Goal: Task Accomplishment & Management: Use online tool/utility

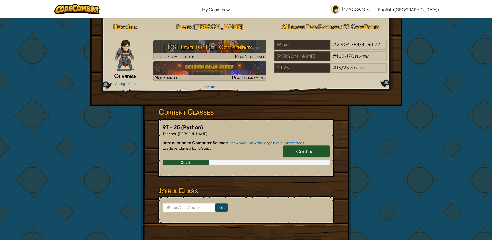
click at [309, 151] on span "Continue" at bounding box center [306, 151] width 20 height 6
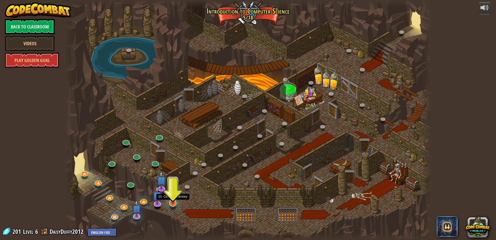
click at [174, 200] on img at bounding box center [173, 192] width 10 height 22
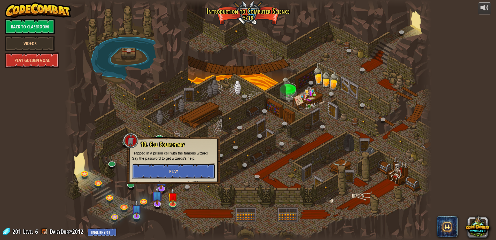
click at [184, 168] on button "Play" at bounding box center [173, 170] width 83 height 15
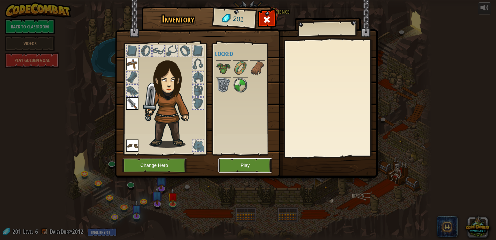
click at [260, 168] on button "Play" at bounding box center [245, 165] width 54 height 14
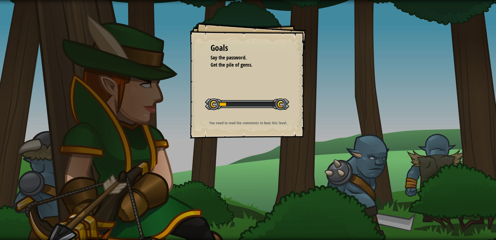
click at [351, 115] on div "Goals Say the password. Get the pile of gems. Start Level Error loading from se…" at bounding box center [248, 120] width 496 height 240
click at [339, 139] on div "Goals Say the password. Get the pile of gems. Start Level Error loading from se…" at bounding box center [248, 120] width 496 height 240
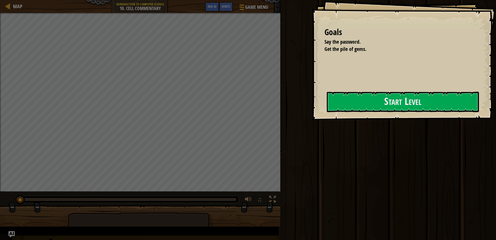
click at [339, 139] on div "Run Submit Done" at bounding box center [387, 118] width 217 height 237
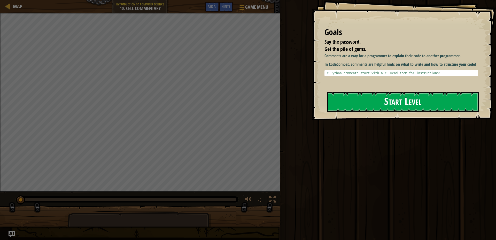
click at [372, 102] on button "Start Level" at bounding box center [403, 102] width 152 height 20
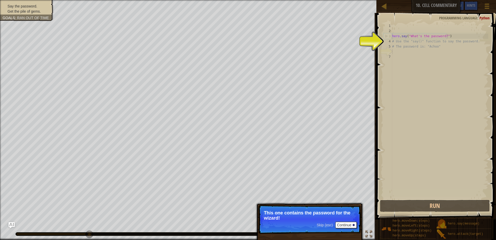
click at [421, 53] on div "hero . say ( "What's the password?" ) # Use the "say()" function to say the pas…" at bounding box center [439, 116] width 97 height 186
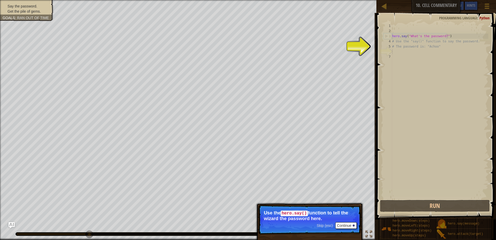
click at [394, 54] on div "hero . say ( "What's the password?" ) # Use the "say()" function to say the pas…" at bounding box center [439, 116] width 97 height 186
click at [394, 49] on div "hero . say ( "What's the password?" ) # Use the "say()" function to say the pas…" at bounding box center [439, 116] width 97 height 186
click at [343, 226] on button "Continue" at bounding box center [345, 225] width 21 height 7
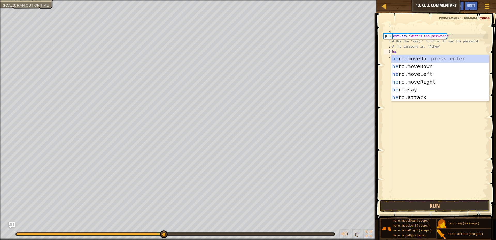
scroll to position [2, 0]
click at [396, 88] on div "her o.moveUp press enter her o.moveDown press enter her o.moveLeft press enter …" at bounding box center [440, 86] width 98 height 62
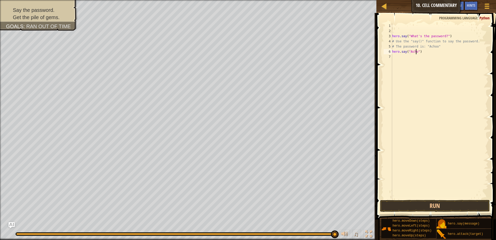
scroll to position [2, 2]
type textarea "hero.say("Achoo")"
click at [407, 207] on button "Run" at bounding box center [435, 206] width 110 height 12
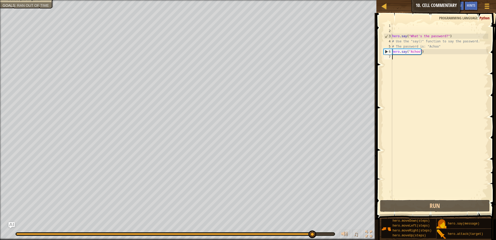
click at [405, 64] on div "hero . say ( "What's the password?" ) # Use the "say()" function to say the pas…" at bounding box center [439, 116] width 97 height 186
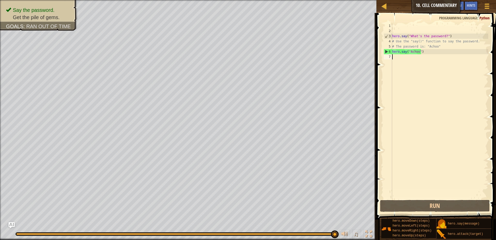
type textarea "h"
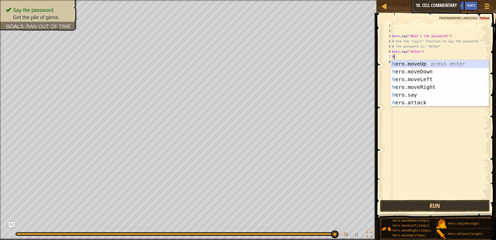
click at [431, 63] on div "h ero.moveUp press enter h ero.moveDown press enter h ero.moveLeft press enter …" at bounding box center [440, 91] width 98 height 62
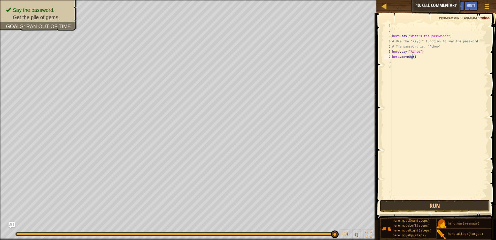
click at [413, 56] on div "hero . say ( "What's the password?" ) # Use the "say()" function to say the pas…" at bounding box center [439, 116] width 97 height 186
type textarea "hero.moveUp(3)"
click at [405, 210] on button "Run" at bounding box center [435, 206] width 110 height 12
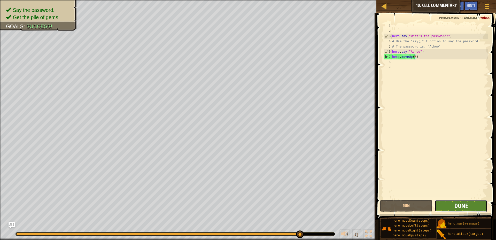
click at [458, 204] on span "Done" at bounding box center [460, 205] width 13 height 8
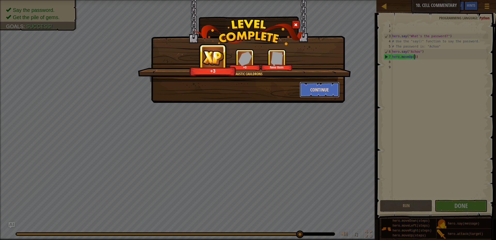
click at [334, 92] on button "Continue" at bounding box center [320, 89] width 40 height 15
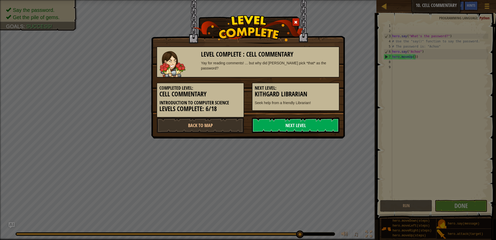
click at [294, 124] on link "Next Level" at bounding box center [296, 125] width 88 height 15
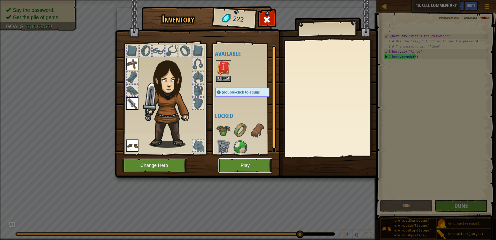
click at [243, 172] on button "Play" at bounding box center [245, 165] width 54 height 14
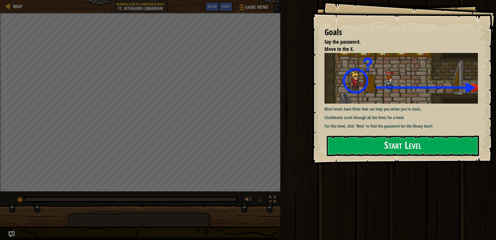
click at [369, 158] on div "Goals Say the password. Move to the X. Most levels have Hints that can help you…" at bounding box center [403, 82] width 184 height 164
click at [372, 151] on button "Start Level" at bounding box center [403, 146] width 152 height 20
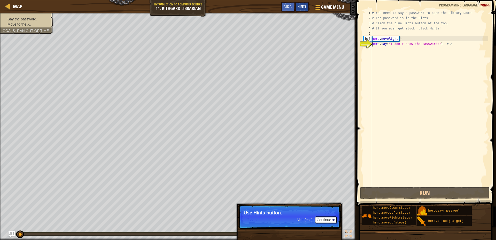
click at [306, 9] on div "Hints" at bounding box center [302, 7] width 14 height 10
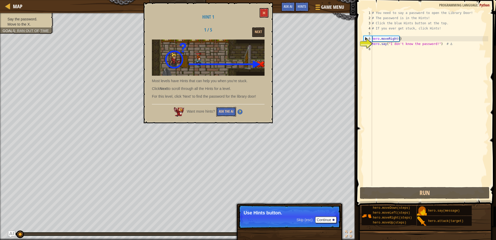
click at [230, 114] on button "Ask the AI" at bounding box center [226, 112] width 20 height 10
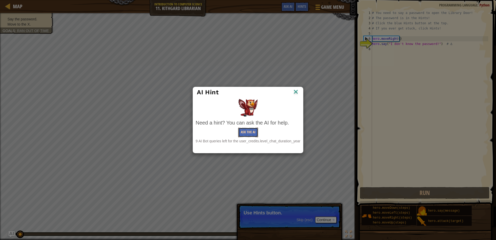
click at [247, 130] on button "Ask the AI" at bounding box center [248, 133] width 20 height 10
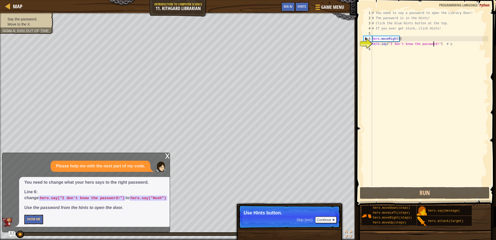
click at [433, 45] on div "# You need to say a password to open the Library Door! # The password is in the…" at bounding box center [429, 103] width 117 height 186
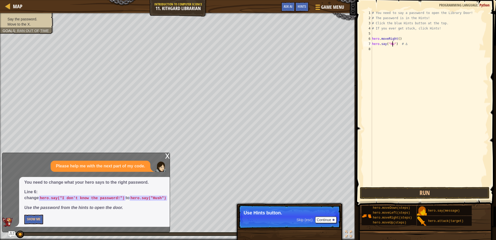
scroll to position [2, 2]
type textarea "hero.say("Hush") # ∆"
click at [376, 53] on div "# You need to say a password to open the Library Door! # The password is in the…" at bounding box center [429, 103] width 117 height 186
type textarea "."
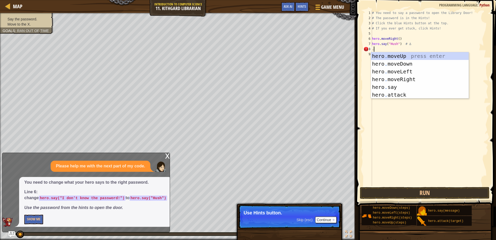
click at [375, 53] on div "hero . moveUp press enter hero . moveDown press enter hero . moveLeft press ent…" at bounding box center [420, 83] width 98 height 62
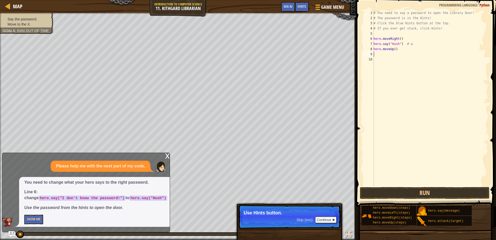
click at [393, 48] on div "# You need to say a password to open the Library Door! # The password is in the…" at bounding box center [430, 103] width 116 height 186
click at [403, 189] on button "Run" at bounding box center [425, 193] width 130 height 12
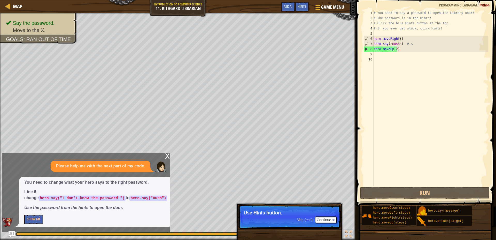
click at [402, 37] on div "# You need to say a password to open the Library Door! # The password is in the…" at bounding box center [430, 103] width 116 height 186
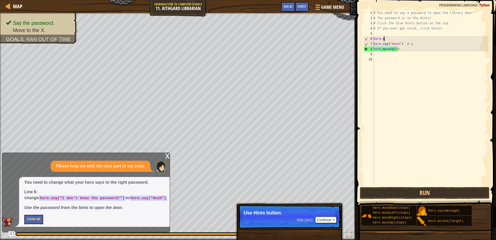
scroll to position [2, 0]
type textarea "h"
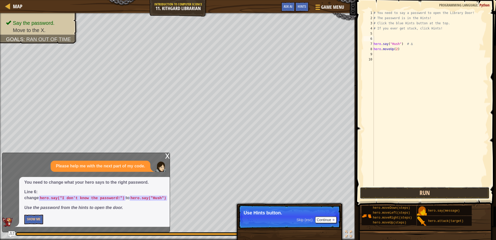
click at [432, 191] on button "Run" at bounding box center [425, 193] width 130 height 12
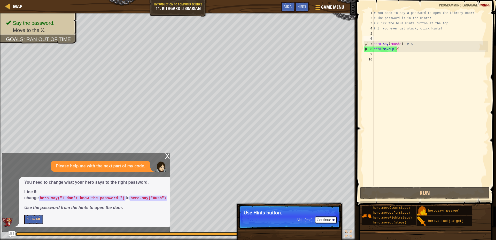
type textarea "h"
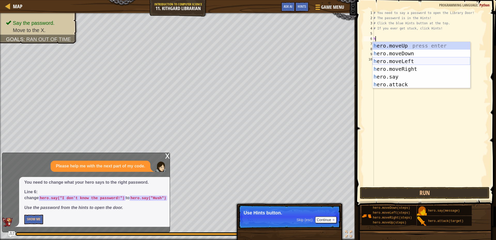
click at [413, 59] on div "h ero.moveUp press enter h ero.moveDown press enter h ero.moveLeft press enter …" at bounding box center [421, 73] width 98 height 62
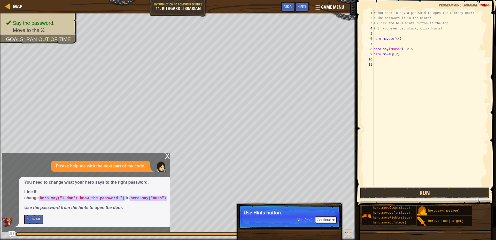
click at [378, 190] on button "Run" at bounding box center [425, 193] width 130 height 12
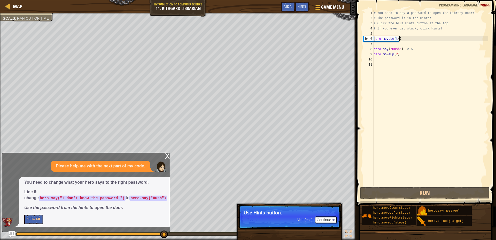
click at [399, 38] on div "# You need to say a password to open the Library Door! # The password is in the…" at bounding box center [430, 103] width 116 height 186
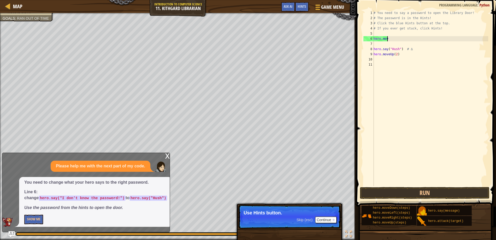
type textarea "h"
click at [379, 45] on div "# You need to say a password to open the Library Door! # The password is in the…" at bounding box center [430, 103] width 116 height 186
type textarea "h"
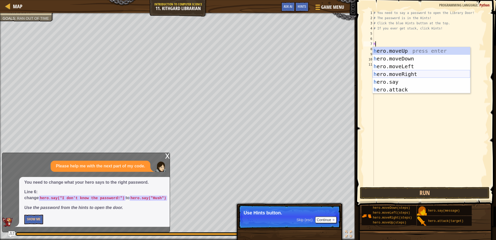
click at [405, 71] on div "h ero.moveUp press enter h ero.moveDown press enter h ero.moveLeft press enter …" at bounding box center [421, 78] width 98 height 62
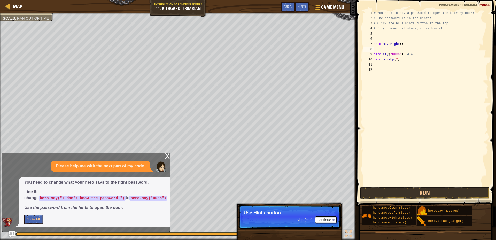
click at [377, 64] on div "# You need to say a password to open the Library Door! # The password is in the…" at bounding box center [430, 103] width 116 height 186
type textarea "h"
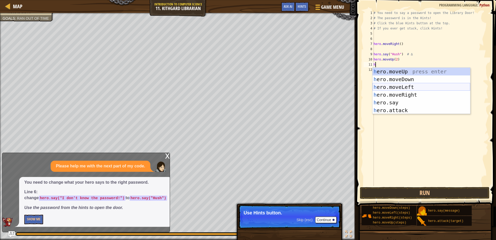
click at [399, 88] on div "h ero.moveUp press enter h ero.moveDown press enter h ero.moveLeft press enter …" at bounding box center [421, 99] width 98 height 62
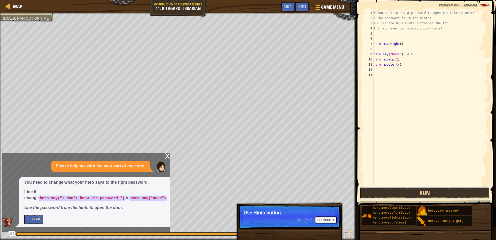
click at [413, 191] on button "Run" at bounding box center [425, 193] width 130 height 12
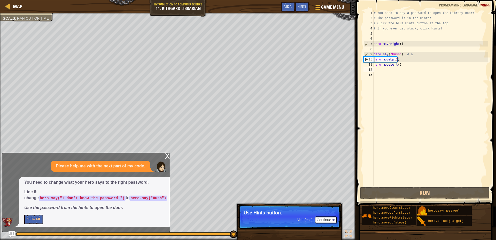
click at [409, 67] on div "# You need to say a password to open the Library Door! # The password is in the…" at bounding box center [430, 103] width 116 height 186
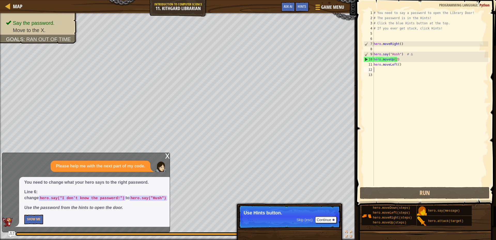
click at [404, 68] on div "# You need to say a password to open the Library Door! # The password is in the…" at bounding box center [430, 103] width 116 height 186
click at [404, 62] on div "# You need to say a password to open the Library Door! # The password is in the…" at bounding box center [430, 103] width 116 height 186
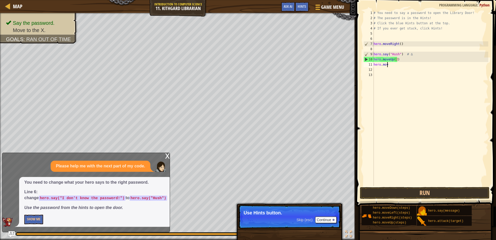
type textarea "h"
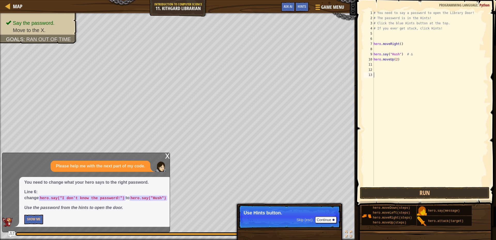
click at [408, 185] on div "# You need to say a password to open the Library Door! # The password is in the…" at bounding box center [430, 103] width 116 height 186
click at [407, 191] on button "Run" at bounding box center [425, 193] width 130 height 12
click at [405, 58] on div "# You need to say a password to open the Library Door! # The password is in the…" at bounding box center [430, 103] width 116 height 186
type textarea "h"
click at [432, 197] on button "Run" at bounding box center [425, 193] width 130 height 12
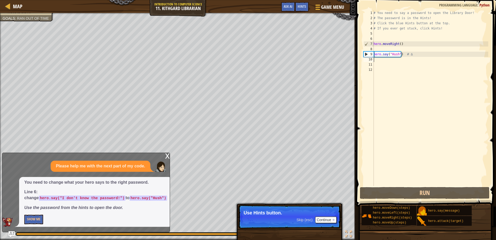
click at [384, 65] on div "# You need to say a password to open the Library Door! # The password is in the…" at bounding box center [430, 103] width 116 height 186
click at [383, 65] on div "# You need to say a password to open the Library Door! # The password is in the…" at bounding box center [430, 103] width 116 height 186
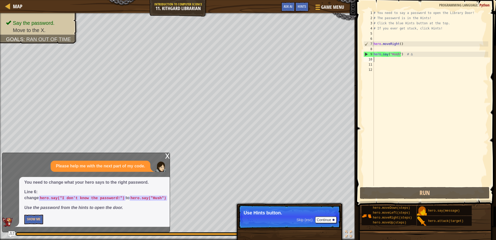
click at [378, 61] on div "# You need to say a password to open the Library Door! # The password is in the…" at bounding box center [430, 103] width 116 height 186
type textarea "h"
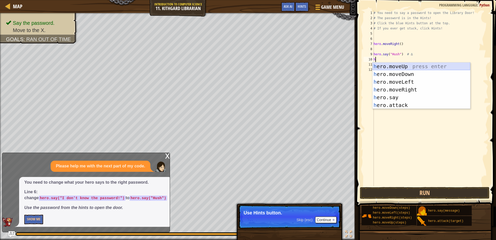
drag, startPoint x: 405, startPoint y: 64, endPoint x: 399, endPoint y: 137, distance: 73.0
click at [402, 67] on div "h ero.moveUp press enter h ero.moveDown press enter h ero.moveLeft press enter …" at bounding box center [421, 93] width 98 height 62
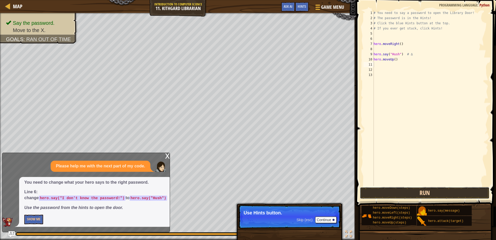
drag, startPoint x: 414, startPoint y: 191, endPoint x: 410, endPoint y: 192, distance: 4.0
click at [414, 191] on button "Run" at bounding box center [425, 193] width 130 height 12
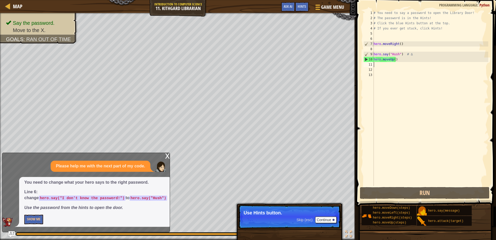
click at [397, 59] on div "# You need to say a password to open the Library Door! # The password is in the…" at bounding box center [430, 103] width 116 height 186
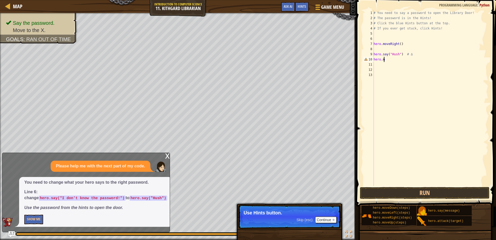
type textarea "[DOMAIN_NAME]"
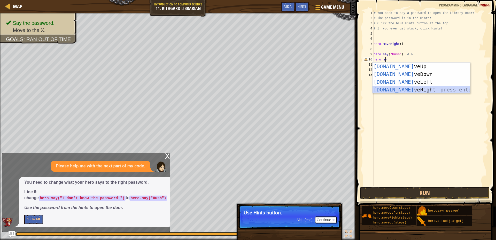
click at [408, 88] on div "[DOMAIN_NAME] veUp press enter [DOMAIN_NAME] veDown press enter [DOMAIN_NAME] v…" at bounding box center [421, 85] width 98 height 46
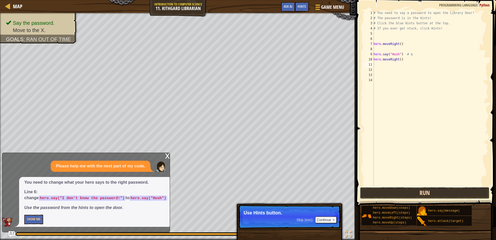
click at [468, 194] on button "Run" at bounding box center [425, 193] width 130 height 12
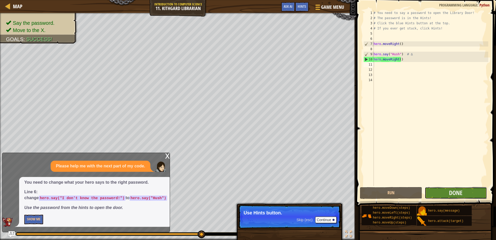
click at [462, 188] on button "Done" at bounding box center [456, 193] width 62 height 12
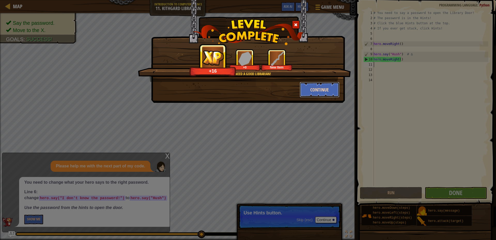
click at [317, 84] on button "Continue" at bounding box center [320, 89] width 40 height 15
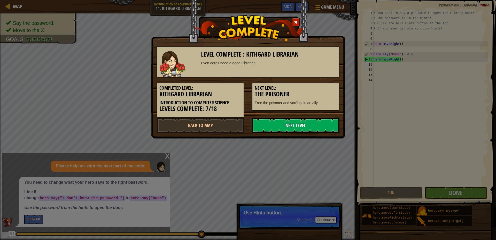
click at [310, 122] on link "Next Level" at bounding box center [296, 125] width 88 height 15
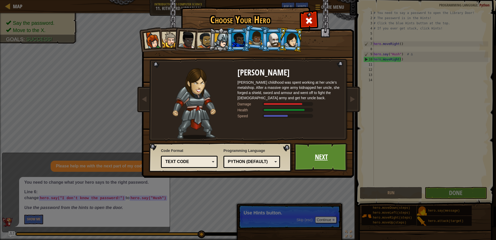
click at [318, 148] on link "Next" at bounding box center [321, 157] width 54 height 28
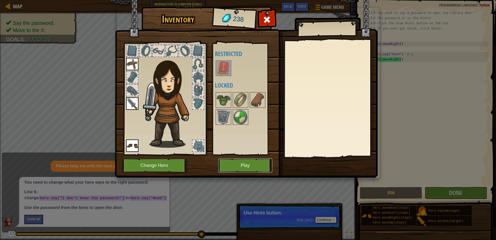
drag, startPoint x: 240, startPoint y: 165, endPoint x: 238, endPoint y: 168, distance: 4.0
click at [238, 168] on button "Play" at bounding box center [245, 165] width 54 height 14
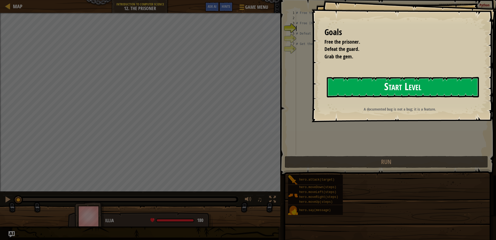
click at [394, 92] on button "Start Level" at bounding box center [403, 87] width 152 height 20
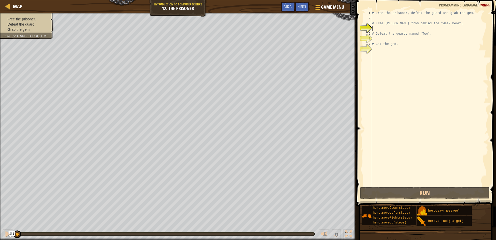
click at [408, 30] on div "# Free the prisoner, defeat the guard and grab the gem. # Free [PERSON_NAME] fr…" at bounding box center [429, 103] width 117 height 186
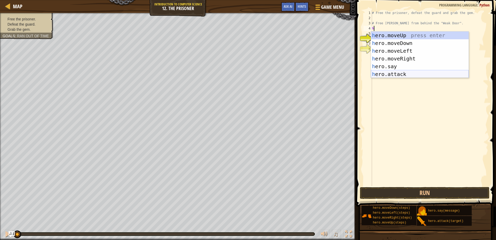
click at [408, 76] on div "h ero.moveUp press enter h ero.moveDown press enter h ero.moveLeft press enter …" at bounding box center [420, 63] width 98 height 62
type textarea "hero.attack("Enemy Name")"
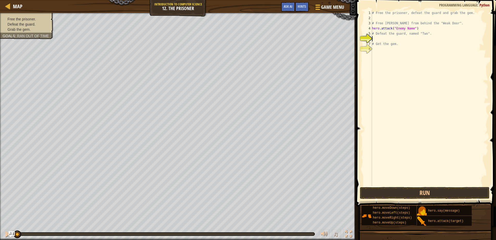
click at [381, 39] on div "# Free the prisoner, defeat the guard and grab the gem. # Free [PERSON_NAME] fr…" at bounding box center [429, 103] width 117 height 186
click at [410, 28] on div "# Free the prisoner, defeat the guard and grab the gem. # Free [PERSON_NAME] fr…" at bounding box center [429, 103] width 117 height 186
click at [411, 28] on div "# Free the prisoner, defeat the guard and grab the gem. # Free [PERSON_NAME] fr…" at bounding box center [429, 103] width 117 height 186
click at [406, 193] on button "Run" at bounding box center [425, 193] width 130 height 12
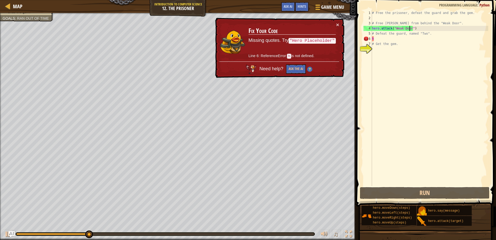
click at [381, 38] on div "# Free the prisoner, defeat the guard and grab the gem. # Free [PERSON_NAME] fr…" at bounding box center [429, 103] width 117 height 186
type textarea "hh"
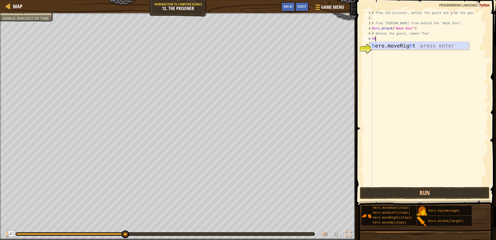
click at [400, 45] on div "h ero.moveRig h t press enter" at bounding box center [420, 53] width 98 height 23
drag, startPoint x: 364, startPoint y: 184, endPoint x: 362, endPoint y: 199, distance: 15.9
click at [362, 199] on div "1 2 3 4 5 6 7 8 9 # Free the prisoner, defeat the guard and grab the gem. # Fre…" at bounding box center [425, 114] width 141 height 222
click at [367, 191] on button "Run" at bounding box center [425, 193] width 130 height 12
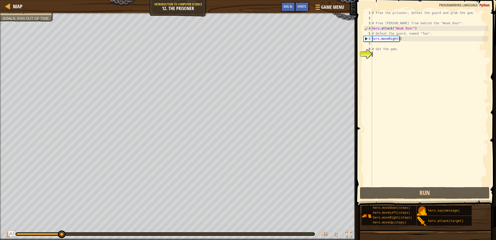
click at [398, 40] on div "# Free the prisoner, defeat the guard and grab the gem. # Free [PERSON_NAME] fr…" at bounding box center [429, 103] width 117 height 186
type textarea "hero.moveRight(3)"
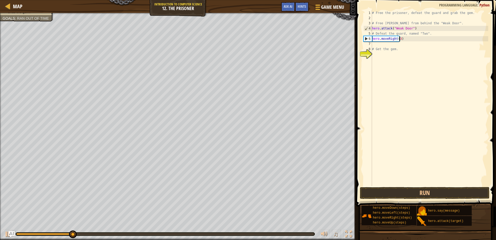
scroll to position [2, 2]
click at [377, 44] on div "# Free the prisoner, defeat the guard and grab the gem. # Free [PERSON_NAME] fr…" at bounding box center [429, 103] width 117 height 186
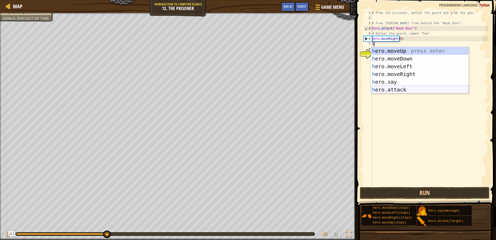
drag, startPoint x: 398, startPoint y: 90, endPoint x: 413, endPoint y: 56, distance: 37.0
click at [398, 89] on div "h ero.moveUp press enter h ero.moveDown press enter h ero.moveLeft press enter …" at bounding box center [420, 78] width 98 height 62
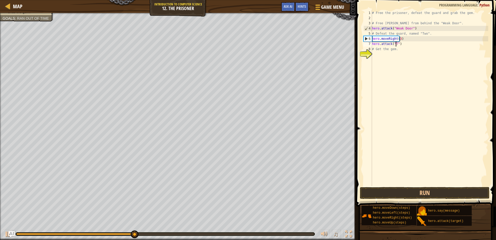
scroll to position [2, 2]
type textarea "hero.attack("Two")"
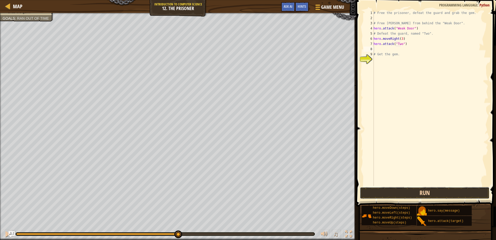
click at [431, 191] on button "Run" at bounding box center [425, 193] width 130 height 12
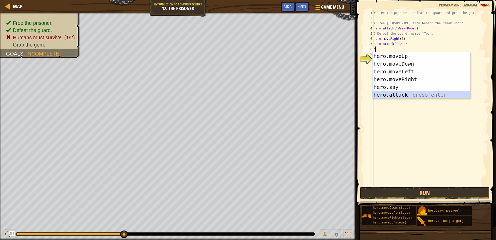
click at [410, 94] on div "h ero.moveUp press enter h ero.moveDown press enter h ero.moveLeft press enter …" at bounding box center [421, 83] width 98 height 62
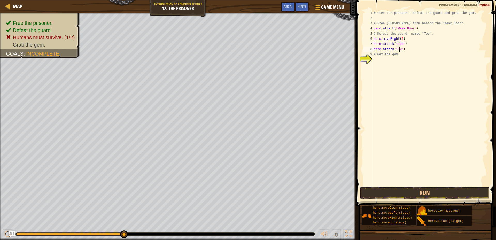
scroll to position [2, 2]
click at [448, 193] on button "Run" at bounding box center [425, 193] width 130 height 12
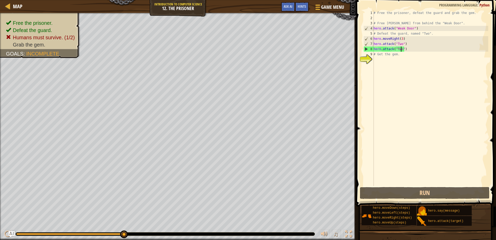
click at [422, 54] on div "# Free the prisoner, defeat the guard and grab the gem. # Free [PERSON_NAME] fr…" at bounding box center [430, 103] width 116 height 186
click at [413, 49] on div "# Free the prisoner, defeat the guard and grab the gem. # Free [PERSON_NAME] fr…" at bounding box center [430, 103] width 116 height 186
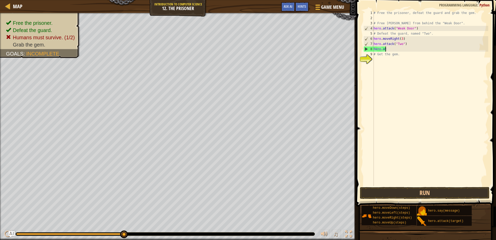
scroll to position [2, 0]
type textarea "h"
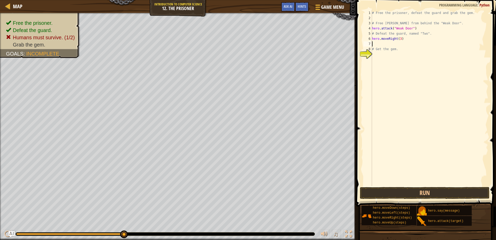
type textarea "j"
type textarea "h"
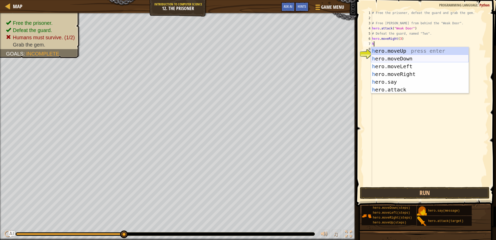
click at [407, 57] on div "h ero.moveUp press enter h ero.moveDown press enter h ero.moveLeft press enter …" at bounding box center [420, 78] width 98 height 62
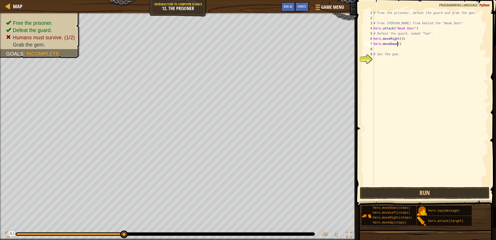
click at [397, 43] on div "# Free the prisoner, defeat the guard and grab the gem. # Free [PERSON_NAME] fr…" at bounding box center [430, 103] width 116 height 186
click at [426, 192] on button "Run" at bounding box center [425, 193] width 130 height 12
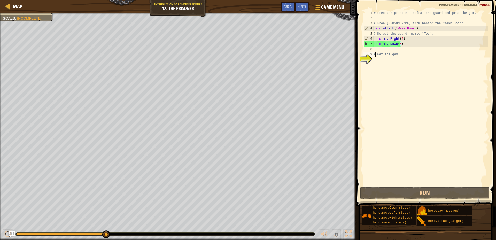
click at [375, 52] on div "# Free the prisoner, defeat the guard and grab the gem. # Free [PERSON_NAME] fr…" at bounding box center [430, 103] width 116 height 186
click at [373, 48] on div "8" at bounding box center [368, 48] width 10 height 5
type textarea "# Get the gem."
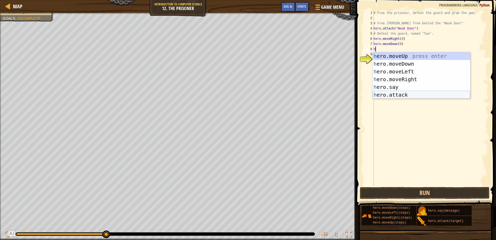
click at [403, 93] on div "h ero.moveUp press enter h ero.moveDown press enter h ero.moveLeft press enter …" at bounding box center [421, 83] width 98 height 62
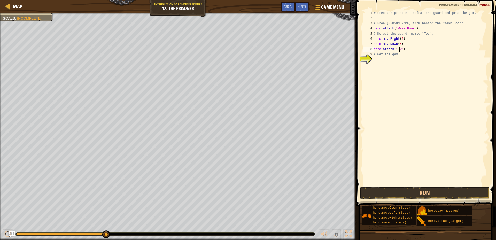
scroll to position [2, 2]
click at [410, 190] on button "Run" at bounding box center [425, 193] width 130 height 12
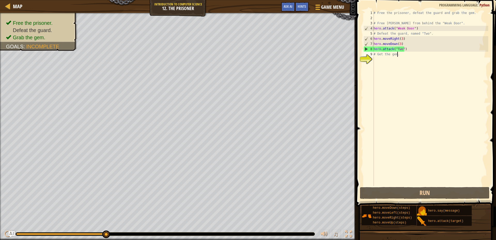
click at [418, 52] on div "# Free the prisoner, defeat the guard and grab the gem. # Free [PERSON_NAME] fr…" at bounding box center [430, 103] width 116 height 186
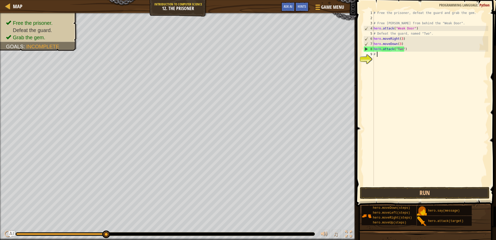
scroll to position [2, 0]
type textarea "#"
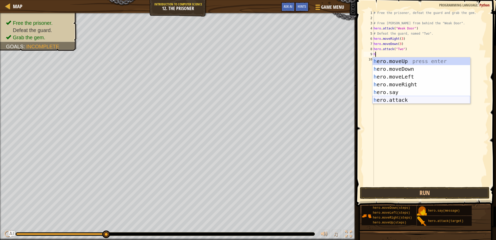
click at [394, 99] on div "h ero.moveUp press enter h ero.moveDown press enter h ero.moveLeft press enter …" at bounding box center [421, 88] width 98 height 62
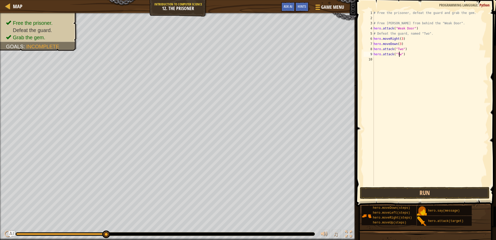
scroll to position [2, 2]
type textarea "hero.attack("Two")"
click at [436, 187] on button "Run" at bounding box center [425, 193] width 130 height 12
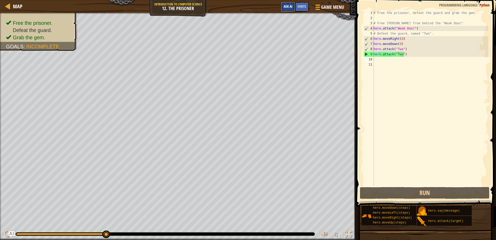
click at [285, 8] on span "Ask AI" at bounding box center [288, 6] width 9 height 5
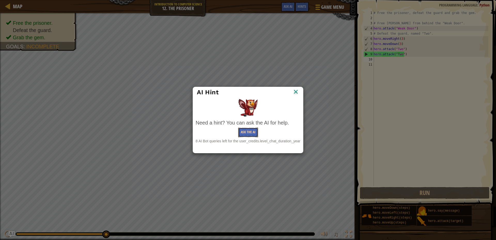
click at [251, 131] on button "Ask the AI" at bounding box center [248, 133] width 20 height 10
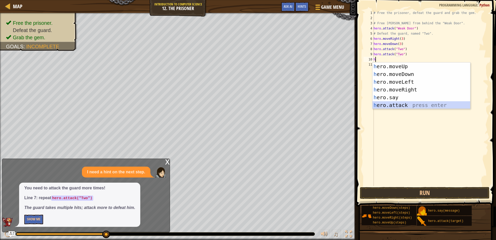
click at [398, 102] on div "h ero.moveUp press enter h ero.moveDown press enter h ero.moveLeft press enter …" at bounding box center [421, 93] width 98 height 62
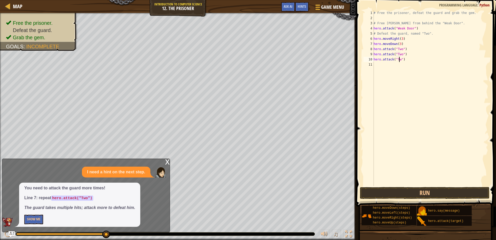
scroll to position [2, 2]
type textarea "hero.attack("Two")"
type textarea "J"
type textarea "h"
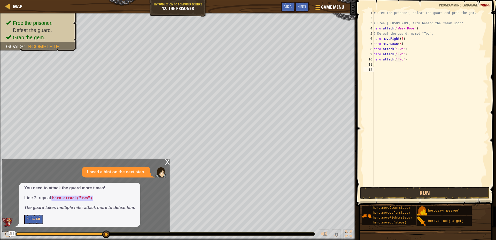
click at [401, 114] on div "# Free the prisoner, defeat the guard and grab the gem. # Free [PERSON_NAME] fr…" at bounding box center [430, 103] width 116 height 186
click at [384, 66] on div "# Free the prisoner, defeat the guard and grab the gem. # Free [PERSON_NAME] fr…" at bounding box center [430, 103] width 116 height 186
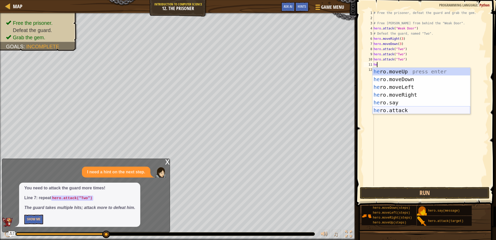
click at [398, 109] on div "he ro.moveUp press enter he ro.moveDown press enter he ro.moveLeft press enter …" at bounding box center [421, 99] width 98 height 62
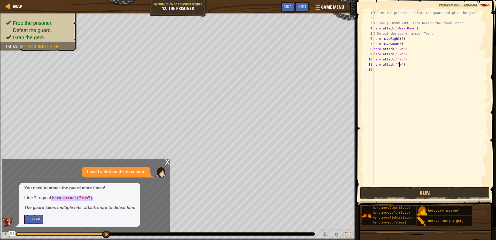
scroll to position [2, 2]
type textarea "hero.attack("Two")"
click at [455, 194] on button "Run" at bounding box center [425, 193] width 130 height 12
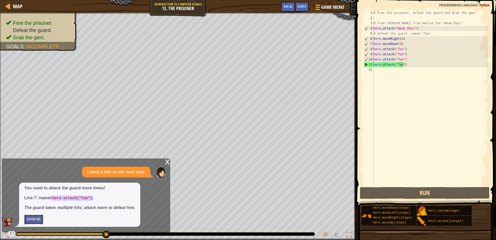
click at [42, 222] on button "Show Me" at bounding box center [33, 220] width 19 height 10
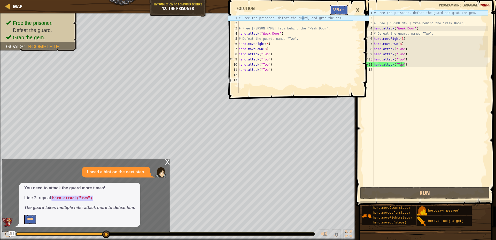
click at [335, 9] on button "Apply =>" at bounding box center [339, 10] width 18 height 10
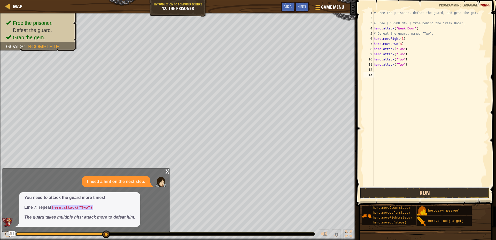
click at [391, 189] on button "Run" at bounding box center [425, 193] width 130 height 12
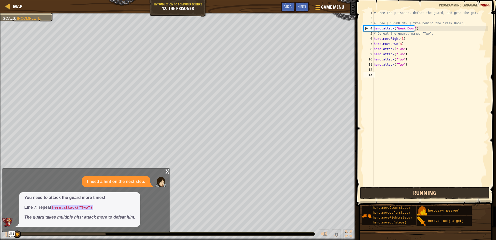
scroll to position [2, 0]
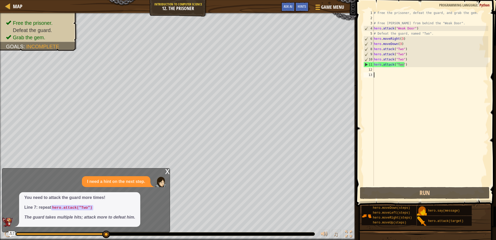
click at [381, 73] on div "# Free the prisoner, defeat the guard, and grab the gem. # Free [PERSON_NAME] f…" at bounding box center [430, 103] width 115 height 186
click at [385, 69] on div "# Free the prisoner, defeat the guard, and grab the gem. # Free [PERSON_NAME] f…" at bounding box center [430, 103] width 115 height 186
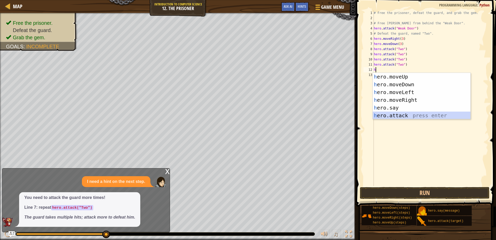
click at [426, 115] on div "h ero.moveUp press enter h ero.moveDown press enter h ero.moveLeft press enter …" at bounding box center [422, 104] width 98 height 62
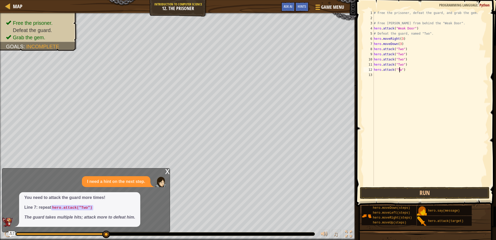
scroll to position [2, 2]
type textarea "hero.attack("Two")"
click at [390, 196] on button "Run" at bounding box center [425, 193] width 130 height 12
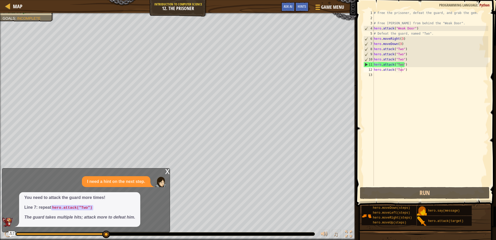
drag, startPoint x: 52, startPoint y: 206, endPoint x: 82, endPoint y: 220, distance: 33.0
click at [82, 220] on div "You need to attack the guard more times! Line 7: repeat hero.attack("Two") The …" at bounding box center [79, 209] width 121 height 35
drag, startPoint x: 101, startPoint y: 214, endPoint x: 112, endPoint y: 228, distance: 17.4
click at [112, 227] on div "x I need a hint on the next step. You need to attack the guard more times! Line…" at bounding box center [86, 200] width 168 height 64
drag, startPoint x: 299, startPoint y: 4, endPoint x: 294, endPoint y: 13, distance: 9.4
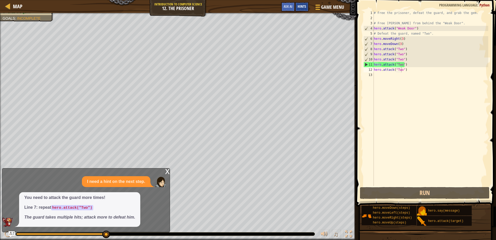
click at [299, 5] on span "Hints" at bounding box center [302, 6] width 9 height 5
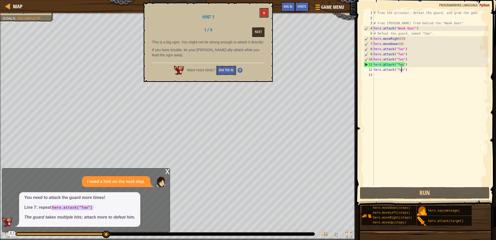
click at [227, 69] on button "Ask the AI" at bounding box center [226, 71] width 20 height 10
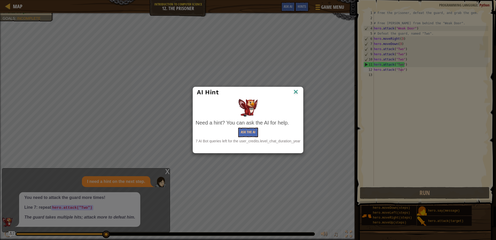
click at [247, 127] on div "Need a hint? You can ask the AI for help. Ask the AI 7 AI Bot queries left for …" at bounding box center [247, 131] width 105 height 25
click at [252, 128] on button "Ask the AI" at bounding box center [248, 133] width 20 height 10
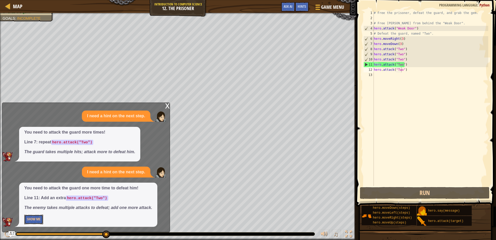
click at [37, 220] on button "Show Me" at bounding box center [33, 220] width 19 height 10
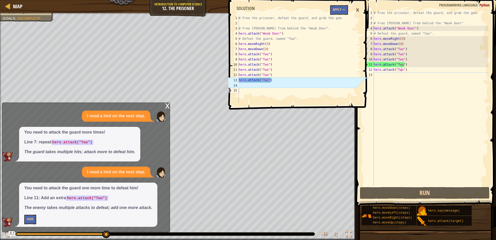
click at [326, 4] on span at bounding box center [299, 47] width 144 height 125
click at [344, 10] on button "Apply =>" at bounding box center [339, 10] width 18 height 10
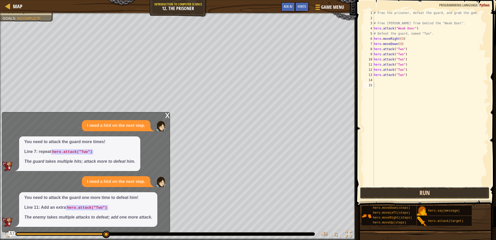
click at [387, 194] on button "Run" at bounding box center [425, 193] width 130 height 12
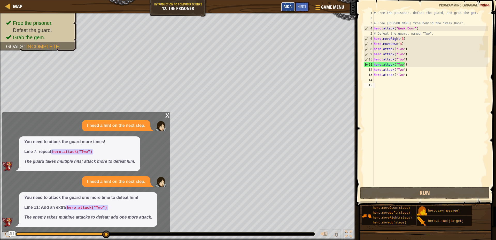
drag, startPoint x: 291, startPoint y: 6, endPoint x: 286, endPoint y: 9, distance: 5.6
click at [289, 8] on span "Ask AI" at bounding box center [288, 6] width 9 height 5
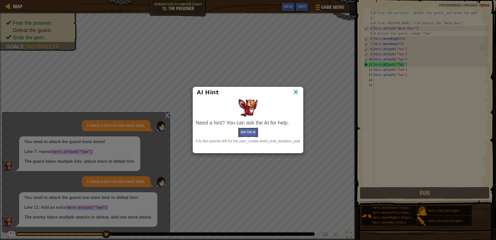
click at [240, 131] on button "Ask the AI" at bounding box center [248, 133] width 20 height 10
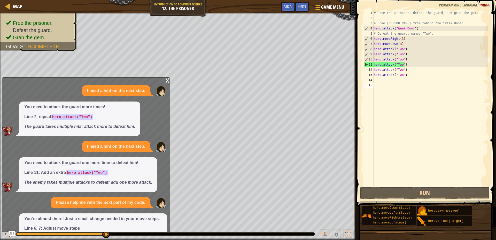
scroll to position [42, 0]
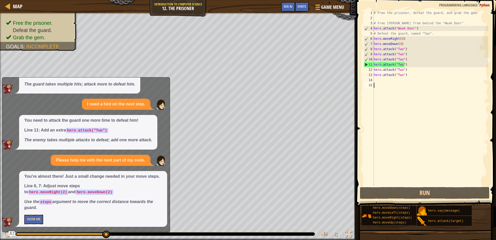
click at [400, 38] on div "# Free the prisoner, defeat the guard, and grab the gem. # Free [PERSON_NAME] f…" at bounding box center [430, 103] width 115 height 186
click at [401, 39] on div "# Free the prisoner, defeat the guard, and grab the gem. # Free [PERSON_NAME] f…" at bounding box center [430, 103] width 115 height 186
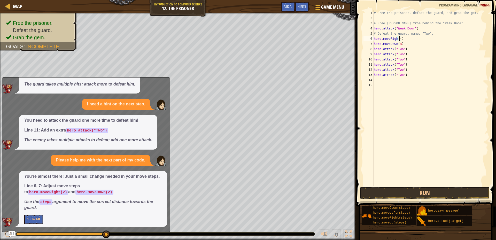
scroll to position [2, 2]
click at [398, 43] on div "# Free the prisoner, defeat the guard, and grab the gem. # Free [PERSON_NAME] f…" at bounding box center [430, 103] width 115 height 186
click at [400, 43] on div "# Free the prisoner, defeat the guard, and grab the gem. # Free [PERSON_NAME] f…" at bounding box center [430, 103] width 115 height 186
type textarea "hero.moveDown(2)"
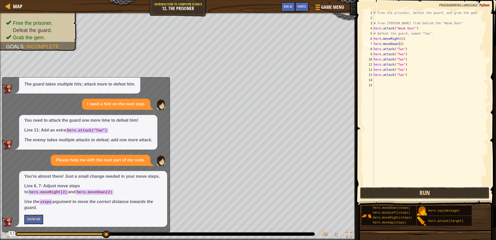
click at [385, 187] on button "Run" at bounding box center [425, 193] width 130 height 12
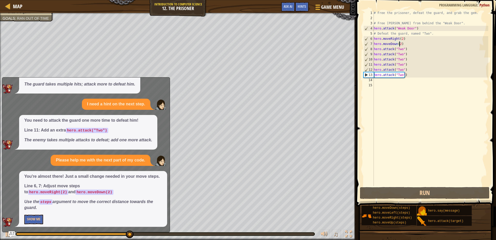
click at [388, 80] on div "# Free the prisoner, defeat the guard, and grab the gem. # Free [PERSON_NAME] f…" at bounding box center [430, 103] width 115 height 186
type textarea "h"
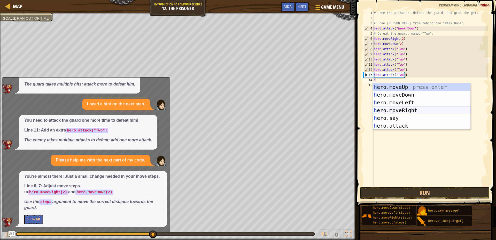
click at [404, 110] on div "h ero.moveUp press enter h ero.moveDown press enter h ero.moveLeft press enter …" at bounding box center [422, 114] width 98 height 62
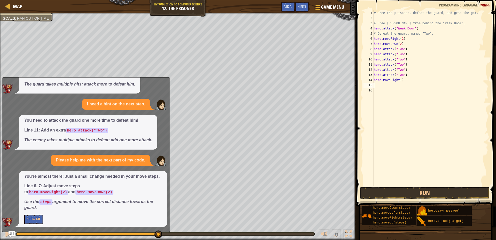
click at [399, 82] on div "# Free the prisoner, defeat the guard, and grab the gem. # Free [PERSON_NAME] f…" at bounding box center [430, 103] width 115 height 186
type textarea "hero.moveRight(1)"
click at [385, 89] on div "# Free the prisoner, defeat the guard, and grab the gem. # Free [PERSON_NAME] f…" at bounding box center [430, 103] width 115 height 186
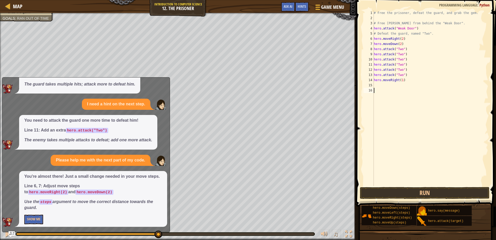
click at [385, 85] on div "# Free the prisoner, defeat the guard, and grab the gem. # Free [PERSON_NAME] f…" at bounding box center [430, 103] width 115 height 186
type textarea "h"
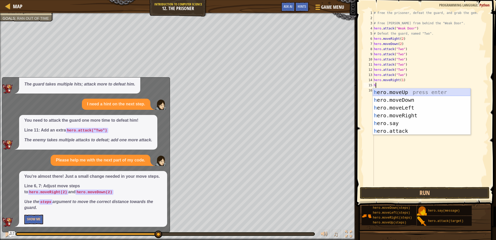
click at [414, 96] on div "h ero.moveUp press enter h ero.moveDown press enter h ero.moveLeft press enter …" at bounding box center [422, 119] width 98 height 62
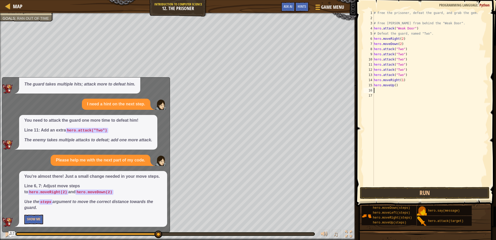
click at [408, 89] on div "# Free the prisoner, defeat the guard, and grab the gem. # Free [PERSON_NAME] f…" at bounding box center [430, 103] width 115 height 186
click at [402, 85] on div "# Free the prisoner, defeat the guard, and grab the gem. # Free [PERSON_NAME] f…" at bounding box center [430, 103] width 115 height 186
type textarea "he"
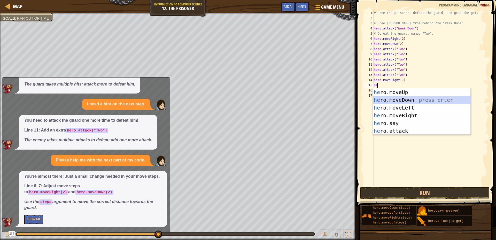
click at [405, 97] on div "he ro.moveUp press enter he ro.moveDown press enter he ro.moveLeft press enter …" at bounding box center [422, 119] width 98 height 62
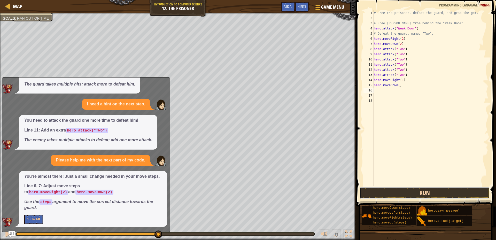
click at [406, 195] on button "Run" at bounding box center [425, 193] width 130 height 12
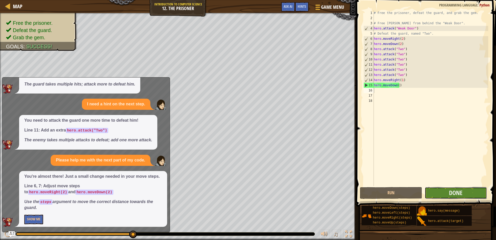
click at [465, 190] on button "Done" at bounding box center [456, 193] width 62 height 12
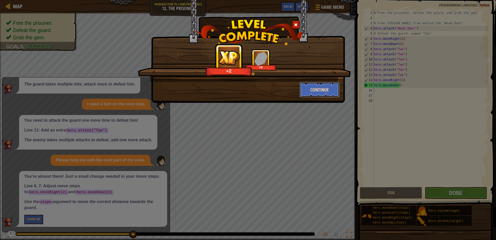
click at [327, 92] on button "Continue" at bounding box center [320, 89] width 40 height 15
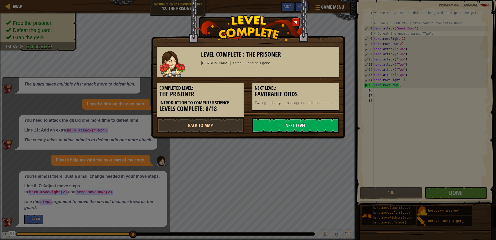
click at [327, 85] on div "Next Level: Favorable Odds Two ogres bar your passage out of the dungeon." at bounding box center [296, 97] width 88 height 28
click at [309, 128] on link "Next Level" at bounding box center [296, 125] width 88 height 15
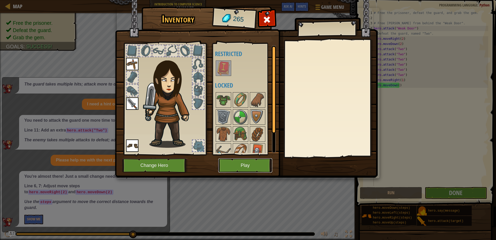
click at [256, 170] on button "Play" at bounding box center [245, 165] width 54 height 14
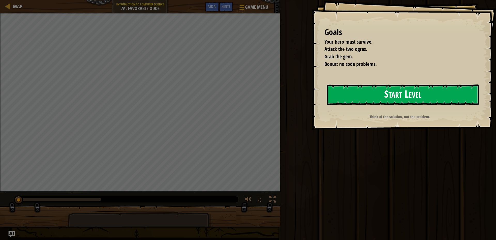
click at [385, 85] on button "Start Level" at bounding box center [403, 94] width 152 height 20
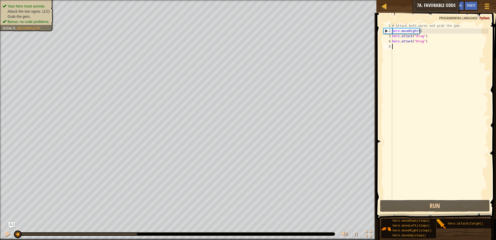
type textarea "h"
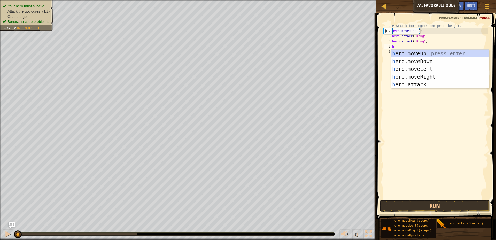
scroll to position [2, 0]
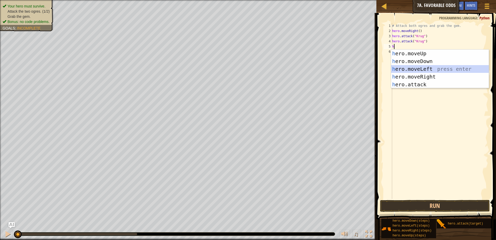
click at [418, 65] on div "h ero.moveUp press enter h ero.moveDown press enter h ero.moveLeft press enter …" at bounding box center [440, 77] width 98 height 54
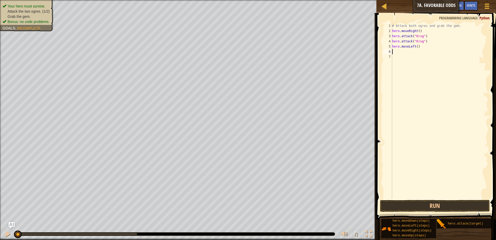
type textarea "h"
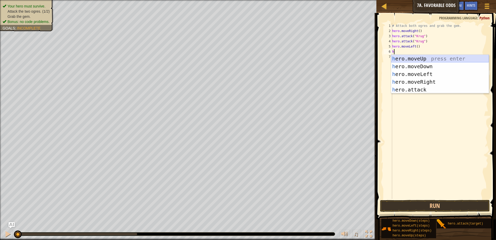
click at [426, 55] on div "h ero.moveUp press enter h ero.moveDown press enter h ero.moveLeft press enter …" at bounding box center [440, 82] width 98 height 54
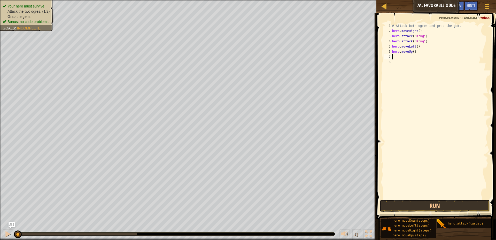
click at [398, 57] on div "# Attack both ogres and grab the gem. hero . moveRight ( ) hero . attack ( "[PE…" at bounding box center [439, 116] width 97 height 186
type textarea "h"
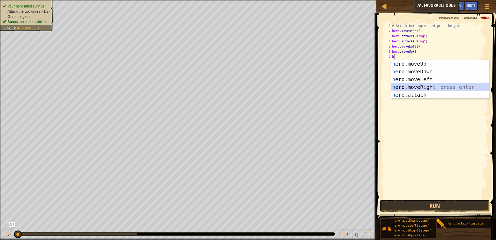
click at [414, 90] on div "h ero.moveUp press enter h ero.moveDown press enter h ero.moveLeft press enter …" at bounding box center [440, 87] width 98 height 54
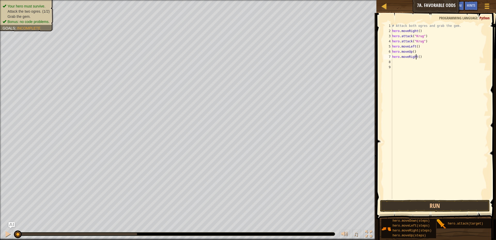
click at [417, 56] on div "# Attack both ogres and grab the gem. hero . moveRight ( ) hero . attack ( "[PE…" at bounding box center [439, 116] width 97 height 186
click at [420, 57] on div "# Attack both ogres and grab the gem. hero . moveRight ( ) hero . attack ( "[PE…" at bounding box center [439, 116] width 97 height 186
type textarea "h"
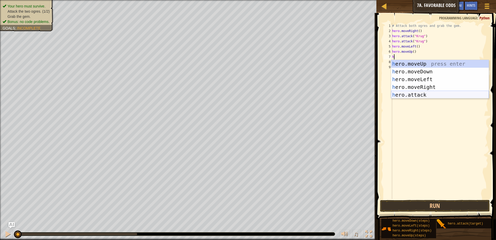
drag, startPoint x: 428, startPoint y: 94, endPoint x: 433, endPoint y: 90, distance: 7.3
click at [429, 93] on div "h ero.moveUp press enter h ero.moveDown press enter h ero.moveLeft press enter …" at bounding box center [440, 87] width 98 height 54
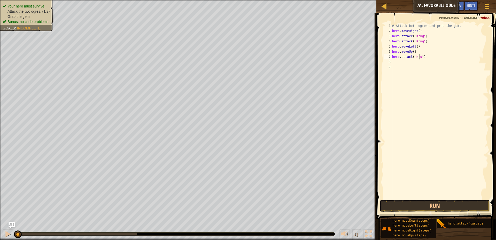
scroll to position [2, 2]
type textarea "hero.attack("Krug")"
click at [401, 66] on div "# Attack both ogres and grab the gem. hero . moveRight ( ) hero . attack ( "[PE…" at bounding box center [439, 116] width 97 height 186
click at [401, 61] on div "# Attack both ogres and grab the gem. hero . moveRight ( ) hero . attack ( "[PE…" at bounding box center [439, 116] width 97 height 186
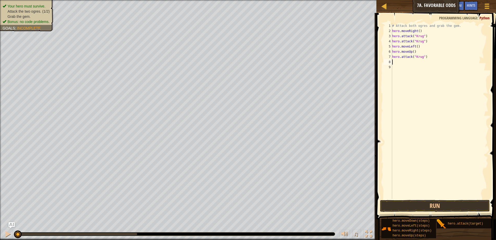
type textarea "h"
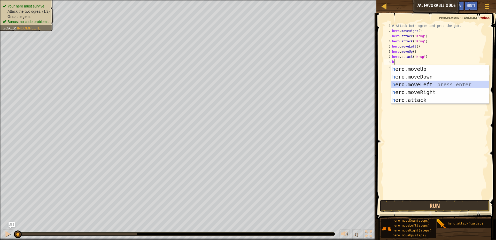
click at [428, 83] on div "h ero.moveUp press enter h ero.moveDown press enter h ero.moveLeft press enter …" at bounding box center [440, 92] width 98 height 54
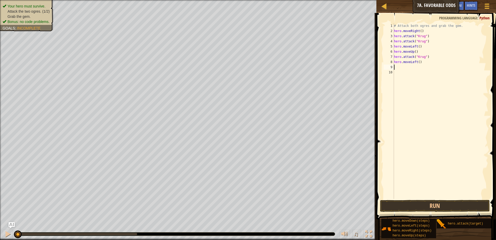
click at [418, 63] on div "# Attack both ogres and grab the gem. hero . moveRight ( ) hero . attack ( "[PE…" at bounding box center [441, 116] width 96 height 186
click at [435, 205] on button "Run" at bounding box center [435, 206] width 110 height 12
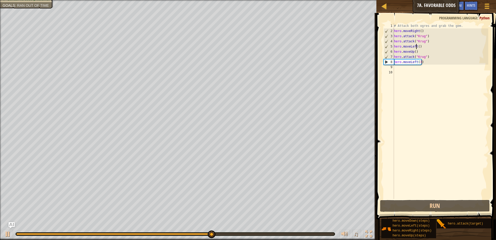
click at [415, 46] on div "# Attack both ogres and grab the gem. hero . moveRight ( ) hero . attack ( "[PE…" at bounding box center [441, 116] width 96 height 186
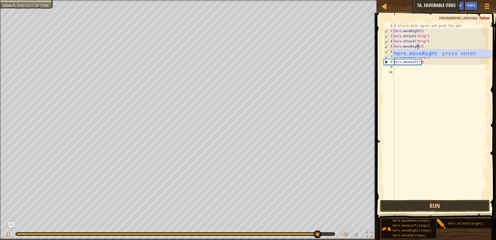
scroll to position [2, 2]
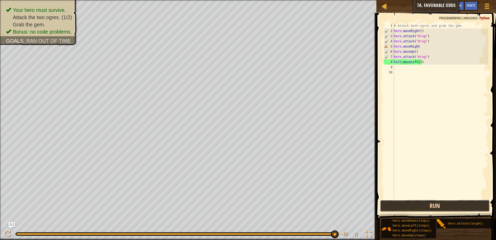
click at [414, 207] on button "Run" at bounding box center [435, 206] width 110 height 12
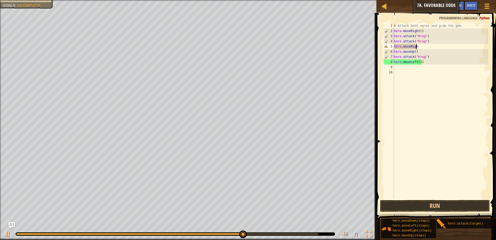
scroll to position [2, 2]
type textarea "hero.moveRight"
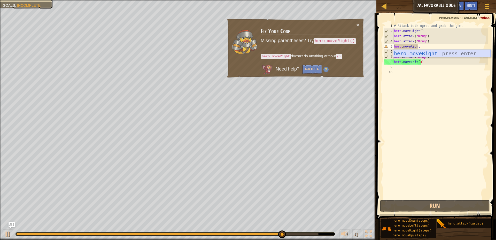
click at [444, 52] on div "hero.moveRight press enter" at bounding box center [442, 61] width 98 height 23
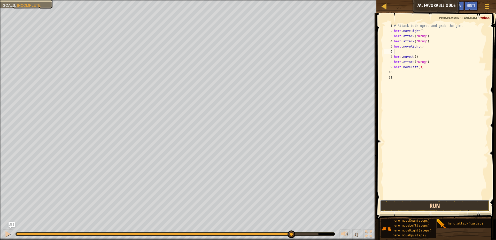
click at [444, 202] on button "Run" at bounding box center [435, 206] width 110 height 12
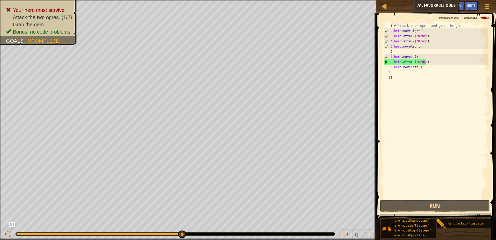
click at [423, 63] on div "# Attack both ogres and grab the gem. hero . moveRight ( ) hero . attack ( "[PE…" at bounding box center [441, 116] width 96 height 186
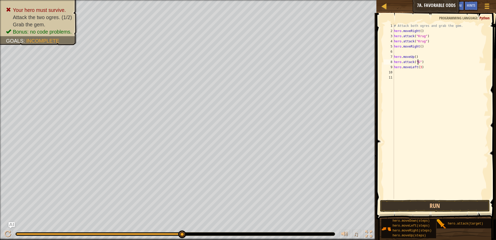
scroll to position [2, 2]
type textarea "hero.attack("Grump")"
click at [405, 200] on div "hero.attack("Grump") 1 2 3 4 5 6 7 8 9 10 11 # Attack both [PERSON_NAME] and gr…" at bounding box center [435, 126] width 121 height 222
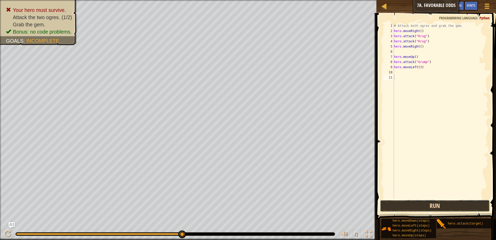
click at [406, 202] on button "Run" at bounding box center [435, 206] width 110 height 12
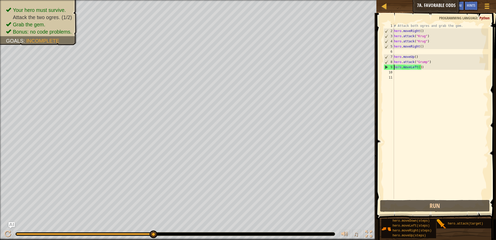
click at [394, 68] on div "# Attack both ogres and grab the gem. hero . moveRight ( ) hero . attack ( "[PE…" at bounding box center [441, 116] width 96 height 186
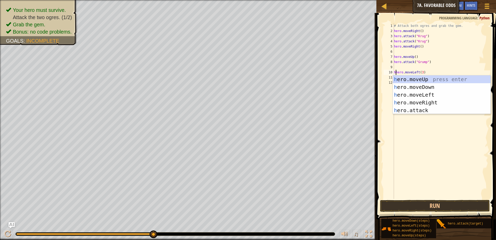
scroll to position [2, 0]
click at [416, 111] on div "h ero.moveUp press enter h ero.moveDown press enter h ero.moveLeft press enter …" at bounding box center [442, 102] width 98 height 54
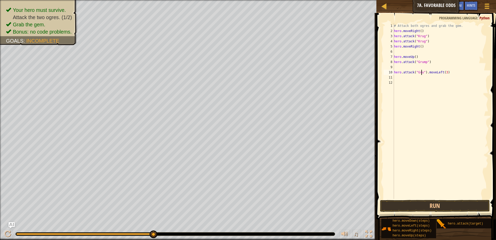
scroll to position [2, 3]
click at [429, 72] on div "# Attack both ogres and grab the gem. hero . moveRight ( ) hero . attack ( "[PE…" at bounding box center [441, 116] width 96 height 186
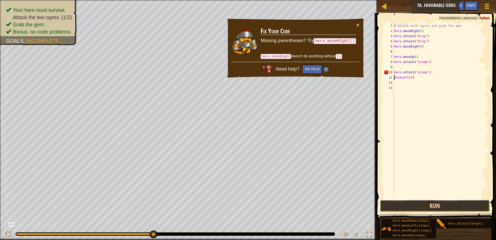
click at [415, 202] on button "Run" at bounding box center [435, 206] width 110 height 12
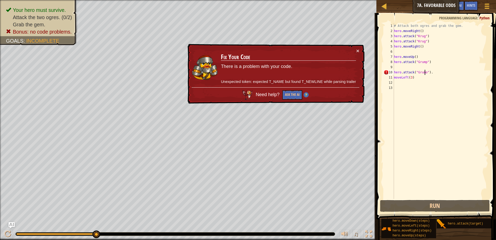
click at [424, 73] on div "# Attack both ogres and grab the gem. hero . moveRight ( ) hero . attack ( "[PE…" at bounding box center [441, 116] width 96 height 186
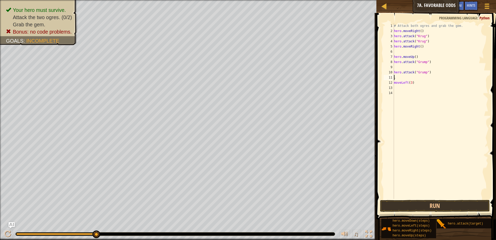
scroll to position [2, 0]
type textarea "."
click at [447, 205] on button "Run" at bounding box center [435, 206] width 110 height 12
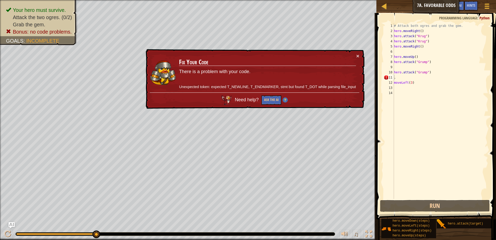
click at [353, 52] on div "× Fix Your Code There is a problem with your code. Unexpected token: expected T…" at bounding box center [255, 79] width 220 height 60
click at [358, 56] on button "×" at bounding box center [357, 55] width 3 height 5
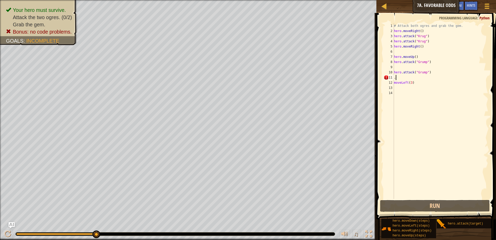
click at [403, 79] on div "# Attack both ogres and grab the gem. hero . moveRight ( ) hero . attack ( "[PE…" at bounding box center [441, 116] width 96 height 186
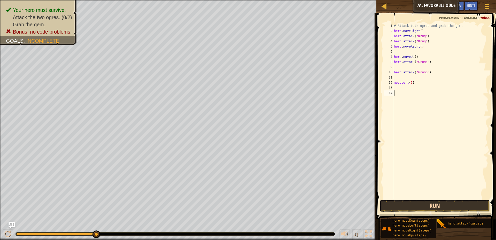
drag, startPoint x: 417, startPoint y: 197, endPoint x: 417, endPoint y: 201, distance: 4.1
click at [417, 201] on div "1 2 3 4 5 6 7 8 9 10 11 12 13 14 # Attack both [PERSON_NAME] and grab the gem. …" at bounding box center [435, 126] width 121 height 222
click at [417, 201] on button "Run" at bounding box center [435, 206] width 110 height 12
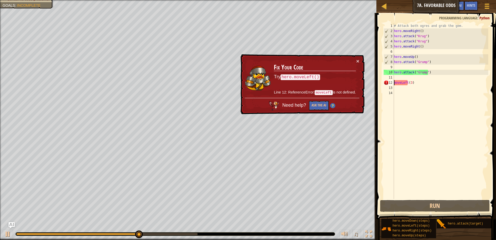
click at [394, 82] on div "# Attack both ogres and grab the gem. hero . moveRight ( ) hero . attack ( "[PE…" at bounding box center [441, 116] width 96 height 186
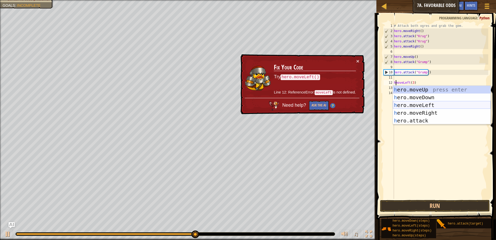
click at [410, 105] on div "h ero.moveUp press enter h ero.moveDown press enter h ero.moveLeft press enter …" at bounding box center [442, 113] width 98 height 54
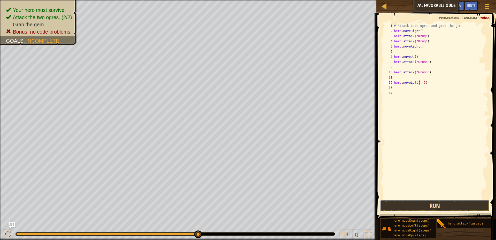
click at [413, 208] on button "Run" at bounding box center [435, 206] width 110 height 12
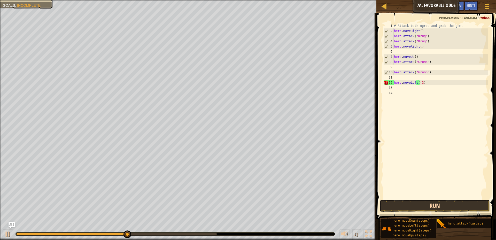
type textarea "hero.moveLeft(3)"
click at [407, 205] on button "Run" at bounding box center [435, 206] width 110 height 12
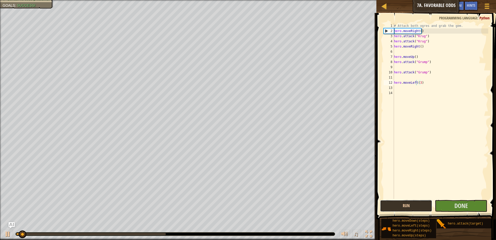
click at [407, 205] on button "Run" at bounding box center [406, 206] width 52 height 12
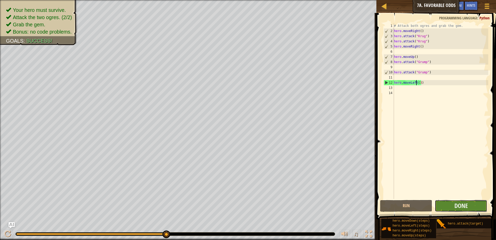
click at [464, 211] on button "Done" at bounding box center [461, 206] width 52 height 12
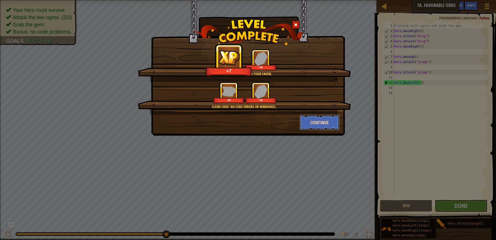
click at [309, 120] on button "Continue" at bounding box center [320, 122] width 40 height 15
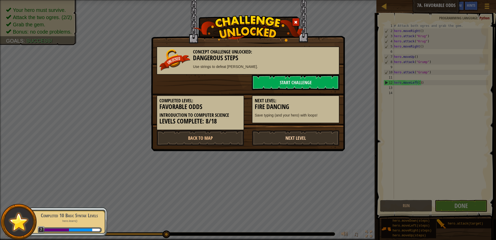
click at [301, 139] on link "Next Level" at bounding box center [296, 137] width 88 height 15
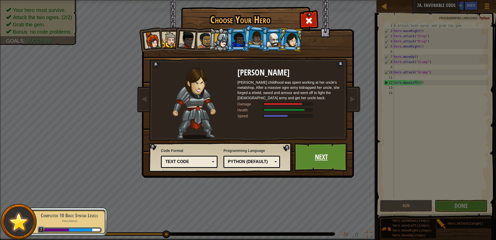
click at [306, 152] on link "Next" at bounding box center [321, 157] width 54 height 28
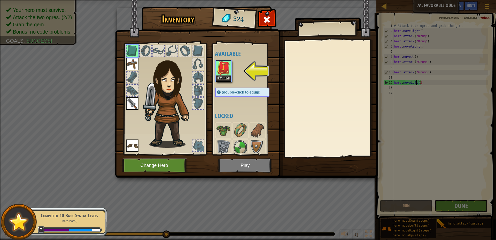
drag, startPoint x: 225, startPoint y: 74, endPoint x: 225, endPoint y: 78, distance: 3.9
click at [225, 75] on img at bounding box center [223, 68] width 14 height 14
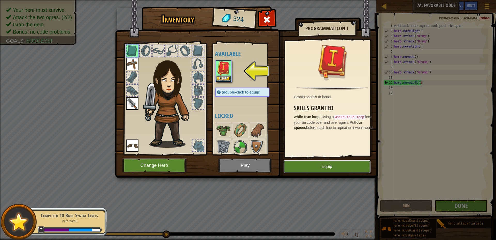
click at [297, 167] on button "Equip" at bounding box center [326, 166] width 87 height 13
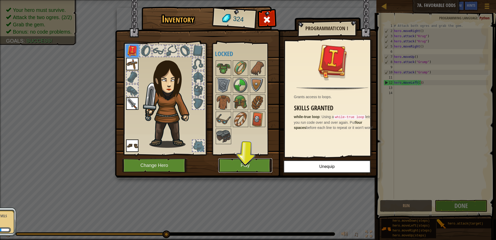
click at [260, 162] on button "Play" at bounding box center [245, 165] width 54 height 14
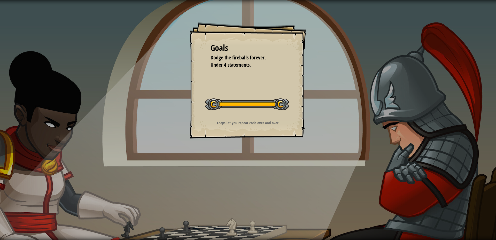
click at [269, 142] on div "Goals Dodge the fireballs forever. Under 4 statements. Start Level Error loadin…" at bounding box center [248, 120] width 496 height 240
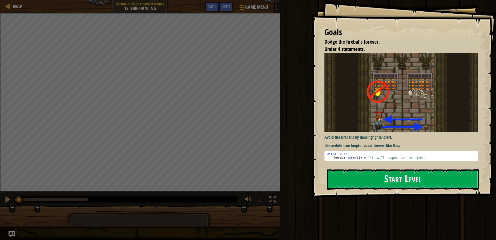
click at [324, 180] on div "Goals Dodge the fireballs forever. Under 4 statements. Avoid the fireballs by d…" at bounding box center [403, 99] width 184 height 198
click at [363, 183] on button "Start Level" at bounding box center [403, 179] width 152 height 20
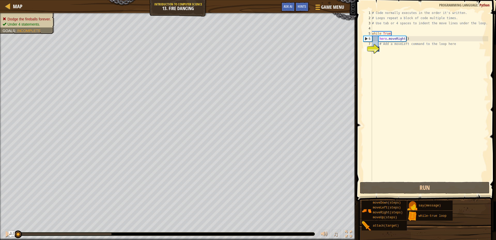
type textarea "h"
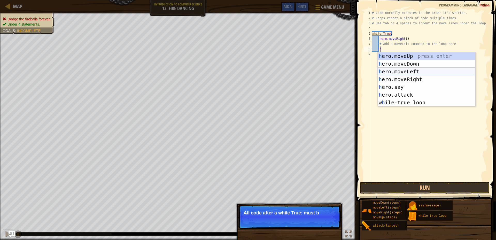
click at [406, 69] on div "h ero.moveUp press enter h ero.moveDown press enter h ero.moveLeft press enter …" at bounding box center [427, 87] width 98 height 70
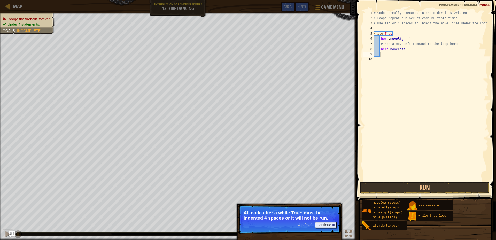
click at [407, 181] on span at bounding box center [427, 93] width 144 height 216
click at [409, 190] on button "Run" at bounding box center [425, 188] width 130 height 12
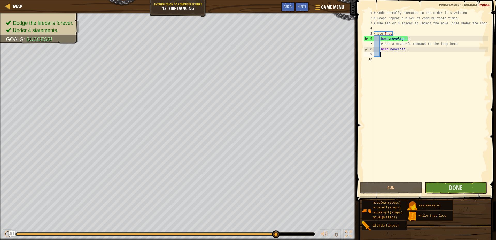
click at [447, 181] on div "# Code normally executes in the order it's written. # Loops repeat a block of c…" at bounding box center [430, 100] width 116 height 181
click at [449, 187] on button "Done" at bounding box center [456, 188] width 62 height 12
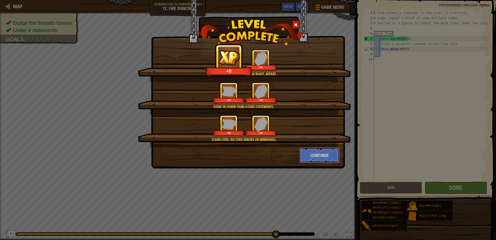
click at [332, 156] on button "Continue" at bounding box center [320, 154] width 40 height 15
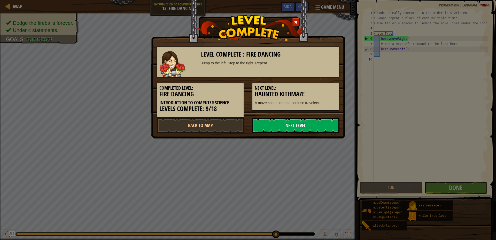
click at [297, 129] on link "Next Level" at bounding box center [296, 125] width 88 height 15
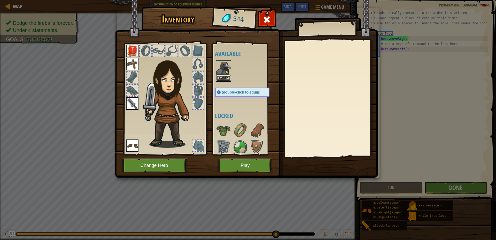
click at [227, 78] on button "Equip" at bounding box center [223, 77] width 14 height 5
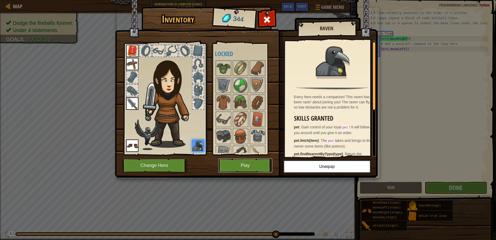
click at [251, 171] on button "Play" at bounding box center [245, 165] width 54 height 14
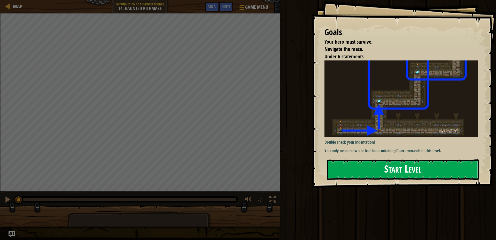
click at [339, 165] on button "Start Level" at bounding box center [403, 169] width 152 height 20
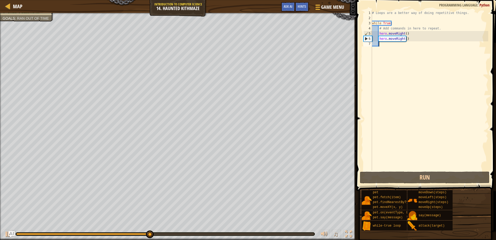
click at [423, 41] on div "# Loops are a better way of doing repetitive things. while True : # Add command…" at bounding box center [429, 95] width 117 height 170
type textarea "hero.moveRight()"
click at [416, 38] on div "# Loops are a better way of doing repetitive things. while True : # Add command…" at bounding box center [429, 95] width 117 height 170
click at [405, 36] on div "# Loops are a better way of doing repetitive things. while True : # Add command…" at bounding box center [429, 95] width 117 height 170
click at [408, 42] on div "# Loops are a better way of doing repetitive things. while True : # Add command…" at bounding box center [429, 95] width 117 height 170
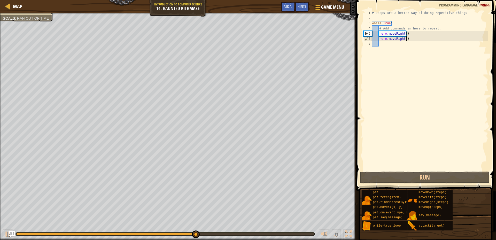
click at [408, 40] on div "# Loops are a better way of doing repetitive things. while True : # Add command…" at bounding box center [429, 95] width 117 height 170
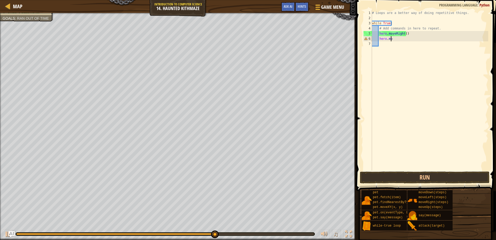
type textarea "h"
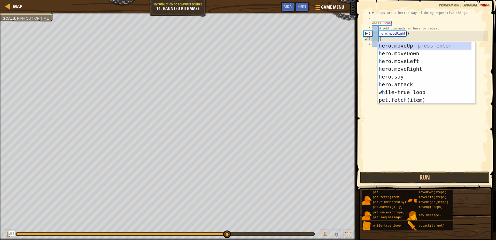
scroll to position [2, 0]
click at [422, 43] on div "h ero.moveUp press enter h ero.moveDown press enter h ero.moveLeft press enter …" at bounding box center [425, 80] width 94 height 77
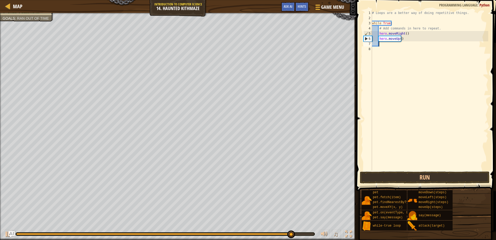
click at [400, 40] on div "# Loops are a better way of doing repetitive things. while True : # Add command…" at bounding box center [429, 95] width 117 height 170
type textarea "hero.moveUp(2)"
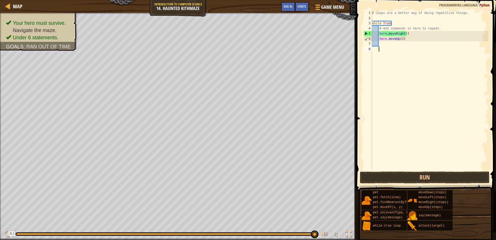
click at [390, 49] on div "# Loops are a better way of doing repetitive things. while True : # Add command…" at bounding box center [429, 95] width 117 height 170
click at [390, 44] on div "# Loops are a better way of doing repetitive things. while True : # Add command…" at bounding box center [429, 95] width 117 height 170
click at [427, 179] on button "Run" at bounding box center [425, 177] width 130 height 12
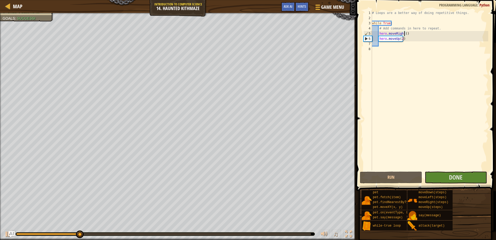
click at [404, 34] on div "# Loops are a better way of doing repetitive things. while True : # Add command…" at bounding box center [429, 95] width 117 height 170
type textarea "hero.moveRight(2)"
click at [463, 180] on button "Done" at bounding box center [456, 177] width 62 height 12
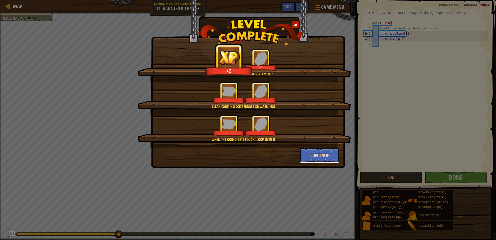
click at [304, 152] on button "Continue" at bounding box center [320, 154] width 40 height 15
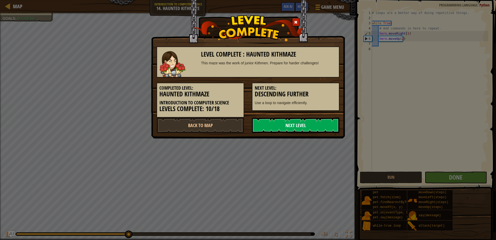
click at [289, 121] on link "Next Level" at bounding box center [296, 125] width 88 height 15
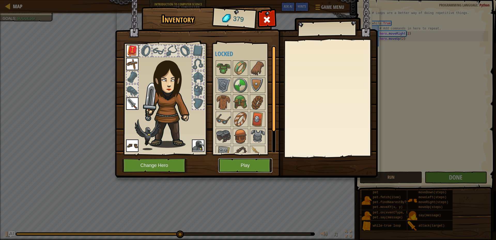
click at [257, 164] on button "Play" at bounding box center [245, 165] width 54 height 14
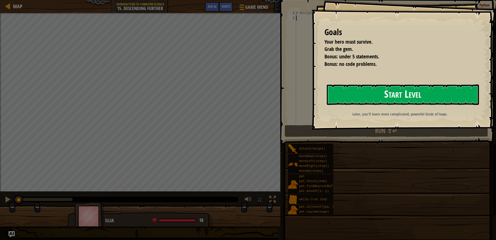
click at [350, 97] on button "Start Level" at bounding box center [403, 94] width 152 height 20
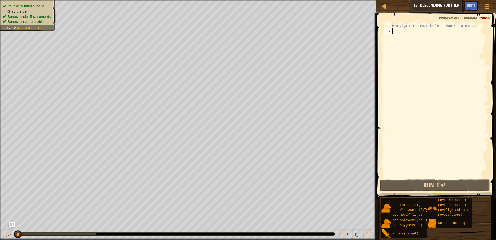
type textarea "h"
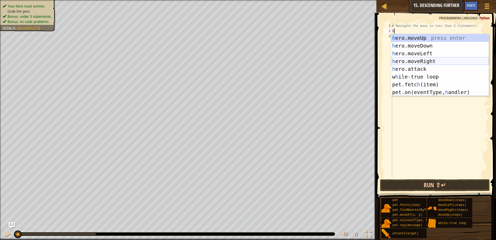
click at [414, 59] on div "h ero.moveUp press enter h ero.moveDown press enter h ero.moveLeft press enter …" at bounding box center [440, 72] width 98 height 77
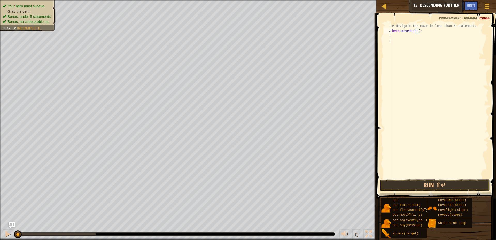
click at [417, 31] on div "# Navigate the maze in less than 5 statements. hero . moveRight ( )" at bounding box center [439, 105] width 97 height 165
click at [418, 33] on div "# Navigate the maze in less than 5 statements. hero . moveRight ( )" at bounding box center [439, 105] width 97 height 165
type textarea "hero.moveRight(2)"
click at [402, 39] on div "# Navigate the maze in less than 5 statements. hero . moveRight ( 2 )" at bounding box center [439, 105] width 97 height 165
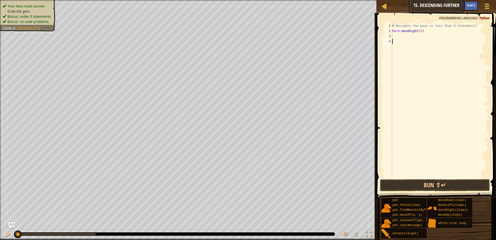
scroll to position [2, 0]
click at [402, 37] on div "# Navigate the maze in less than 5 statements. hero . moveRight ( 2 )" at bounding box center [439, 105] width 97 height 165
type textarea "h"
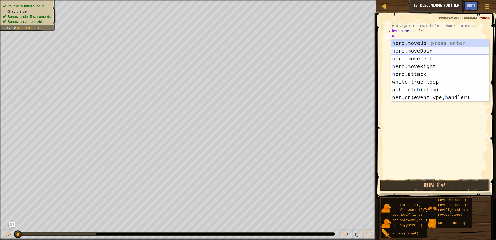
click at [423, 50] on div "h ero.moveUp press enter h ero.moveDown press enter h ero.moveLeft press enter …" at bounding box center [440, 77] width 98 height 77
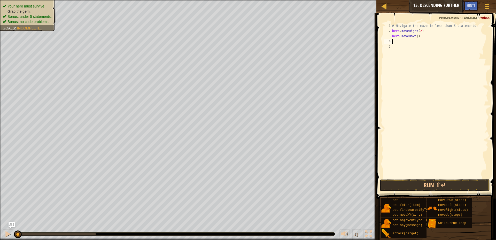
click at [393, 40] on div "# Navigate the maze in less than 5 statements. hero . moveRight ( 2 ) hero . mo…" at bounding box center [439, 105] width 97 height 165
type textarea "h"
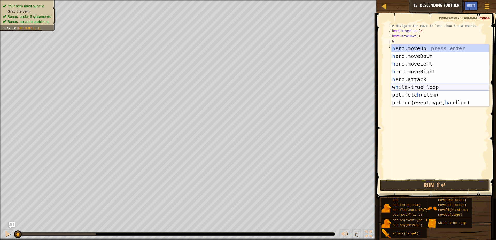
click at [421, 87] on div "h ero.moveUp press enter h ero.moveDown press enter h ero.moveLeft press enter …" at bounding box center [440, 82] width 98 height 77
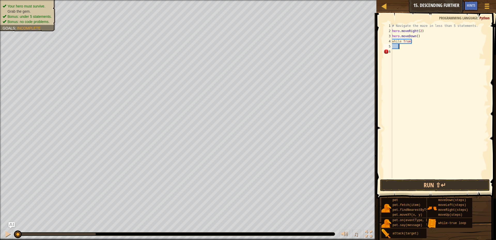
click at [392, 40] on div "# Navigate the maze in less than 5 statements. hero . moveRight ( 2 ) hero . mo…" at bounding box center [439, 105] width 97 height 165
click at [392, 30] on div "2" at bounding box center [387, 30] width 9 height 5
type textarea "hero.moveRight(2)"
click at [394, 33] on div "# Navigate the maze in less than 5 statements. hero . moveRight ( 2 ) hero . mo…" at bounding box center [439, 105] width 97 height 165
type textarea "h"
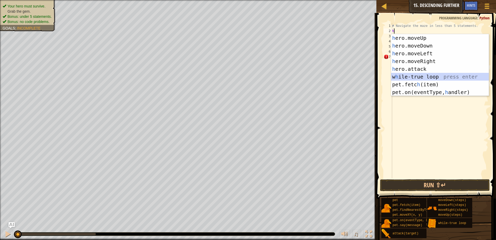
click at [418, 75] on div "h ero.moveUp press enter h ero.moveDown press enter h ero.moveLeft press enter …" at bounding box center [440, 72] width 98 height 77
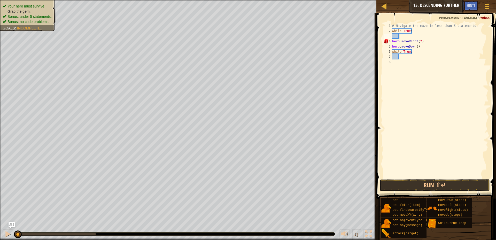
click at [392, 41] on div "# Navigate the maze in less than 5 statements. while True : hero . moveRight ( …" at bounding box center [439, 105] width 97 height 165
type textarea "hero.moveRight(2)"
click at [402, 53] on div "# Navigate the maze in less than 5 statements. while True : hero . moveRight ( …" at bounding box center [439, 105] width 97 height 165
type textarea "w"
click at [411, 183] on button "Run ⇧↵" at bounding box center [435, 185] width 110 height 12
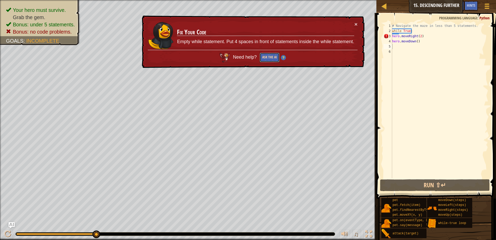
click at [274, 54] on button "Ask the AI" at bounding box center [270, 58] width 20 height 10
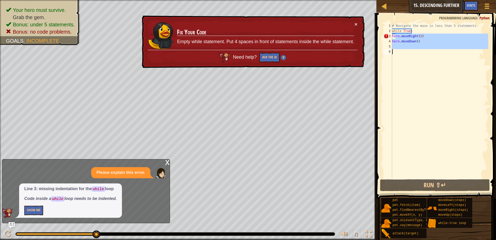
drag, startPoint x: 396, startPoint y: 36, endPoint x: 416, endPoint y: 28, distance: 20.9
click at [397, 85] on div "# Navigate the maze in less than 5 statements. while True : hero . moveRight ( …" at bounding box center [439, 105] width 97 height 165
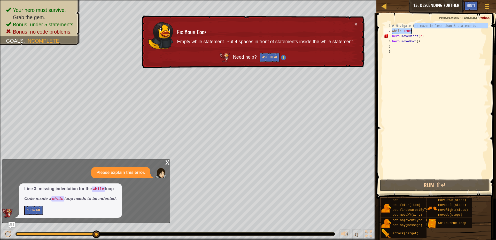
drag, startPoint x: 410, startPoint y: 31, endPoint x: 408, endPoint y: 33, distance: 2.9
click at [408, 33] on div "# Navigate the maze in less than 5 statements. while True : hero . moveRight ( …" at bounding box center [439, 105] width 97 height 165
type textarea "# Navigate the maze in less than 5 statements. while True:"
click at [424, 46] on div "# Navigate the maze in less than 5 statements. while True : hero . moveRight ( …" at bounding box center [439, 105] width 97 height 165
click at [424, 41] on div "# Navigate the maze in less than 5 statements. while True : hero . moveRight ( …" at bounding box center [439, 105] width 97 height 165
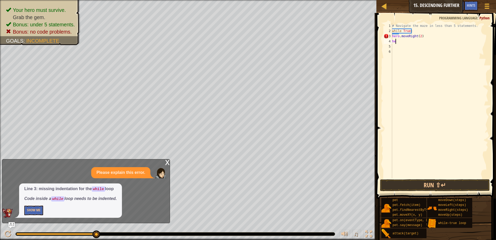
type textarea "h"
type textarea "w"
type textarea "e"
type textarea "w"
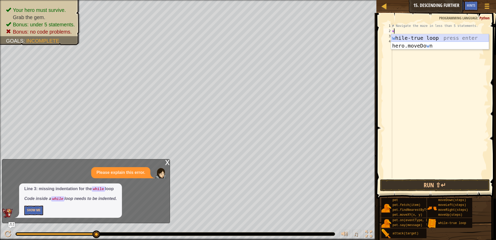
click at [430, 38] on div "w [PERSON_NAME]-true loop press enter hero.moveDo w n press enter" at bounding box center [440, 49] width 98 height 31
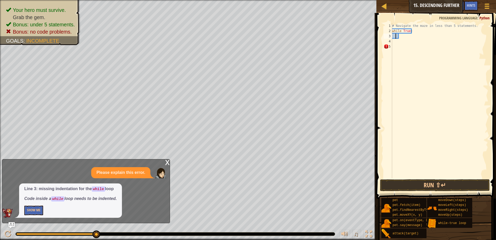
click at [395, 36] on div "# Navigate the maze in less than 5 statements. while True :" at bounding box center [439, 105] width 97 height 165
click at [393, 35] on div "# Navigate the maze in less than 5 statements. while True :" at bounding box center [439, 105] width 97 height 165
click at [392, 34] on div "# Navigate the maze in less than 5 statements. while True :" at bounding box center [439, 105] width 97 height 165
type textarea "h"
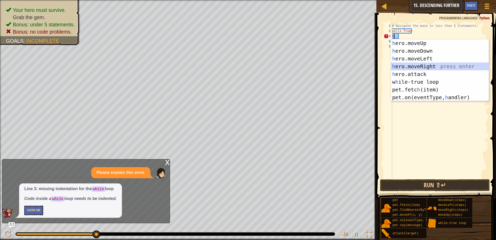
click at [397, 63] on div "h ero.moveUp press enter h ero.moveDown press enter h ero.moveLeft press enter …" at bounding box center [440, 77] width 98 height 77
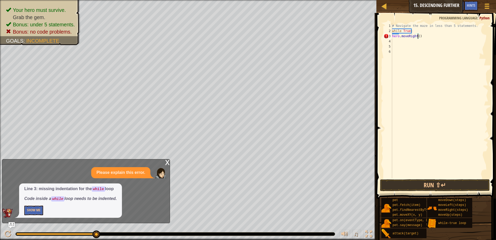
click at [418, 37] on div "# Navigate the maze in less than 5 statements. while True : hero . moveRight ( )" at bounding box center [439, 105] width 97 height 165
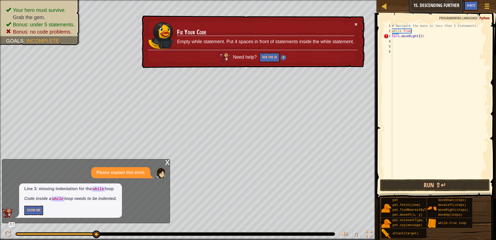
click at [356, 23] on button "×" at bounding box center [355, 23] width 3 height 5
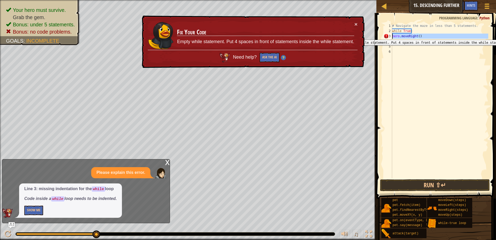
click at [392, 36] on div "3" at bounding box center [387, 36] width 9 height 5
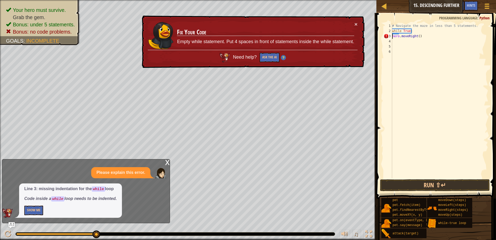
type textarea "while True:hero.moveRight()"
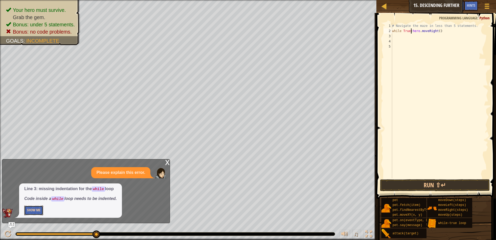
click at [33, 210] on button "Show Me" at bounding box center [33, 211] width 19 height 10
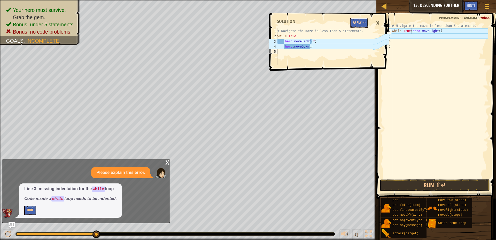
click at [365, 20] on button "Apply =>" at bounding box center [359, 23] width 18 height 10
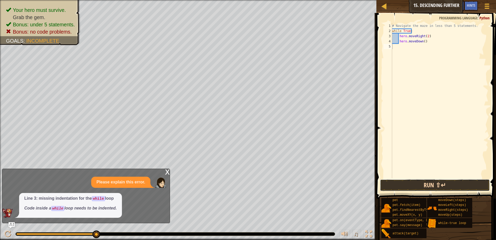
click at [458, 182] on button "Run ⇧↵" at bounding box center [435, 185] width 110 height 12
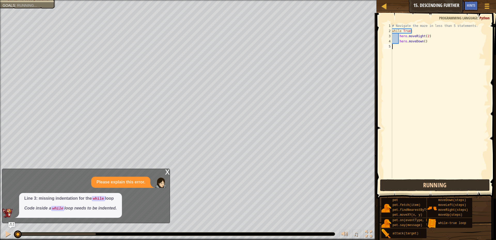
scroll to position [2, 0]
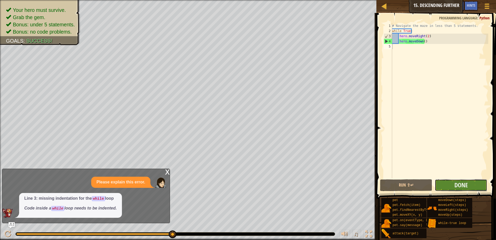
click at [480, 181] on button "Done" at bounding box center [461, 185] width 52 height 12
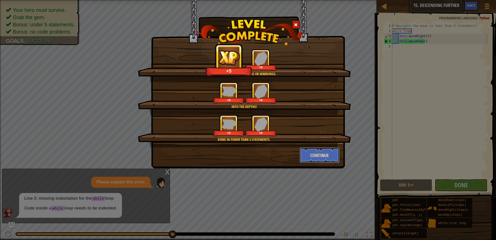
click at [309, 161] on button "Continue" at bounding box center [320, 154] width 40 height 15
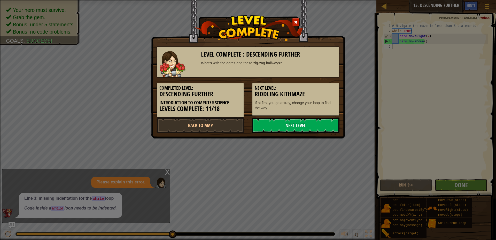
click at [303, 125] on link "Next Level" at bounding box center [296, 125] width 88 height 15
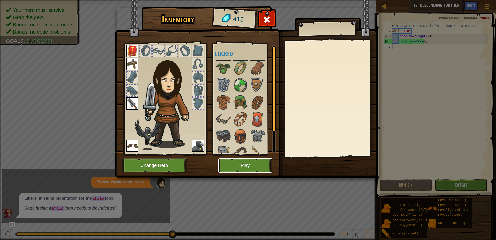
click at [232, 166] on button "Play" at bounding box center [245, 165] width 54 height 14
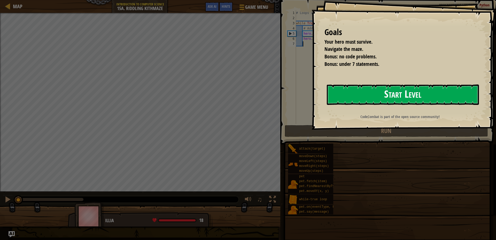
click at [390, 100] on button "Start Level" at bounding box center [403, 94] width 152 height 20
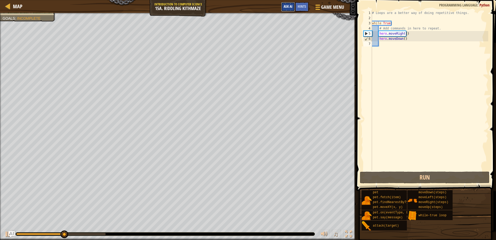
click at [292, 5] on span "Ask AI" at bounding box center [288, 6] width 9 height 5
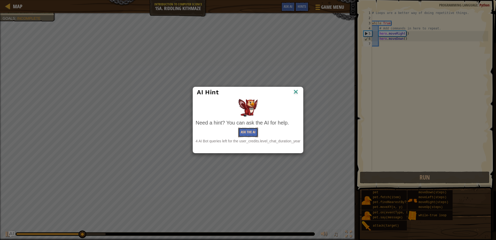
click at [249, 135] on button "Ask the AI" at bounding box center [248, 133] width 20 height 10
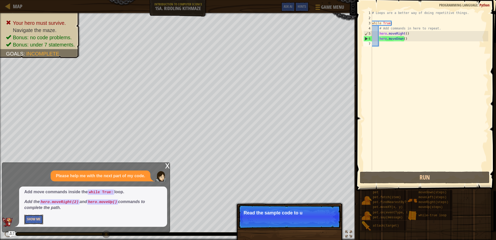
click at [27, 219] on button "Show Me" at bounding box center [33, 220] width 19 height 10
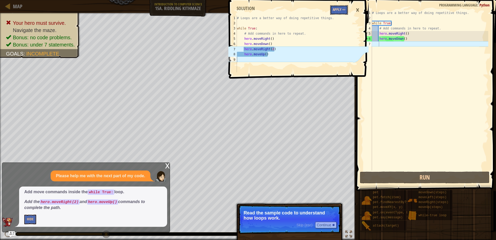
click at [339, 8] on button "Apply =>" at bounding box center [339, 10] width 18 height 10
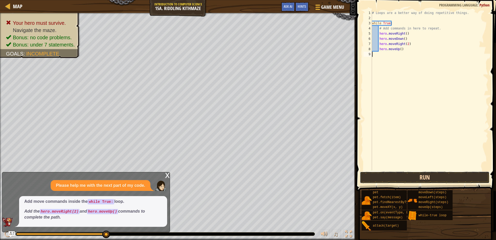
click at [379, 176] on button "Run" at bounding box center [425, 177] width 130 height 12
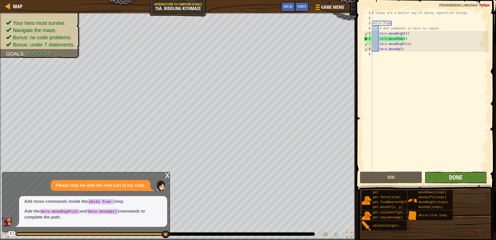
click at [455, 176] on span "Done" at bounding box center [455, 177] width 13 height 8
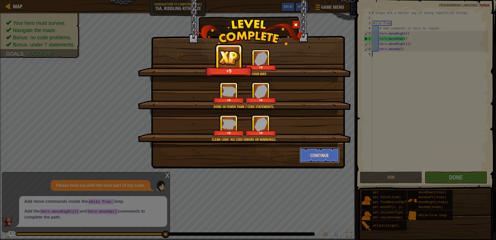
click at [325, 153] on button "Continue" at bounding box center [320, 154] width 40 height 15
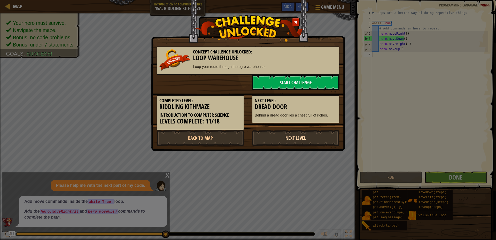
click at [300, 138] on link "Next Level" at bounding box center [296, 137] width 88 height 15
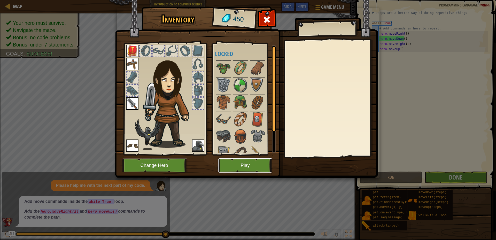
click at [257, 162] on button "Play" at bounding box center [245, 165] width 54 height 14
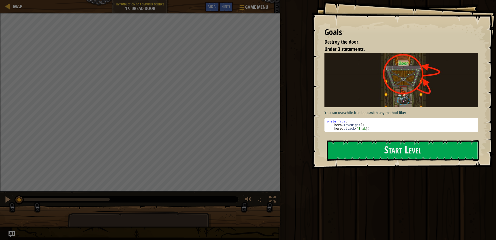
click at [312, 102] on div "Goals Destroy the door. Under 3 statements. You can use while-true loops with a…" at bounding box center [403, 84] width 184 height 169
click at [352, 147] on button "Start Level" at bounding box center [403, 150] width 152 height 20
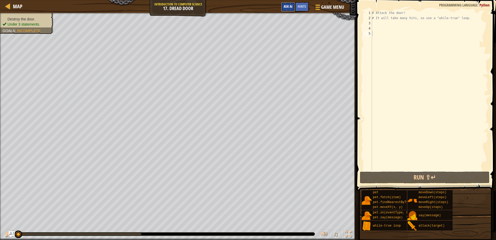
click at [286, 7] on span "Ask AI" at bounding box center [288, 6] width 9 height 5
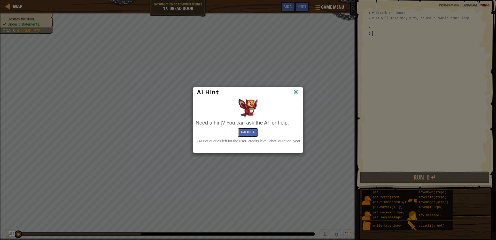
click at [243, 134] on button "Ask the AI" at bounding box center [248, 133] width 20 height 10
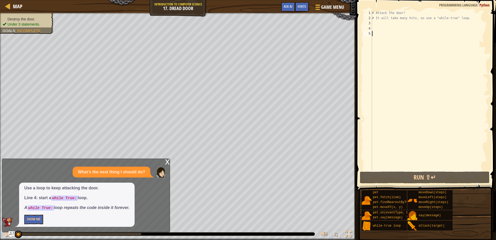
click at [23, 218] on div "Use a loop to keep attacking the door. Line 4: start a while True: loop. A whil…" at bounding box center [76, 205] width 115 height 44
click at [35, 217] on button "Show Me" at bounding box center [33, 220] width 19 height 10
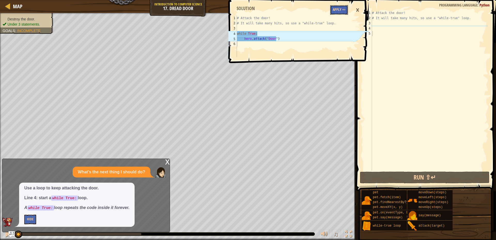
click at [343, 11] on button "Apply =>" at bounding box center [339, 10] width 18 height 10
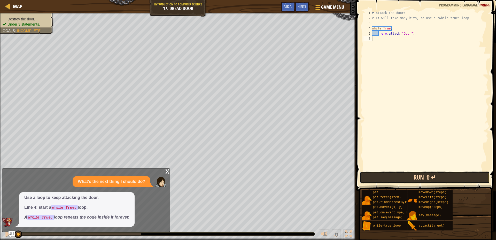
click at [413, 179] on button "Run ⇧↵" at bounding box center [425, 177] width 130 height 12
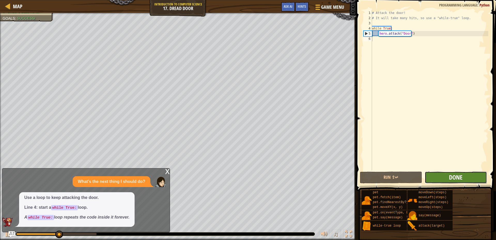
click at [459, 176] on span "Done" at bounding box center [455, 177] width 13 height 8
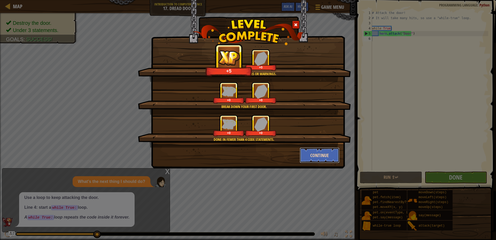
click at [315, 159] on button "Continue" at bounding box center [320, 154] width 40 height 15
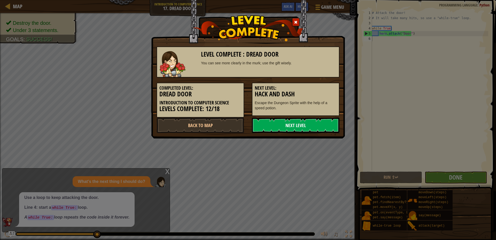
drag, startPoint x: 308, startPoint y: 122, endPoint x: 306, endPoint y: 123, distance: 2.7
click at [307, 122] on link "Next Level" at bounding box center [296, 125] width 88 height 15
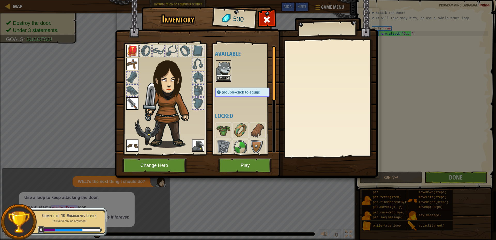
click at [228, 78] on button "Equip" at bounding box center [223, 77] width 14 height 5
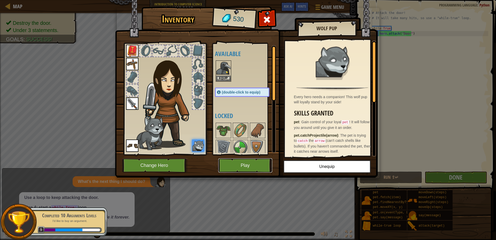
click at [255, 169] on button "Play" at bounding box center [245, 165] width 54 height 14
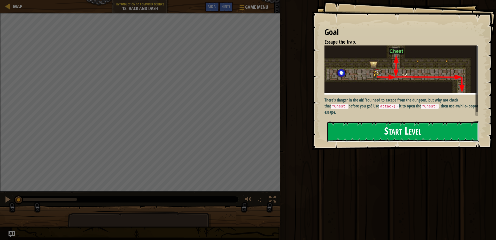
click at [342, 121] on button "Start Level" at bounding box center [403, 131] width 152 height 20
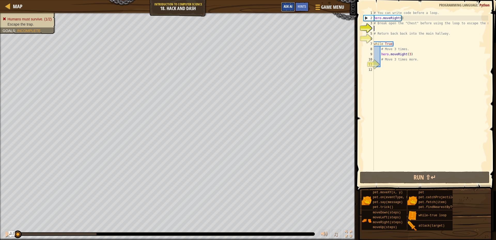
click at [292, 6] on button "Ask AI" at bounding box center [288, 7] width 14 height 10
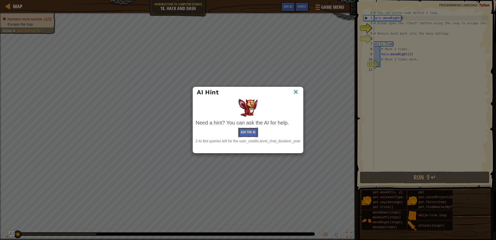
click at [249, 132] on button "Ask the AI" at bounding box center [248, 133] width 20 height 10
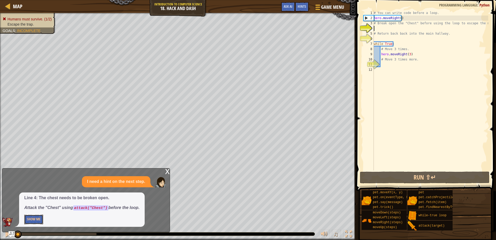
click at [38, 221] on button "Show Me" at bounding box center [33, 220] width 19 height 10
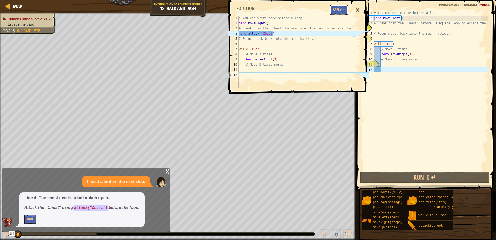
click at [338, 11] on button "Apply =>" at bounding box center [339, 10] width 18 height 10
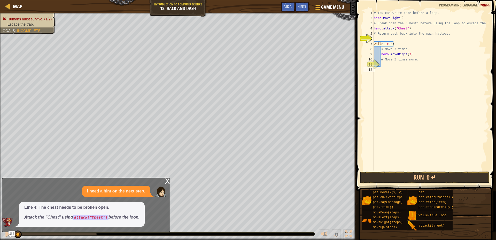
click at [371, 181] on button "Run ⇧↵" at bounding box center [425, 177] width 130 height 12
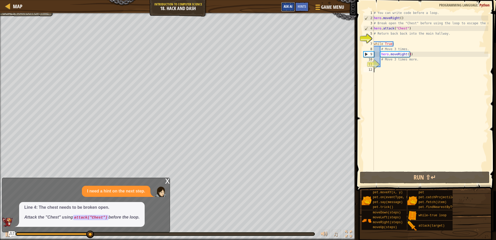
click at [283, 6] on button "Ask AI" at bounding box center [288, 7] width 14 height 10
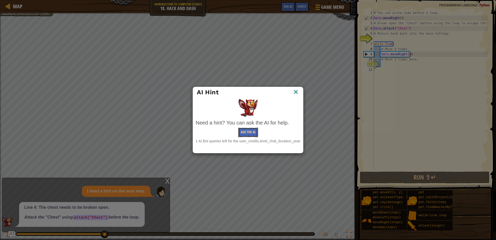
click at [252, 135] on button "Ask the AI" at bounding box center [248, 133] width 20 height 10
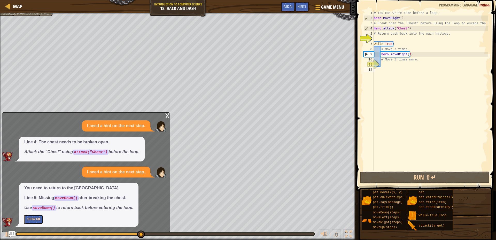
click at [33, 223] on button "Show Me" at bounding box center [33, 220] width 19 height 10
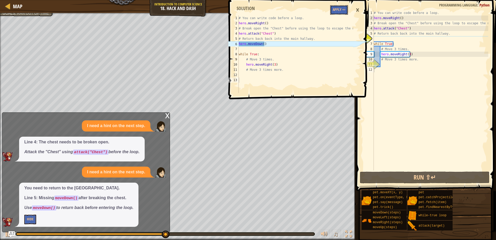
click at [345, 10] on button "Apply =>" at bounding box center [339, 10] width 18 height 10
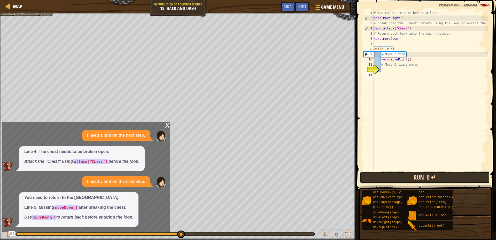
click at [427, 176] on button "Run ⇧↵" at bounding box center [425, 177] width 130 height 12
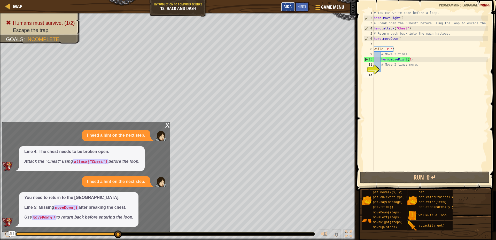
click at [283, 8] on button "Ask AI" at bounding box center [288, 7] width 14 height 10
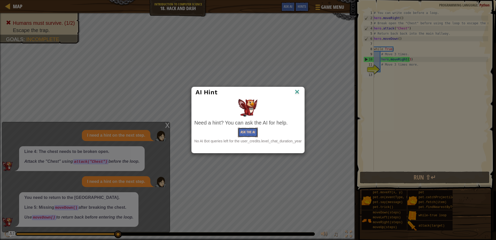
click at [246, 134] on button "Ask the AI" at bounding box center [248, 133] width 20 height 10
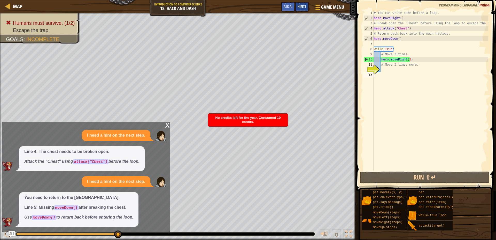
click at [302, 6] on span "Hints" at bounding box center [302, 6] width 9 height 5
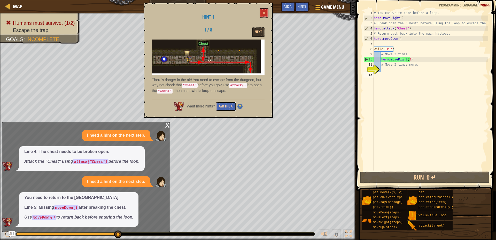
click at [216, 103] on button "Ask the AI" at bounding box center [226, 107] width 20 height 10
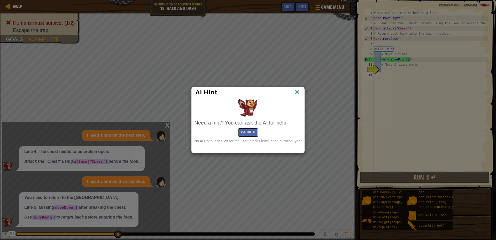
click at [248, 132] on button "Ask the AI" at bounding box center [248, 133] width 20 height 10
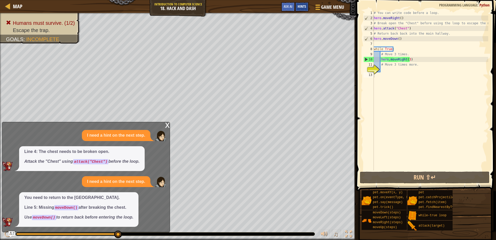
click at [308, 10] on div "Hints" at bounding box center [302, 7] width 14 height 10
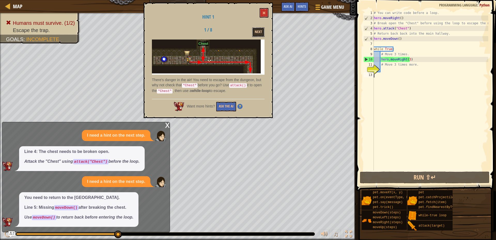
click at [256, 30] on button "Next" at bounding box center [258, 32] width 12 height 10
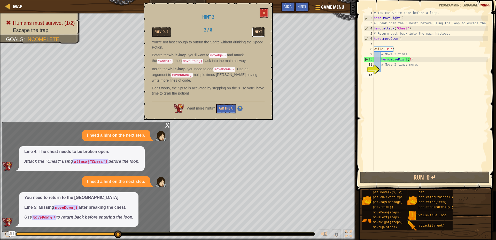
click at [255, 30] on button "Next" at bounding box center [258, 32] width 12 height 10
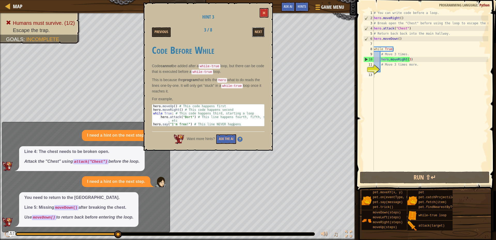
click at [251, 32] on div "Next" at bounding box center [248, 32] width 40 height 10
click at [260, 34] on button "Next" at bounding box center [258, 32] width 12 height 10
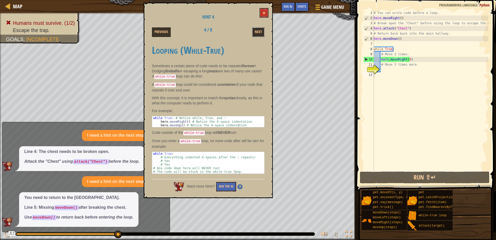
click at [260, 34] on button "Next" at bounding box center [258, 32] width 12 height 10
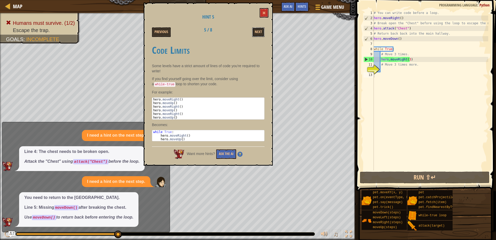
click at [260, 34] on button "Next" at bounding box center [258, 32] width 12 height 10
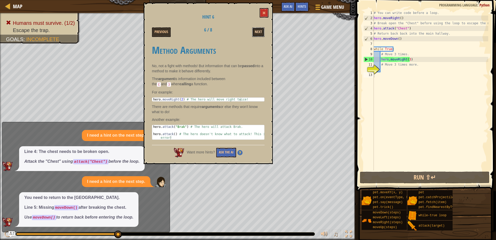
click at [263, 32] on button "Next" at bounding box center [258, 32] width 12 height 10
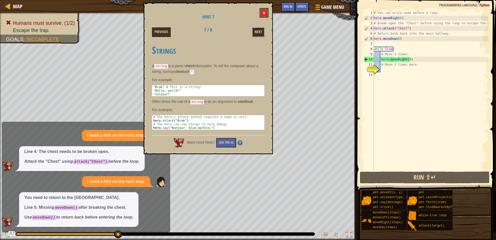
click at [261, 32] on button "Next" at bounding box center [258, 32] width 12 height 10
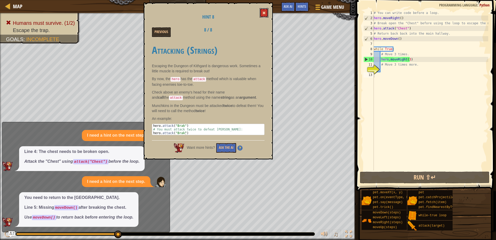
click at [267, 14] on button at bounding box center [264, 13] width 9 height 10
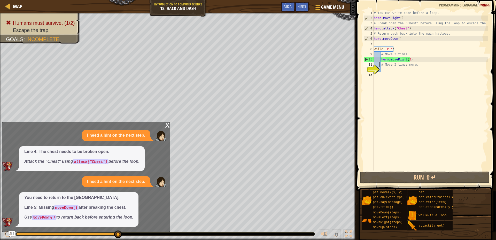
click at [379, 65] on div "# You can write code before a loop. hero . moveRight ( ) # Break open the "Ches…" at bounding box center [430, 95] width 115 height 170
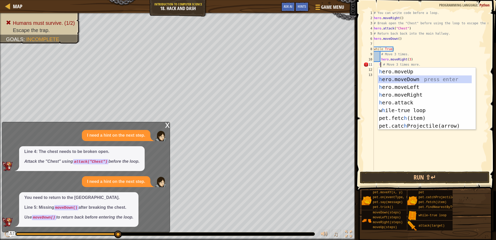
click at [402, 77] on div "h ero.moveUp press enter h ero.moveDown press enter h ero.moveLeft press enter …" at bounding box center [425, 106] width 94 height 77
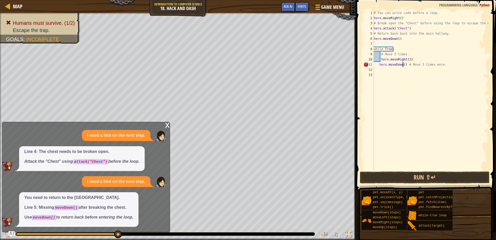
click at [403, 65] on div "# You can write code before a loop. hero . moveRight ( ) # Break open the "Ches…" at bounding box center [430, 95] width 115 height 170
click at [407, 176] on button "Run ⇧↵" at bounding box center [425, 177] width 130 height 12
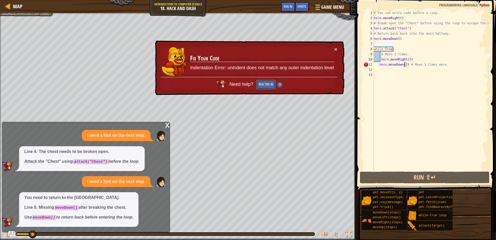
click at [260, 84] on button "Ask the AI" at bounding box center [266, 85] width 20 height 10
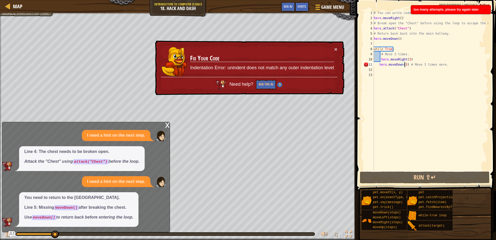
click at [280, 83] on img at bounding box center [279, 84] width 5 height 5
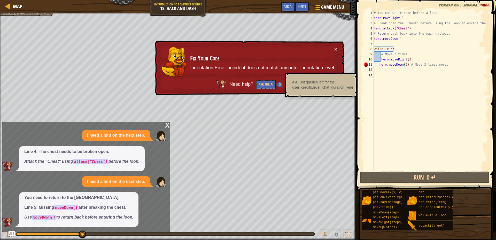
click at [338, 48] on div "× Fix Your Code Indentation Error: unindent does not match any outer indentatio…" at bounding box center [249, 68] width 190 height 55
click at [334, 49] on td "Fix Your Code Indentation Error: unindent does not match any outer indentation …" at bounding box center [262, 61] width 144 height 31
type textarea "hero.moveDown() # Move 3 times more."
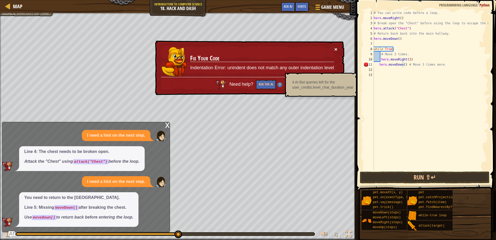
click at [334, 47] on button "×" at bounding box center [335, 48] width 3 height 5
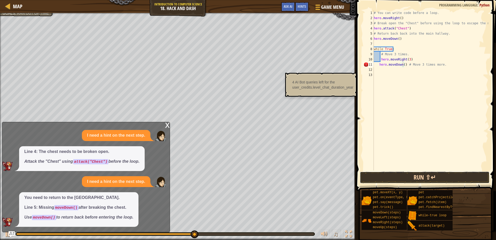
click at [381, 175] on button "Run ⇧↵" at bounding box center [425, 177] width 130 height 12
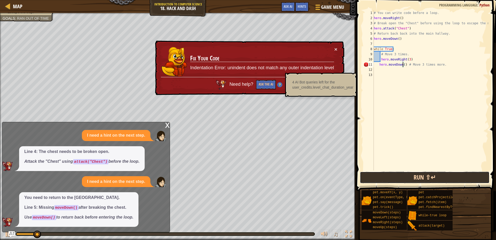
click at [381, 175] on button "Run ⇧↵" at bounding box center [425, 177] width 130 height 12
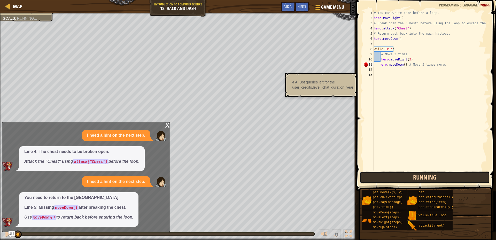
click at [381, 175] on button "Running" at bounding box center [425, 177] width 130 height 12
click at [380, 175] on button "Running" at bounding box center [425, 177] width 130 height 12
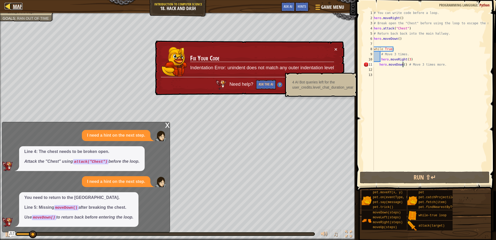
click at [9, 3] on div at bounding box center [8, 6] width 6 height 6
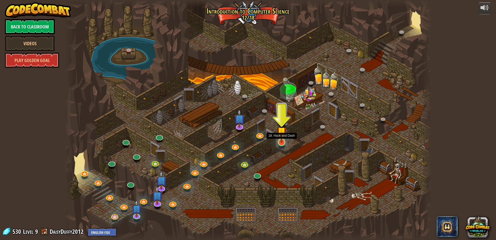
click at [284, 139] on img at bounding box center [282, 131] width 10 height 22
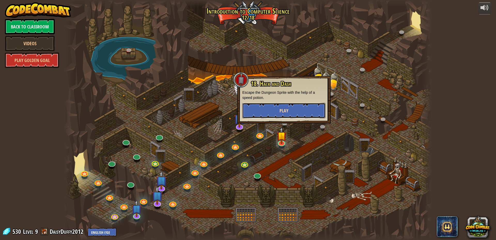
click at [291, 109] on button "Play" at bounding box center [283, 110] width 83 height 15
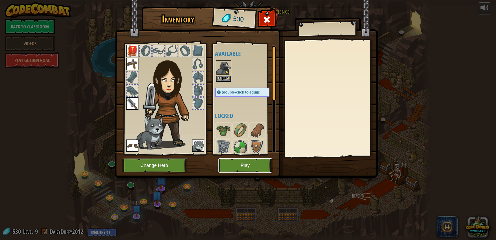
click at [247, 166] on button "Play" at bounding box center [245, 165] width 54 height 14
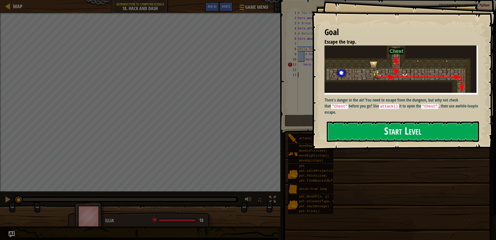
click at [367, 138] on button "Start Level" at bounding box center [403, 131] width 152 height 20
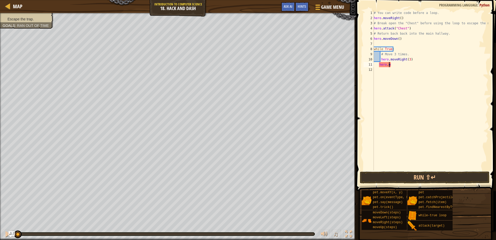
type textarea "h"
type textarea "#"
type textarea "w"
type textarea "h"
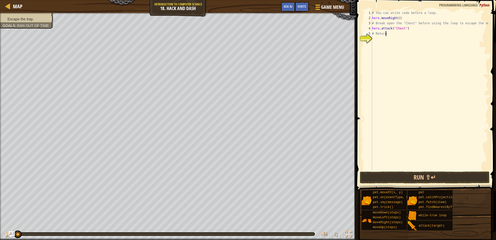
type textarea "#"
type textarea "h"
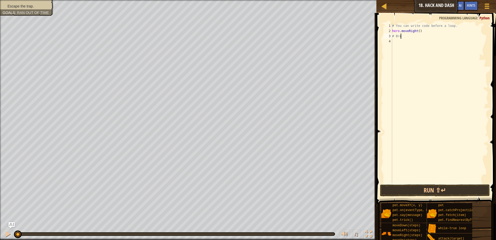
type textarea "#"
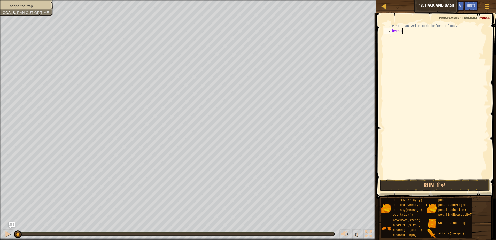
type textarea "h"
type textarea "#"
type textarea "m"
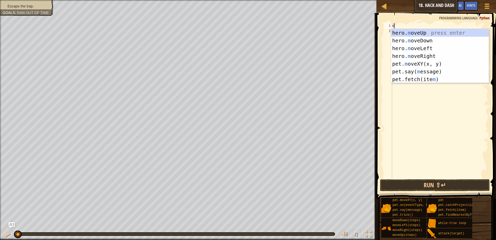
scroll to position [2, 0]
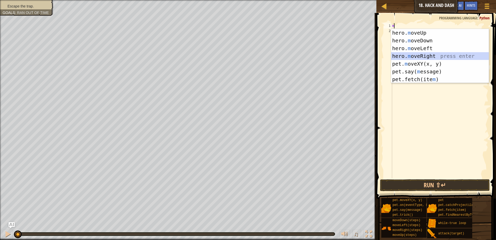
click at [431, 58] on div "hero. m oveUp press enter hero. m oveDown press enter hero. m oveLeft press ent…" at bounding box center [440, 64] width 98 height 70
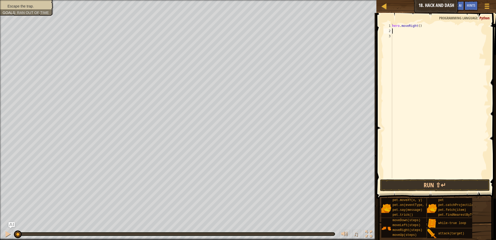
type textarea "m"
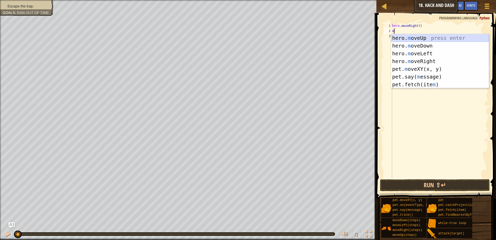
click at [419, 35] on div "hero. m oveUp press enter hero. m oveDown press enter hero. m oveLeft press ent…" at bounding box center [440, 69] width 98 height 70
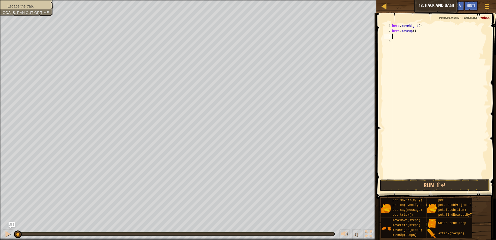
type textarea "m"
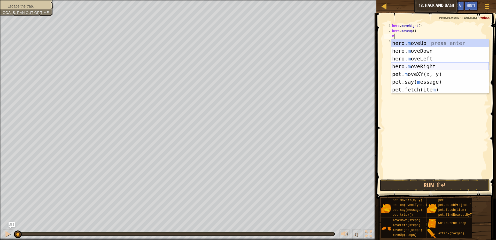
click at [415, 65] on div "hero. m oveUp press enter hero. m oveDown press enter hero. m oveLeft press ent…" at bounding box center [440, 74] width 98 height 70
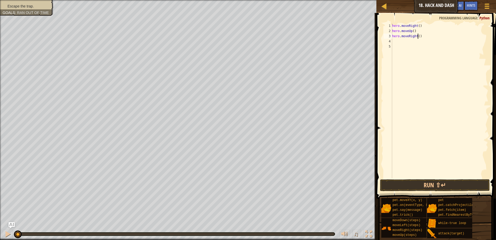
click at [417, 37] on div "hero . moveRight ( ) hero . moveUp ( ) hero . moveRight ( )" at bounding box center [439, 105] width 97 height 165
type textarea "hero.moveRight(3)"
click at [397, 186] on button "Run ⇧↵" at bounding box center [435, 185] width 110 height 12
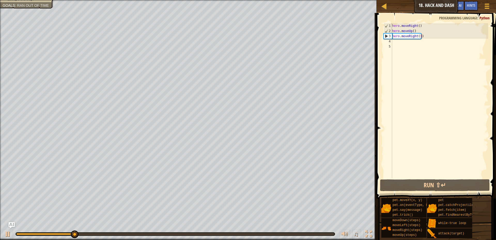
click at [392, 37] on div "hero . moveRight ( ) hero . moveUp ( ) hero . moveRight ( 3 )" at bounding box center [439, 105] width 97 height 165
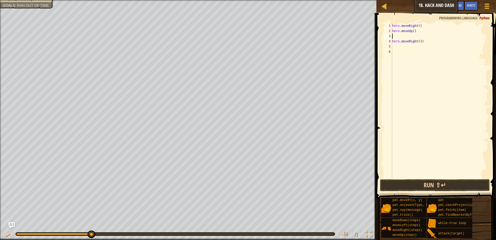
click at [397, 35] on div "hero . moveRight ( ) hero . moveUp ( ) hero . moveRight ( 3 )" at bounding box center [439, 105] width 97 height 165
type textarea "m"
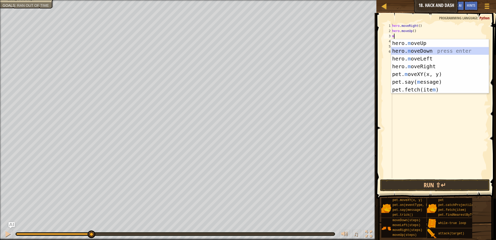
click at [430, 50] on div "hero. m oveUp press enter hero. m oveDown press enter hero. m oveLeft press ent…" at bounding box center [440, 74] width 98 height 70
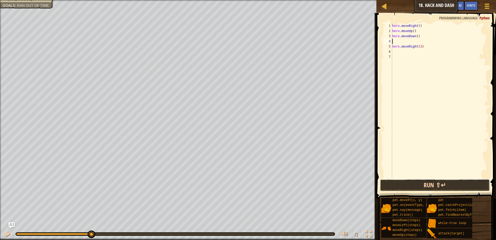
click at [438, 189] on button "Run ⇧↵" at bounding box center [435, 185] width 110 height 12
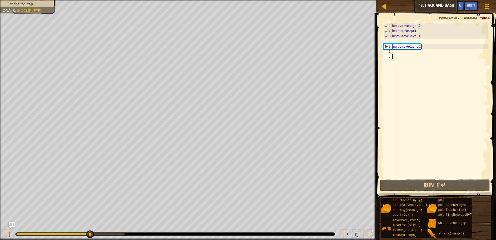
click at [400, 54] on div "hero . moveRight ( ) hero . moveUp ( ) hero . moveDown ( ) hero . moveRight ( 3…" at bounding box center [439, 105] width 97 height 165
type textarea "h"
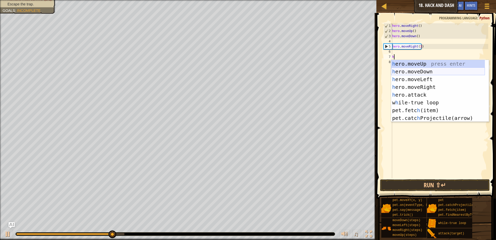
click at [408, 69] on div "h ero.moveUp press enter h ero.moveDown press enter h ero.moveLeft press enter …" at bounding box center [438, 98] width 94 height 77
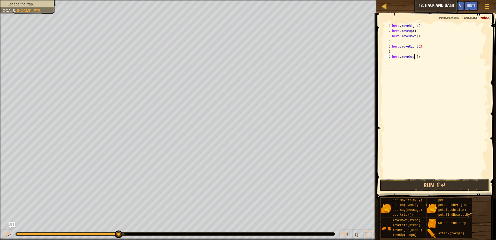
click at [414, 57] on div "hero . moveRight ( ) hero . moveUp ( ) hero . moveDown ( ) hero . moveRight ( 3…" at bounding box center [439, 105] width 97 height 165
click at [415, 57] on div "hero . moveRight ( ) hero . moveUp ( ) hero . moveDown ( ) hero . moveRight ( 3…" at bounding box center [439, 105] width 97 height 165
type textarea "hero.moveDown(3)"
click at [412, 181] on button "Run ⇧↵" at bounding box center [435, 185] width 110 height 12
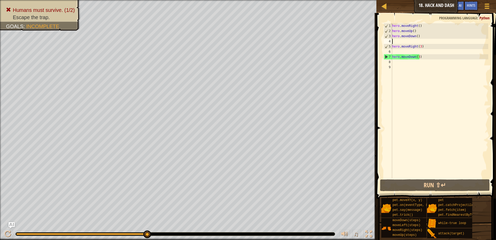
click at [393, 41] on div "hero . moveRight ( ) hero . moveUp ( ) hero . moveDown ( ) hero . moveRight ( 3…" at bounding box center [439, 105] width 97 height 165
type textarea "hero.moveDown()"
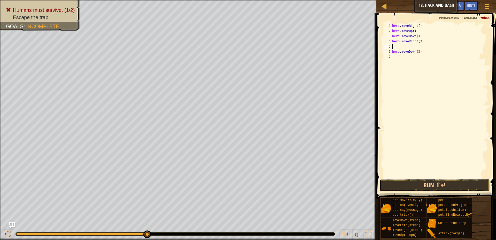
click at [397, 48] on div "hero . moveRight ( ) hero . moveUp ( ) hero . moveDown ( ) hero . moveRight ( 3…" at bounding box center [439, 105] width 97 height 165
click at [470, 190] on button "Run ⇧↵" at bounding box center [435, 185] width 110 height 12
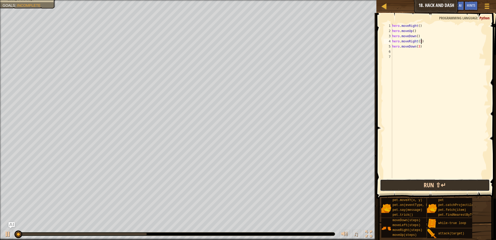
click at [470, 190] on button "Run ⇧↵" at bounding box center [435, 185] width 110 height 12
click at [469, 190] on button "Run ⇧↵" at bounding box center [435, 185] width 110 height 12
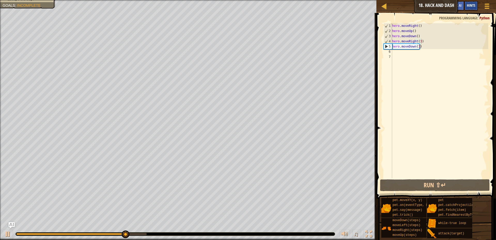
click at [465, 6] on div "Hints" at bounding box center [471, 6] width 14 height 10
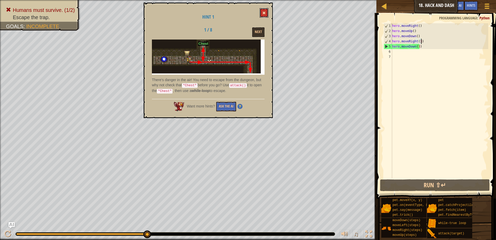
click at [264, 10] on button at bounding box center [264, 13] width 9 height 10
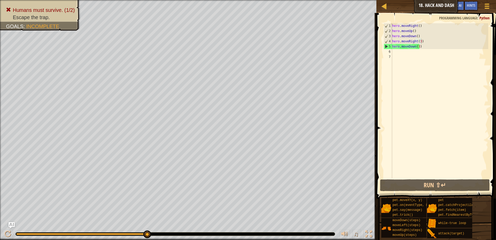
click at [459, 185] on button "Run ⇧↵" at bounding box center [435, 185] width 110 height 12
click at [392, 36] on div "hero . moveRight ( ) hero . moveUp ( ) hero . moveDown ( ) hero . moveRight ( 3…" at bounding box center [439, 105] width 97 height 165
type textarea "hero.moveDown()"
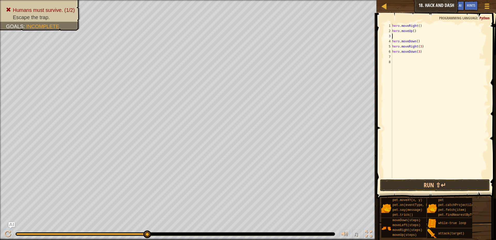
click at [397, 35] on div "hero . moveRight ( ) hero . moveUp ( ) hero . moveDown ( ) hero . moveRight ( 3…" at bounding box center [439, 105] width 97 height 165
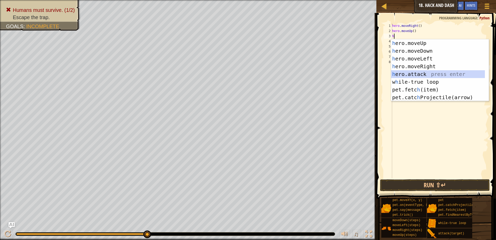
click at [434, 73] on div "h ero.moveUp press enter h ero.moveDown press enter h ero.moveLeft press enter …" at bounding box center [438, 77] width 94 height 77
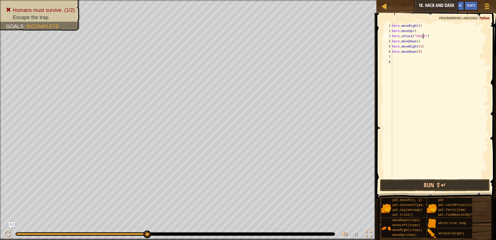
scroll to position [2, 3]
type textarea "hero.attack("Chest")"
click at [407, 182] on button "Run ⇧↵" at bounding box center [435, 185] width 110 height 12
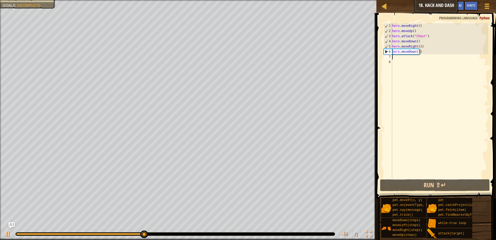
click at [402, 58] on div "hero . moveRight ( ) hero . moveUp ( ) hero . attack ( "Chest" ) hero . moveDow…" at bounding box center [439, 105] width 97 height 165
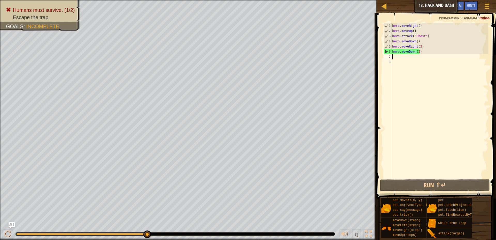
type textarea "h"
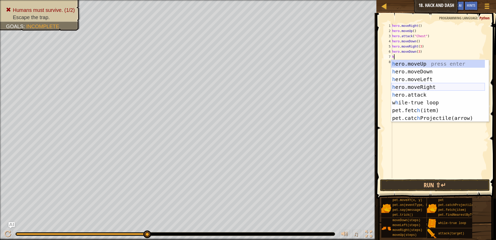
click at [416, 85] on div "h ero.moveUp press enter h ero.moveDown press enter h ero.moveLeft press enter …" at bounding box center [438, 98] width 94 height 77
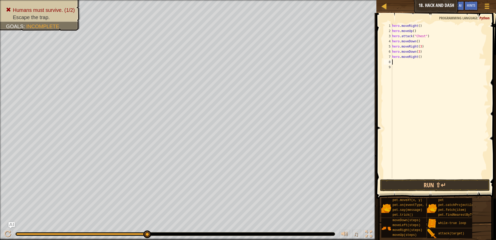
click at [417, 58] on div "hero . moveRight ( ) hero . moveUp ( ) hero . attack ( "Chest" ) hero . moveDow…" at bounding box center [439, 105] width 97 height 165
type textarea "hero.moveRight()"
click at [419, 59] on div "hero . moveRight ( ) hero . moveUp ( ) hero . attack ( "Chest" ) hero . moveDow…" at bounding box center [439, 105] width 97 height 165
click at [417, 56] on div "hero . moveRight ( ) hero . moveUp ( ) hero . attack ( "Chest" ) hero . moveDow…" at bounding box center [439, 105] width 97 height 165
click at [418, 57] on div "hero . moveRight ( ) hero . moveUp ( ) hero . attack ( "Chest" ) hero . moveDow…" at bounding box center [439, 105] width 97 height 165
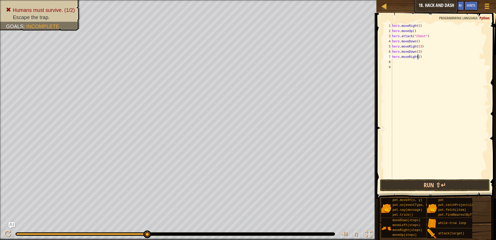
type textarea "hero.moveRight(3)"
click at [410, 67] on div "hero . moveRight ( ) hero . moveUp ( ) hero . attack ( "Chest" ) hero . moveDow…" at bounding box center [439, 105] width 97 height 165
drag, startPoint x: 408, startPoint y: 56, endPoint x: 404, endPoint y: 58, distance: 3.6
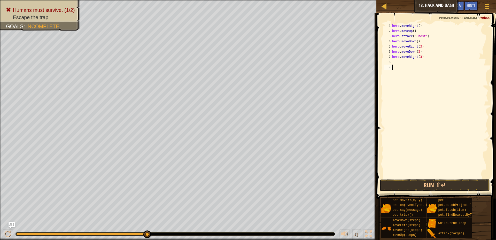
click at [405, 57] on div "hero . moveRight ( ) hero . moveUp ( ) hero . attack ( "Chest" ) hero . moveDow…" at bounding box center [439, 105] width 97 height 165
type textarea "hero.moveRight(3)"
click at [404, 65] on div "hero . moveRight ( ) hero . moveUp ( ) hero . attack ( "Chest" ) hero . moveDow…" at bounding box center [439, 105] width 97 height 165
click at [404, 64] on div "hero . moveRight ( ) hero . moveUp ( ) hero . attack ( "Chest" ) hero . moveDow…" at bounding box center [439, 105] width 97 height 165
type textarea "h"
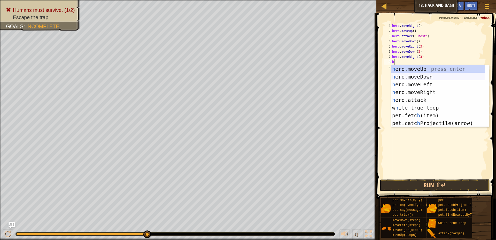
click at [425, 76] on div "h ero.moveUp press enter h ero.moveDown press enter h ero.moveLeft press enter …" at bounding box center [438, 103] width 94 height 77
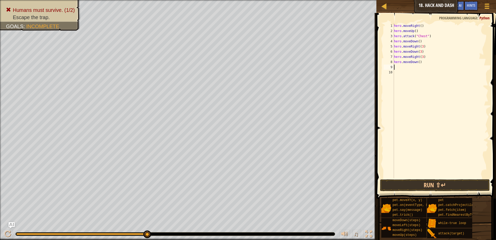
click at [418, 64] on div "hero . moveRight ( ) hero . moveUp ( ) hero . attack ( "Chest" ) hero . moveDow…" at bounding box center [441, 105] width 96 height 165
type textarea "hero.moveDown(3)"
click at [426, 184] on button "Run ⇧↵" at bounding box center [435, 185] width 110 height 12
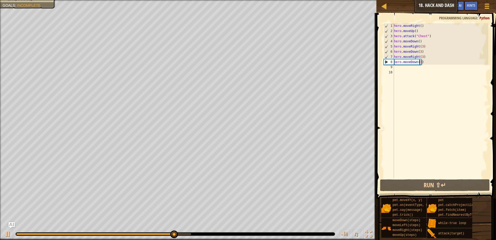
click at [400, 69] on div "hero . moveRight ( ) hero . moveUp ( ) hero . attack ( "Chest" ) hero . moveDow…" at bounding box center [441, 105] width 96 height 165
type textarea "h"
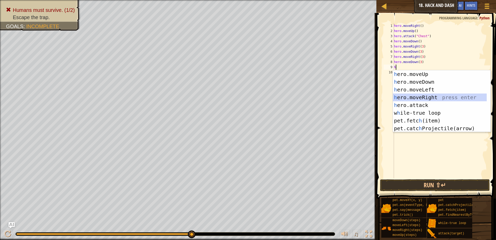
click at [428, 96] on div "h ero.moveUp press enter h ero.moveDown press enter h ero.moveLeft press enter …" at bounding box center [440, 108] width 94 height 77
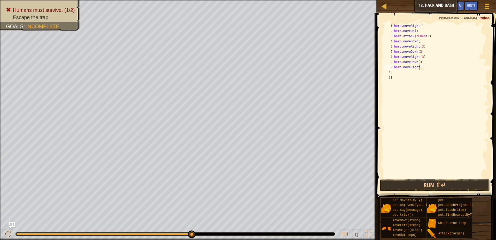
click at [420, 67] on div "hero . moveRight ( ) hero . moveUp ( ) hero . attack ( "Chest" ) hero . moveDow…" at bounding box center [441, 105] width 96 height 165
type textarea "hero.moveRight(3)"
click at [405, 75] on div "hero . moveRight ( ) hero . moveUp ( ) hero . attack ( "Chest" ) hero . moveDow…" at bounding box center [441, 105] width 96 height 165
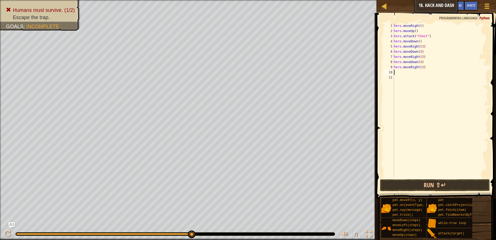
type textarea "h"
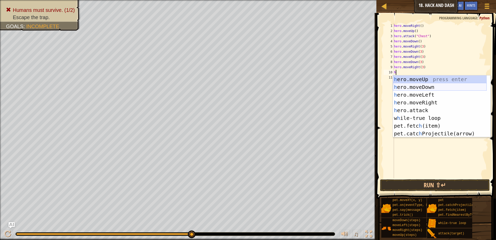
click at [419, 85] on div "h ero.moveUp press enter h ero.moveDown press enter h ero.moveLeft press enter …" at bounding box center [440, 113] width 94 height 77
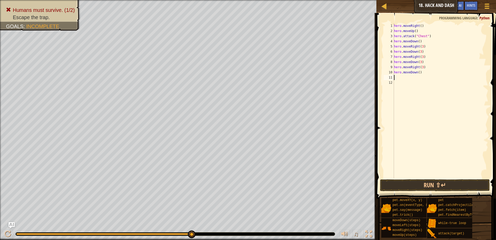
click at [418, 74] on div "hero . moveRight ( ) hero . moveUp ( ) hero . attack ( "Chest" ) hero . moveDow…" at bounding box center [441, 105] width 96 height 165
type textarea "hero.moveDown(3)"
click at [400, 178] on span at bounding box center [437, 98] width 124 height 201
click at [400, 181] on button "Run ⇧↵" at bounding box center [435, 185] width 110 height 12
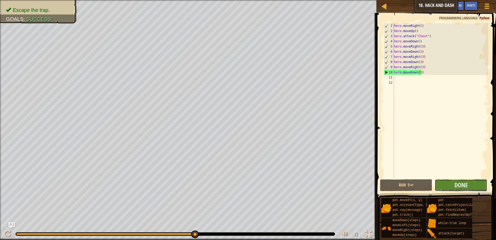
click at [473, 180] on button "Done" at bounding box center [461, 185] width 52 height 12
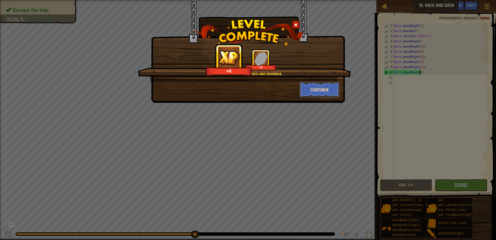
click at [324, 88] on button "Continue" at bounding box center [320, 89] width 40 height 15
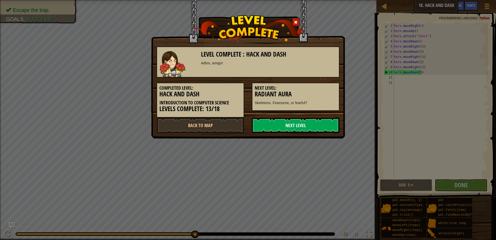
click at [304, 122] on link "Next Level" at bounding box center [296, 125] width 88 height 15
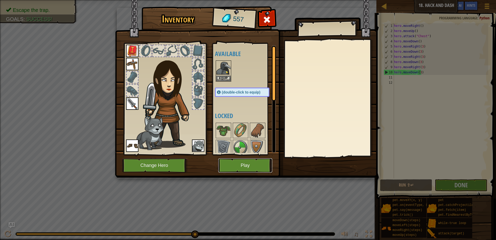
click at [263, 171] on button "Play" at bounding box center [245, 165] width 54 height 14
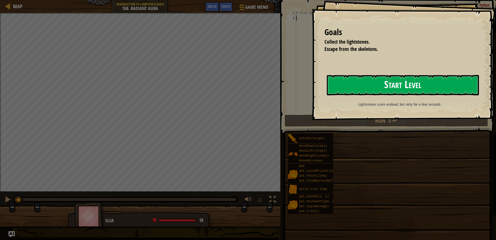
click at [383, 88] on button "Start Level" at bounding box center [403, 85] width 152 height 20
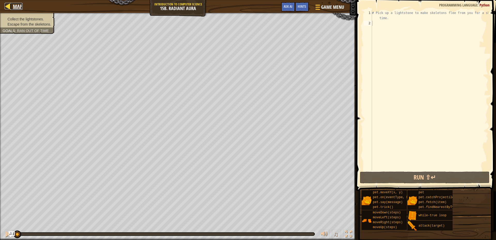
click at [15, 3] on span "Map" at bounding box center [18, 6] width 10 height 7
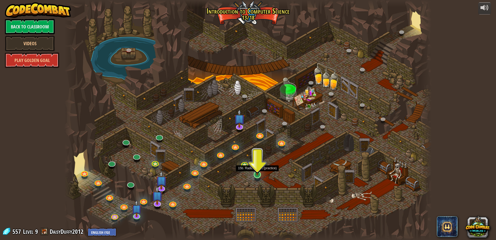
click at [261, 175] on img at bounding box center [257, 164] width 10 height 22
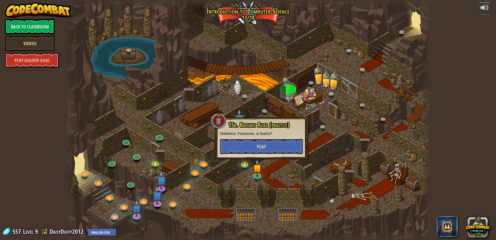
click at [266, 145] on button "Play" at bounding box center [261, 146] width 83 height 15
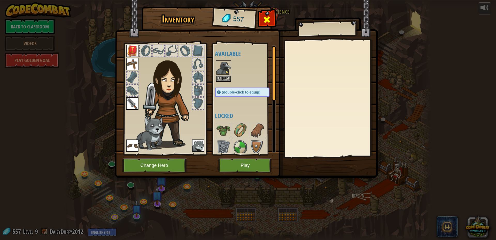
click at [264, 19] on span at bounding box center [267, 19] width 8 height 8
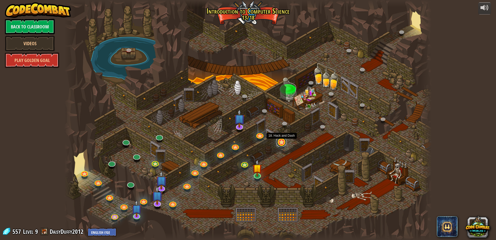
click at [282, 141] on link at bounding box center [281, 142] width 10 height 10
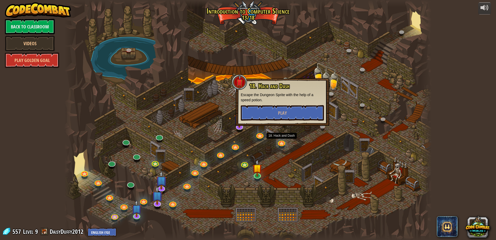
click at [342, 142] on div at bounding box center [247, 120] width 367 height 240
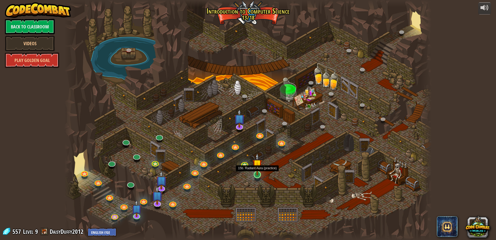
click at [253, 172] on img at bounding box center [257, 164] width 10 height 22
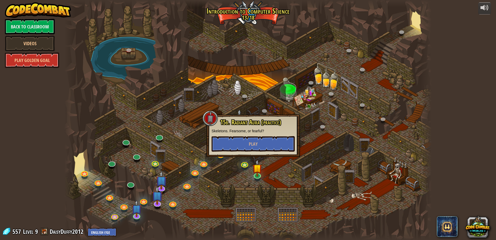
click at [293, 108] on div at bounding box center [247, 120] width 367 height 240
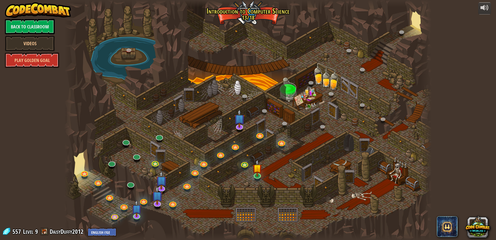
click at [262, 171] on div at bounding box center [247, 120] width 367 height 240
click at [252, 170] on div at bounding box center [247, 120] width 367 height 240
click at [261, 173] on img at bounding box center [257, 164] width 10 height 22
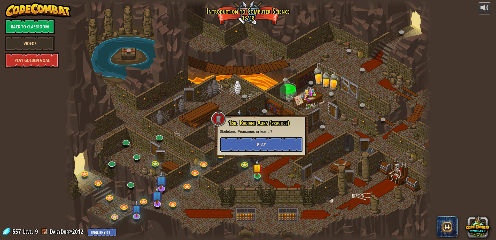
click at [272, 138] on button "Play" at bounding box center [261, 144] width 83 height 15
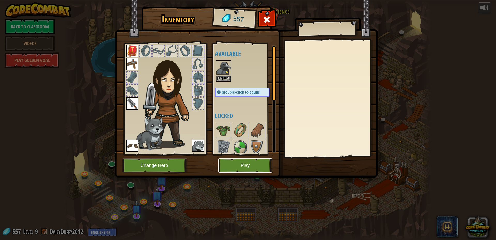
click at [243, 166] on button "Play" at bounding box center [245, 165] width 54 height 14
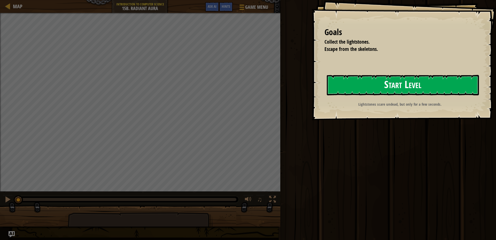
click at [368, 88] on button "Start Level" at bounding box center [403, 85] width 152 height 20
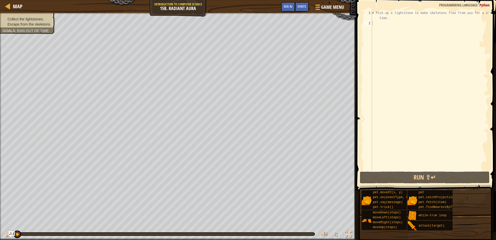
click at [303, 2] on div "Map Introduction to Computer Science 15b. Radiant Aura Game Menu Done Hints Ask…" at bounding box center [178, 6] width 356 height 13
click at [284, 4] on span "Ask AI" at bounding box center [288, 6] width 9 height 5
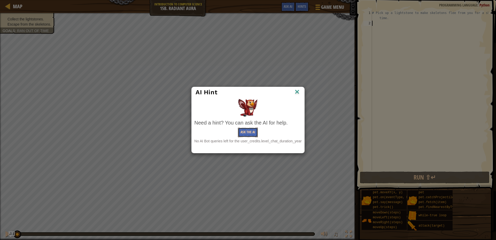
click at [246, 130] on button "Ask the AI" at bounding box center [248, 133] width 20 height 10
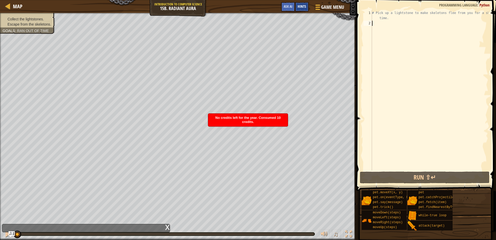
click at [303, 7] on span "Hints" at bounding box center [302, 6] width 9 height 5
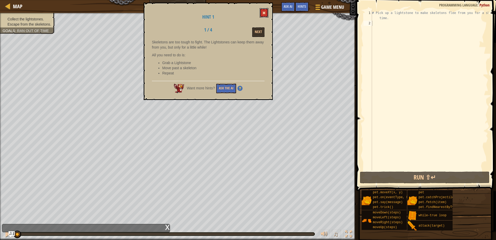
click at [261, 10] on button at bounding box center [264, 13] width 9 height 10
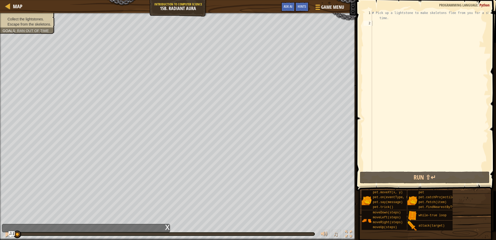
click at [379, 26] on div "# Pick up a lightstone to make skeletons flee from you for a short time." at bounding box center [429, 98] width 117 height 176
type textarea "h"
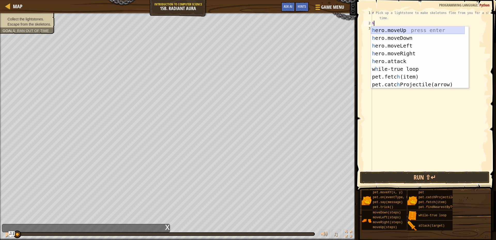
click at [388, 27] on div "h ero.moveUp press enter h ero.moveDown press enter h ero.moveLeft press enter …" at bounding box center [418, 64] width 94 height 77
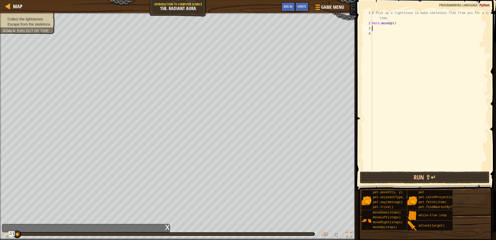
type textarea "h"
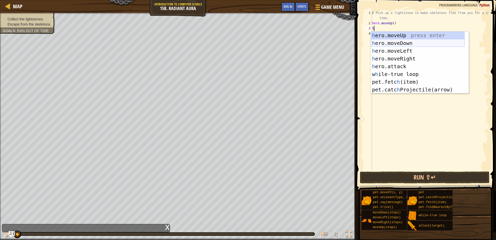
click at [388, 42] on div "h ero.moveUp press enter h ero.moveDown press enter h ero.moveLeft press enter …" at bounding box center [418, 70] width 94 height 77
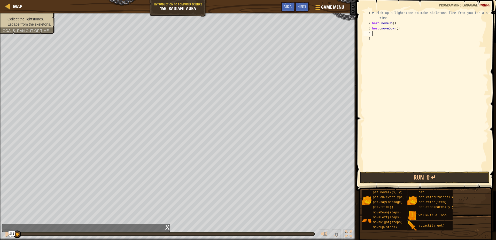
type textarea "h"
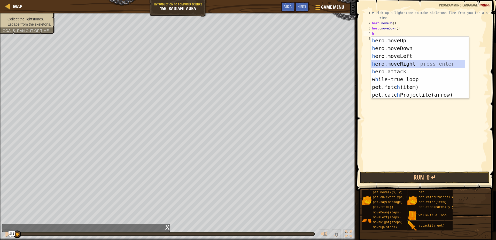
click at [399, 63] on div "h ero.moveUp press enter h ero.moveDown press enter h ero.moveLeft press enter …" at bounding box center [418, 75] width 94 height 77
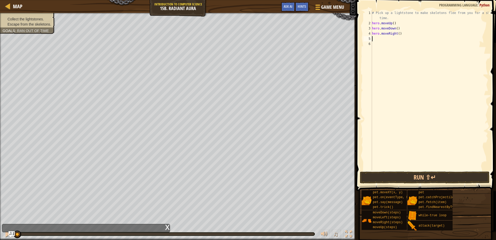
click at [388, 40] on div "# Pick up a lightstone to make skeletons flee from you for a short time. hero .…" at bounding box center [429, 98] width 117 height 176
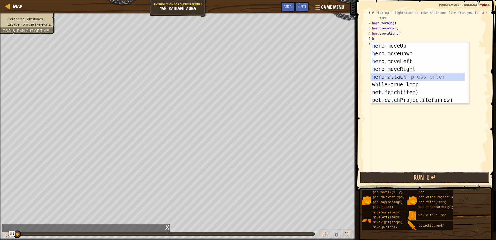
click at [401, 74] on div "h ero.moveUp press enter h ero.moveDown press enter h ero.moveLeft press enter …" at bounding box center [418, 80] width 94 height 77
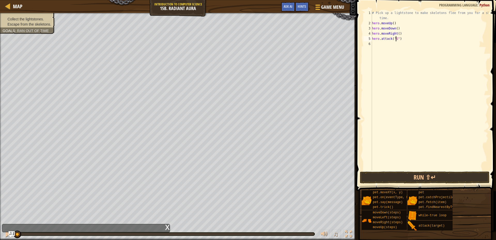
scroll to position [2, 2]
click at [291, 2] on div "Map Introduction to Computer Science 15b. Radiant Aura Game Menu Done Hints Ask…" at bounding box center [178, 6] width 356 height 13
click at [300, 4] on span "Hints" at bounding box center [302, 6] width 9 height 5
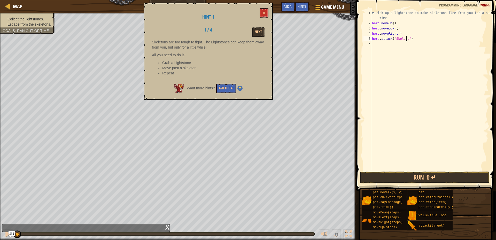
scroll to position [2, 3]
click at [399, 178] on button "Run ⇧↵" at bounding box center [425, 177] width 130 height 12
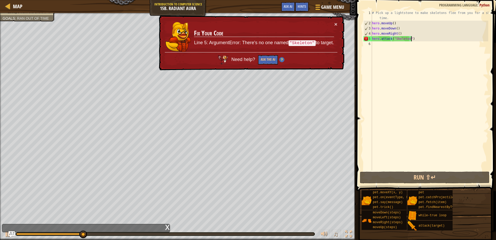
click at [427, 37] on div "# Pick up a lightstone to make skeletons flee from you for a short time. hero .…" at bounding box center [429, 98] width 117 height 176
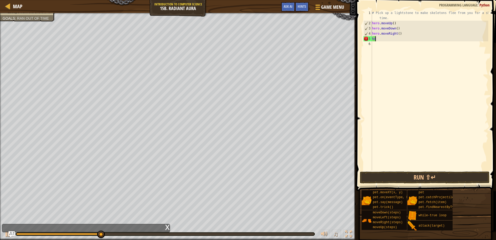
scroll to position [2, 0]
type textarea "h"
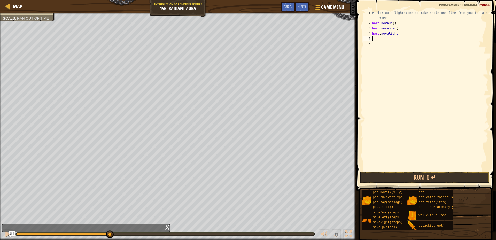
click at [398, 35] on div "# Pick up a lightstone to make skeletons flee from you for a short time. hero .…" at bounding box center [429, 98] width 117 height 176
type textarea "hero.moveRight(2)"
click at [386, 44] on div "# Pick up a lightstone to make skeletons flee from you for a short time. hero .…" at bounding box center [429, 98] width 117 height 176
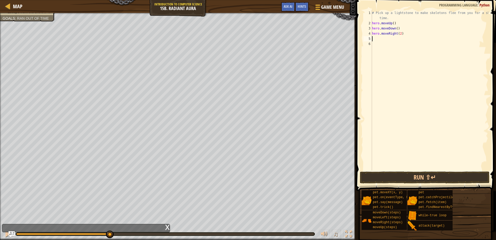
click at [384, 38] on div "# Pick up a lightstone to make skeletons flee from you for a short time. hero .…" at bounding box center [429, 98] width 117 height 176
type textarea "h"
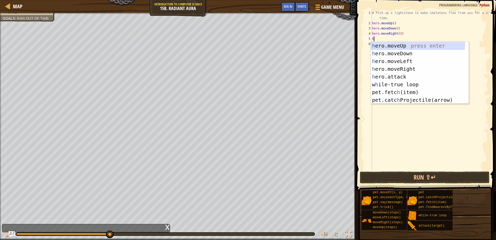
click at [401, 42] on div "h ero.moveUp press enter h ero.moveDown press enter h ero.moveLeft press enter …" at bounding box center [418, 80] width 94 height 77
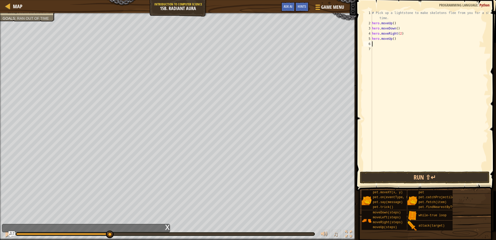
click at [388, 48] on div "# Pick up a lightstone to make skeletons flee from you for a short time. hero .…" at bounding box center [429, 98] width 117 height 176
click at [388, 46] on div "# Pick up a lightstone to make skeletons flee from you for a short time. hero .…" at bounding box center [429, 98] width 117 height 176
click at [388, 41] on div "# Pick up a lightstone to make skeletons flee from you for a short time. hero .…" at bounding box center [429, 98] width 117 height 176
type textarea "h"
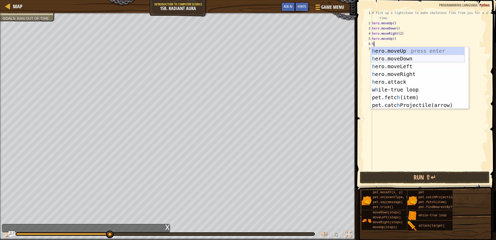
click at [400, 55] on div "h ero.moveUp press enter h ero.moveDown press enter h ero.moveLeft press enter …" at bounding box center [418, 85] width 94 height 77
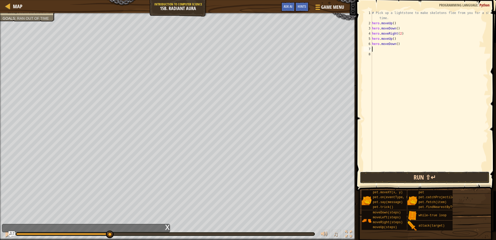
click at [412, 180] on button "Run ⇧↵" at bounding box center [425, 177] width 130 height 12
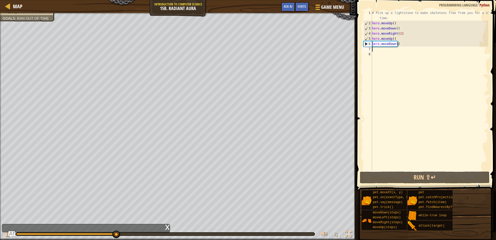
type textarea "h"
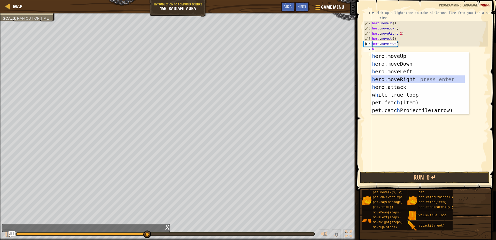
drag, startPoint x: 410, startPoint y: 79, endPoint x: 410, endPoint y: 63, distance: 15.8
click at [410, 74] on div "h ero.moveUp press enter h ero.moveDown press enter h ero.moveLeft press enter …" at bounding box center [418, 90] width 94 height 77
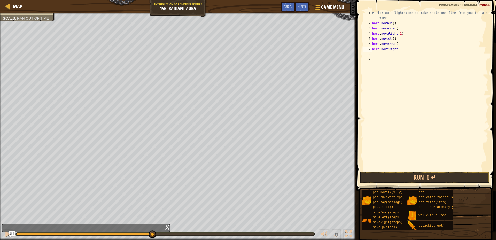
click at [398, 50] on div "# Pick up a lightstone to make skeletons flee from you for a short time. hero .…" at bounding box center [429, 98] width 117 height 176
type textarea "hero.moveRight(2)"
click at [398, 57] on div "# Pick up a lightstone to make skeletons flee from you for a short time. hero .…" at bounding box center [429, 98] width 117 height 176
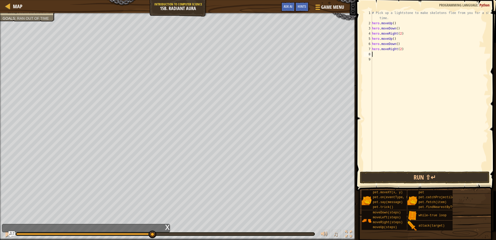
type textarea "h"
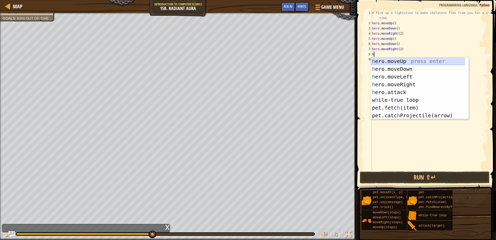
click at [405, 60] on div "h ero.moveUp press enter h ero.moveDown press enter h ero.moveLeft press enter …" at bounding box center [418, 95] width 94 height 77
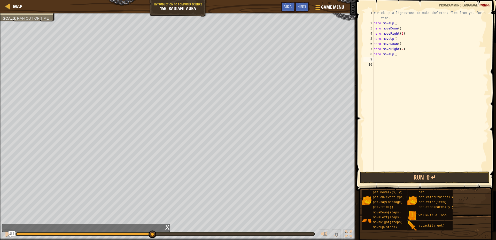
type textarea "h"
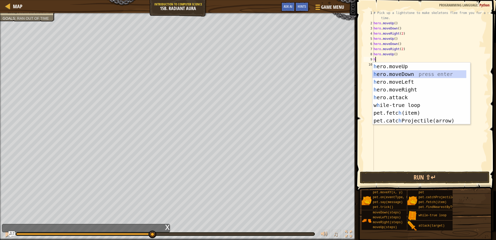
click at [399, 71] on div "h ero.moveUp press enter h ero.moveDown press enter h ero.moveLeft press enter …" at bounding box center [419, 100] width 94 height 77
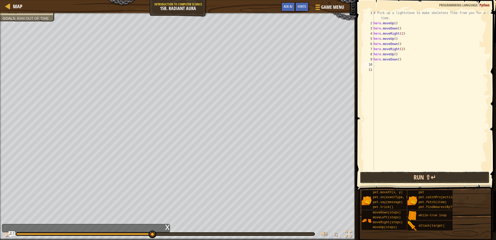
click at [389, 175] on button "Run ⇧↵" at bounding box center [425, 177] width 130 height 12
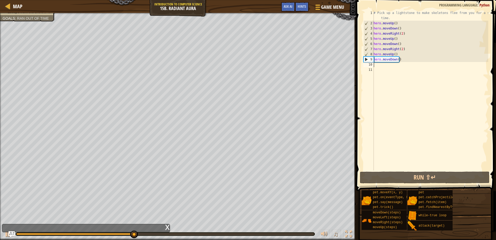
type textarea "h"
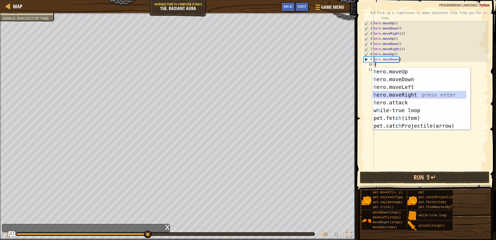
click at [406, 93] on div "h ero.moveUp press enter h ero.moveDown press enter h ero.moveLeft press enter …" at bounding box center [419, 106] width 94 height 77
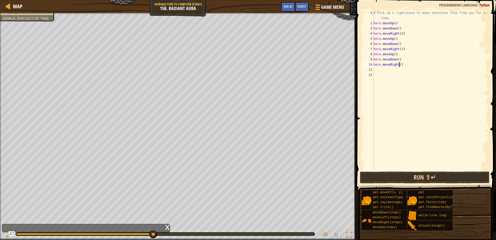
click at [398, 64] on div "# Pick up a lightstone to make skeletons flee from you for a short time. hero .…" at bounding box center [430, 98] width 116 height 176
type textarea "hero.moveRight(2)"
click at [425, 173] on button "Run ⇧↵" at bounding box center [425, 177] width 130 height 12
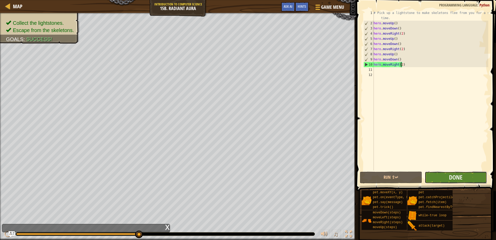
click at [441, 175] on button "Done" at bounding box center [456, 177] width 62 height 12
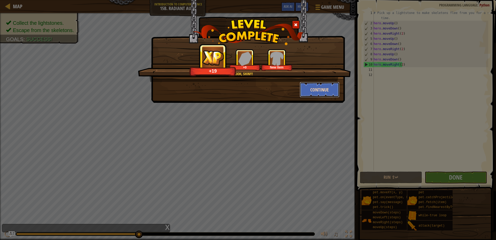
click at [309, 88] on button "Continue" at bounding box center [320, 89] width 40 height 15
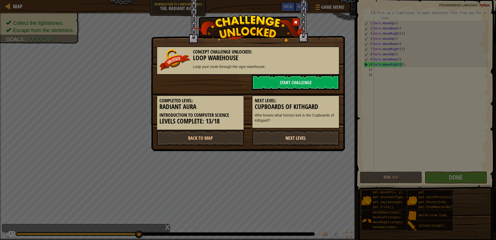
drag, startPoint x: 329, startPoint y: 139, endPoint x: 325, endPoint y: 140, distance: 4.8
click at [327, 140] on link "Next Level" at bounding box center [296, 137] width 88 height 15
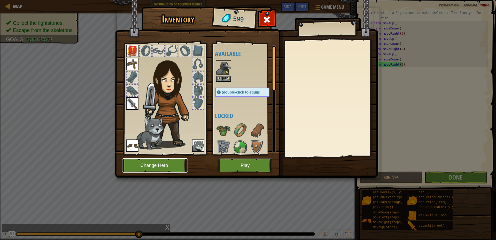
click at [151, 160] on button "Change Hero" at bounding box center [155, 165] width 66 height 14
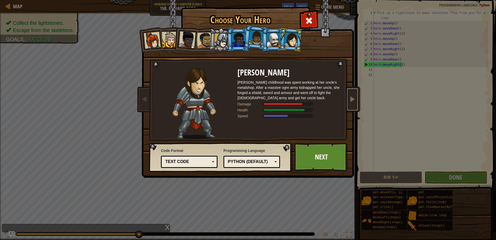
click at [354, 101] on span at bounding box center [352, 99] width 6 height 6
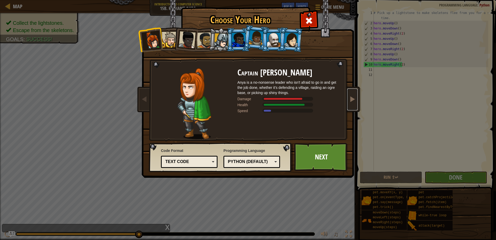
click at [353, 100] on span at bounding box center [352, 99] width 6 height 6
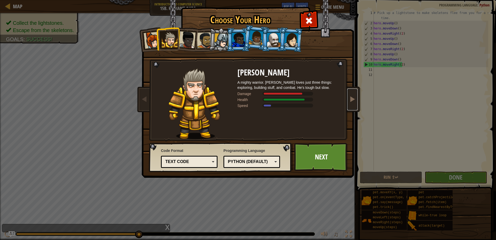
click at [353, 100] on span at bounding box center [352, 99] width 6 height 6
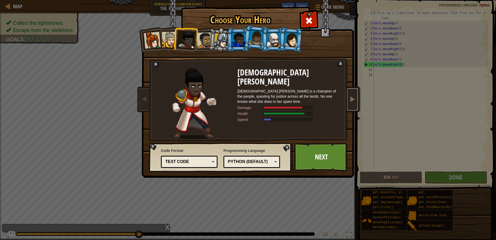
click at [353, 100] on span at bounding box center [352, 99] width 6 height 6
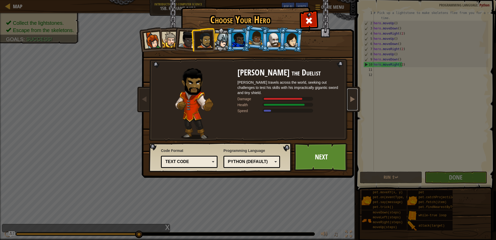
click at [353, 100] on span at bounding box center [352, 99] width 6 height 6
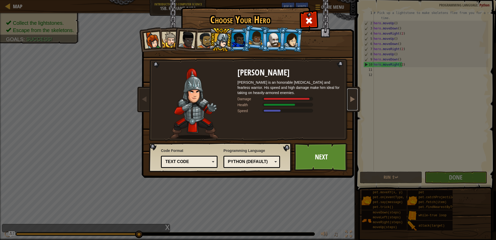
click at [353, 101] on span at bounding box center [352, 99] width 6 height 6
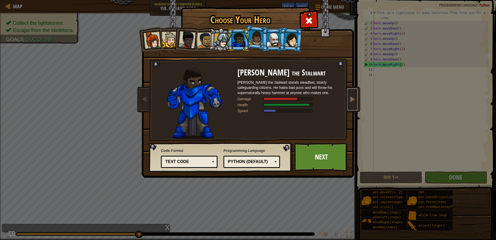
click at [353, 101] on span at bounding box center [352, 99] width 6 height 6
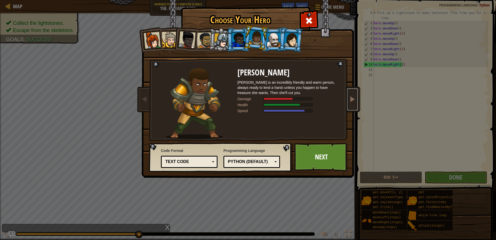
click at [352, 101] on span at bounding box center [352, 99] width 6 height 6
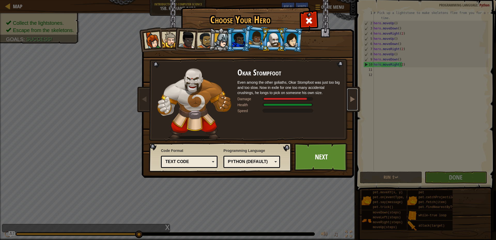
click at [352, 101] on span at bounding box center [352, 99] width 6 height 6
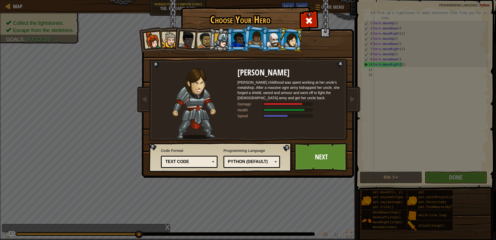
click at [281, 44] on li at bounding box center [290, 39] width 25 height 25
click at [280, 44] on li at bounding box center [290, 39] width 25 height 25
click at [261, 36] on div at bounding box center [256, 37] width 15 height 15
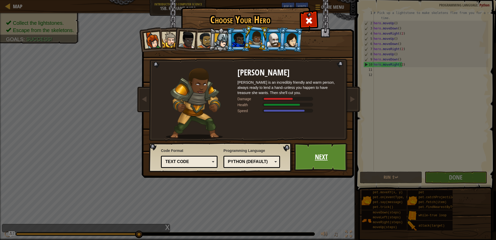
click at [317, 154] on link "Next" at bounding box center [321, 157] width 54 height 28
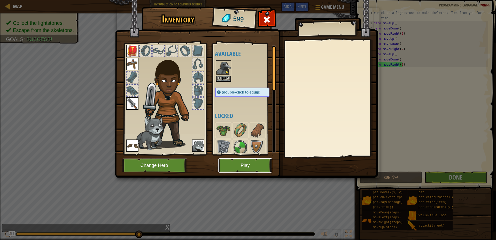
click at [225, 165] on button "Play" at bounding box center [245, 165] width 54 height 14
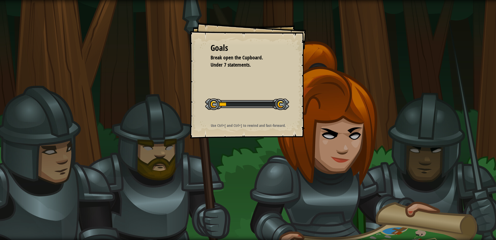
click at [226, 158] on div "Goals Break open the Cupboard. Under 7 statements. Start Level Error loading fr…" at bounding box center [248, 120] width 496 height 240
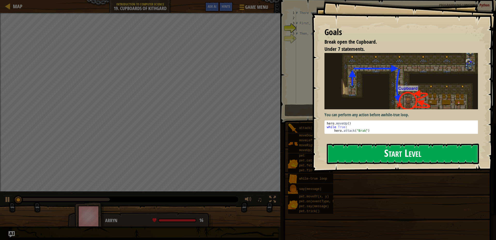
click at [354, 147] on button "Start Level" at bounding box center [403, 154] width 152 height 20
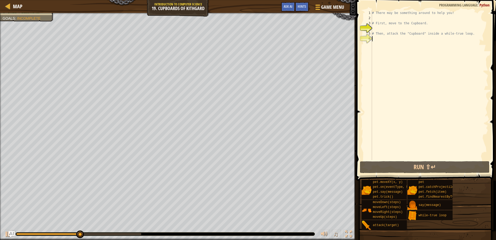
click at [465, 36] on div "# There may be something around to help you! # First, move to the Cupboard. # T…" at bounding box center [429, 90] width 117 height 160
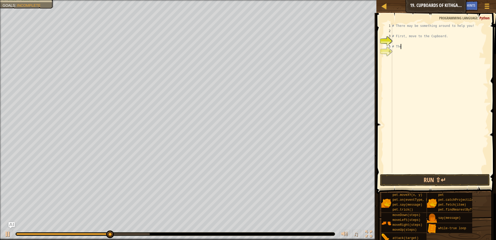
type textarea "#"
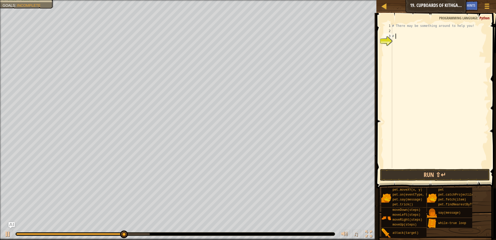
type textarea "#"
type textarea "h"
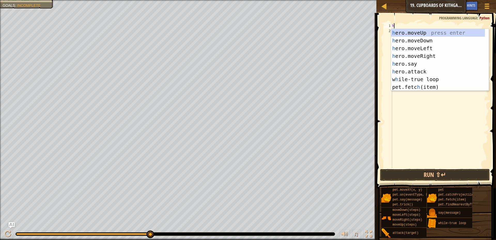
scroll to position [2, 0]
click at [426, 31] on div "h ero.moveUp press enter h ero.moveDown press enter h ero.moveLeft press enter …" at bounding box center [438, 67] width 94 height 77
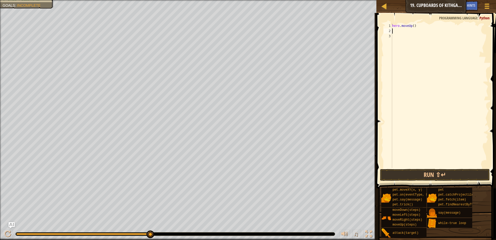
type textarea "h"
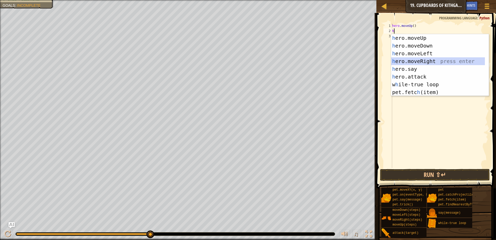
click at [434, 58] on div "h ero.moveUp press enter h ero.moveDown press enter h ero.moveLeft press enter …" at bounding box center [438, 72] width 94 height 77
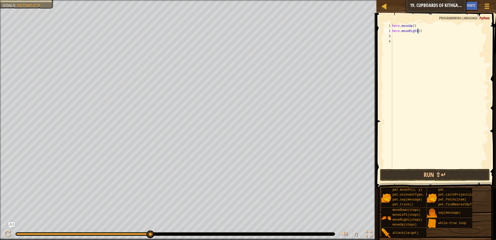
click at [417, 31] on div "hero . moveUp ( ) hero . moveRight ( )" at bounding box center [439, 100] width 97 height 155
type textarea "hero.moveRight(2)"
click at [400, 39] on div "hero . moveUp ( ) hero . moveRight ( 2 )" at bounding box center [439, 100] width 97 height 155
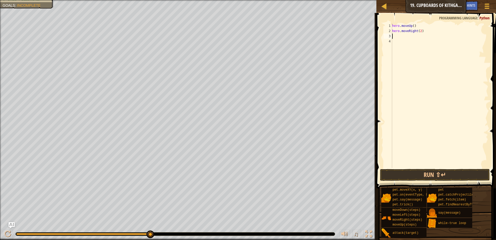
click at [397, 37] on div "hero . moveUp ( ) hero . moveRight ( 2 )" at bounding box center [439, 100] width 97 height 155
type textarea "h"
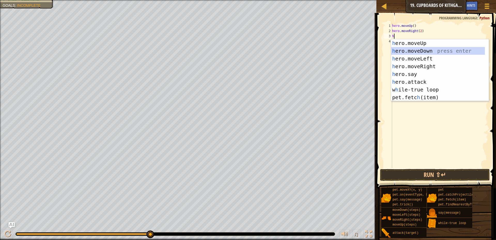
click at [413, 50] on div "h ero.moveUp press enter h ero.moveDown press enter h ero.moveLeft press enter …" at bounding box center [438, 77] width 94 height 77
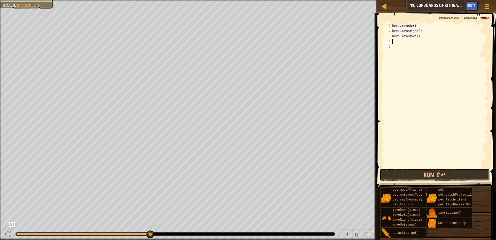
click at [416, 38] on div "hero . moveUp ( ) hero . moveRight ( 2 ) hero . moveDown ( )" at bounding box center [439, 100] width 97 height 155
type textarea "hero.moveDown(2)"
click at [425, 178] on button "Run ⇧↵" at bounding box center [435, 175] width 110 height 12
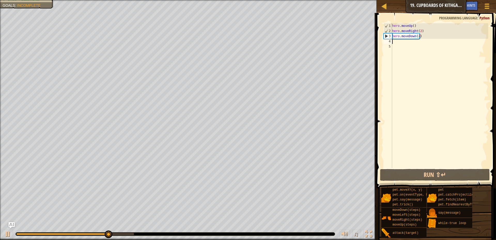
click at [396, 42] on div "hero . moveUp ( ) hero . moveRight ( 2 ) hero . moveDown ( 2 )" at bounding box center [439, 100] width 97 height 155
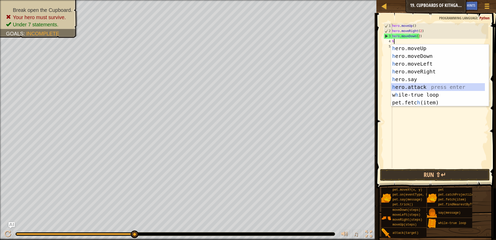
click at [426, 85] on div "h ero.moveUp press enter h ero.moveDown press enter h ero.moveLeft press enter …" at bounding box center [438, 82] width 94 height 77
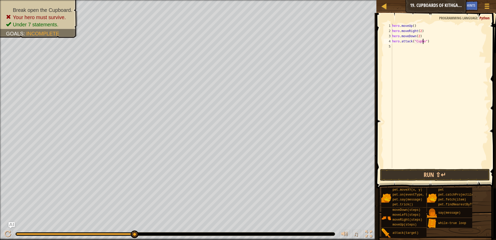
scroll to position [2, 3]
type textarea "hero.attack("Cupboard")"
click at [423, 54] on div "hero . moveUp ( ) hero . moveRight ( 2 ) hero . moveDown ( 2 ) hero . attack ( …" at bounding box center [439, 100] width 97 height 155
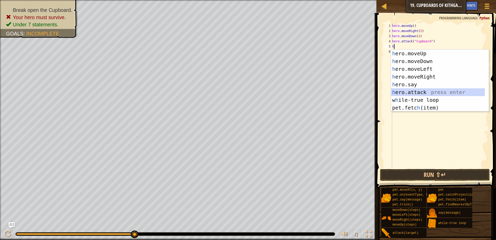
click at [422, 93] on div "h ero.moveUp press enter h ero.moveDown press enter h ero.moveLeft press enter …" at bounding box center [438, 88] width 94 height 77
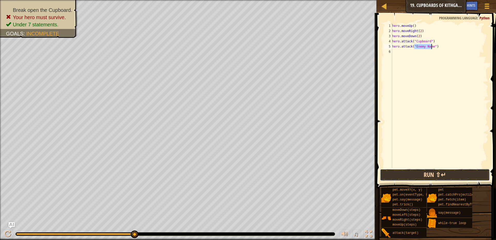
click at [400, 172] on button "Run ⇧↵" at bounding box center [435, 175] width 110 height 12
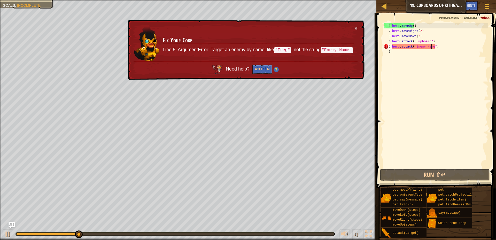
click at [355, 26] on button "×" at bounding box center [355, 28] width 3 height 5
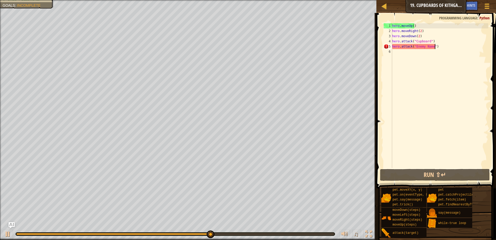
click at [439, 46] on div "hero . moveUp ( ) hero . moveRight ( 2 ) hero . moveDown ( 2 ) hero . attack ( …" at bounding box center [439, 100] width 97 height 155
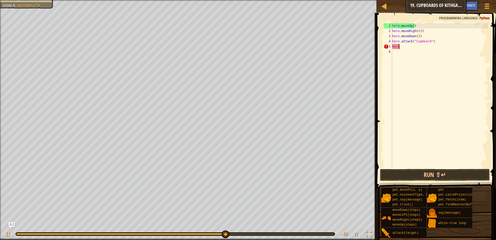
type textarea "h"
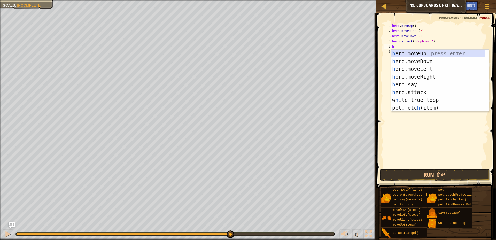
click at [420, 53] on div "h ero.moveUp press enter h ero.moveDown press enter h ero.moveLeft press enter …" at bounding box center [438, 88] width 94 height 77
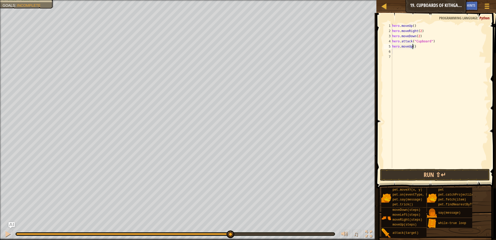
click at [412, 48] on div "hero . moveUp ( ) hero . moveRight ( 2 ) hero . moveDown ( 2 ) hero . attack ( …" at bounding box center [439, 100] width 97 height 155
type textarea "hero.moveUp(2)"
click at [407, 54] on div "hero . moveUp ( ) hero . moveRight ( 2 ) hero . moveDown ( 2 ) hero . attack ( …" at bounding box center [439, 100] width 97 height 155
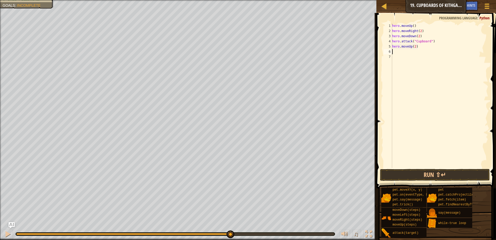
type textarea "h"
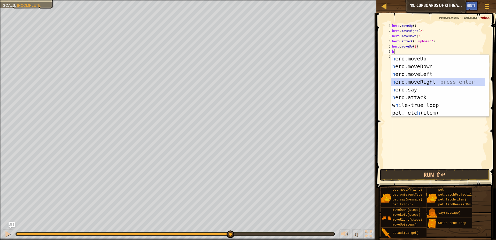
click at [420, 80] on div "h ero.moveUp press enter h ero.moveDown press enter h ero.moveLeft press enter …" at bounding box center [438, 93] width 94 height 77
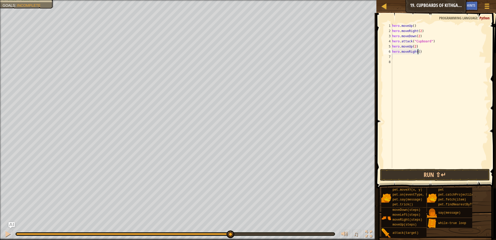
click at [417, 52] on div "hero . moveUp ( ) hero . moveRight ( 2 ) hero . moveDown ( 2 ) hero . attack ( …" at bounding box center [439, 100] width 97 height 155
type textarea "hero.moveRight(3)"
click at [435, 64] on div "hero . moveUp ( ) hero . moveRight ( 2 ) hero . moveDown ( 2 ) hero . attack ( …" at bounding box center [439, 100] width 97 height 155
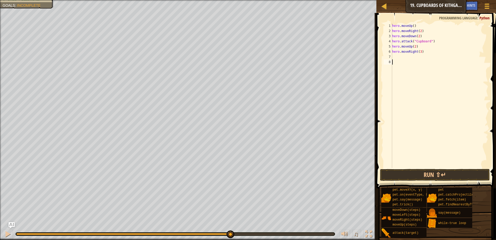
click at [404, 56] on div "hero . moveUp ( ) hero . moveRight ( 2 ) hero . moveDown ( 2 ) hero . attack ( …" at bounding box center [439, 100] width 97 height 155
type textarea "h"
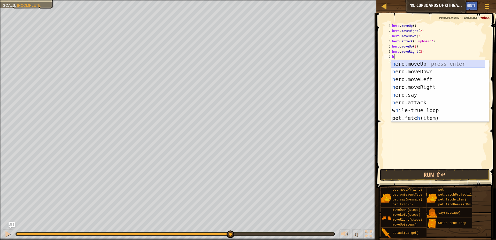
click at [415, 64] on div "h ero.moveUp press enter h ero.moveDown press enter h ero.moveLeft press enter …" at bounding box center [438, 98] width 94 height 77
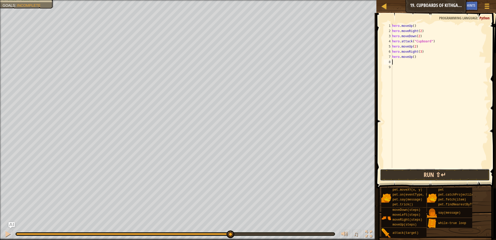
click at [408, 176] on button "Run ⇧↵" at bounding box center [435, 175] width 110 height 12
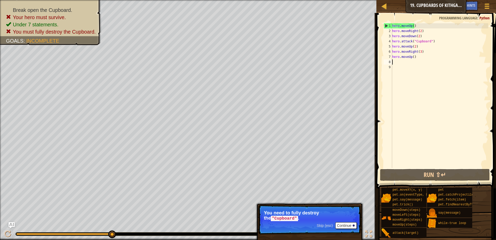
click at [391, 48] on div "5" at bounding box center [387, 46] width 9 height 5
click at [391, 46] on div "5" at bounding box center [387, 46] width 9 height 5
type textarea "hero.moveUp(2)"
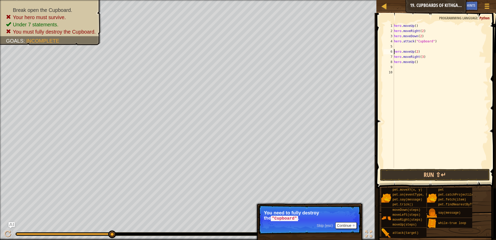
click at [397, 46] on div "hero . moveUp ( ) hero . moveRight ( 2 ) hero . moveDown ( 2 ) hero . attack ( …" at bounding box center [441, 100] width 96 height 155
type textarea "h"
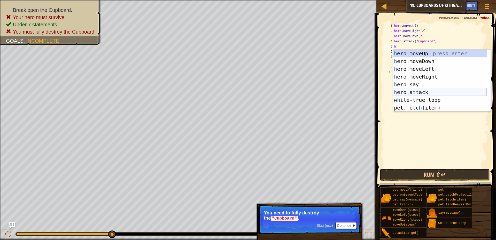
scroll to position [2, 0]
click at [429, 88] on div "h ero.moveUp press enter h ero.moveDown press enter h ero.moveLeft press enter …" at bounding box center [440, 88] width 94 height 77
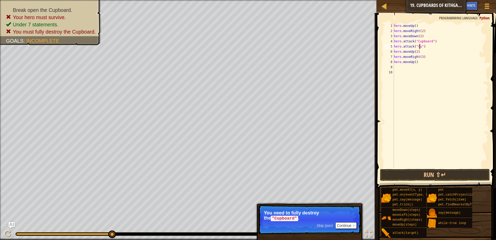
scroll to position [2, 2]
type textarea "hero.attack("Cupboard")"
click at [316, 0] on html "Map Introduction to Computer Science 19. Cupboards of Kithgard Game Menu Done H…" at bounding box center [248, 0] width 496 height 0
type textarea "hero.attack("Cupboard")"
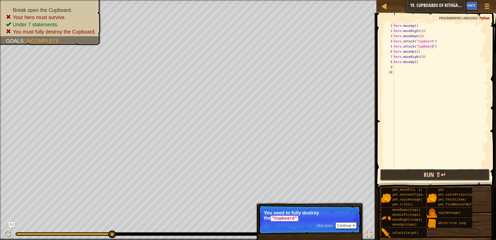
click at [397, 174] on button "Run ⇧↵" at bounding box center [435, 175] width 110 height 12
